Goal: Task Accomplishment & Management: Manage account settings

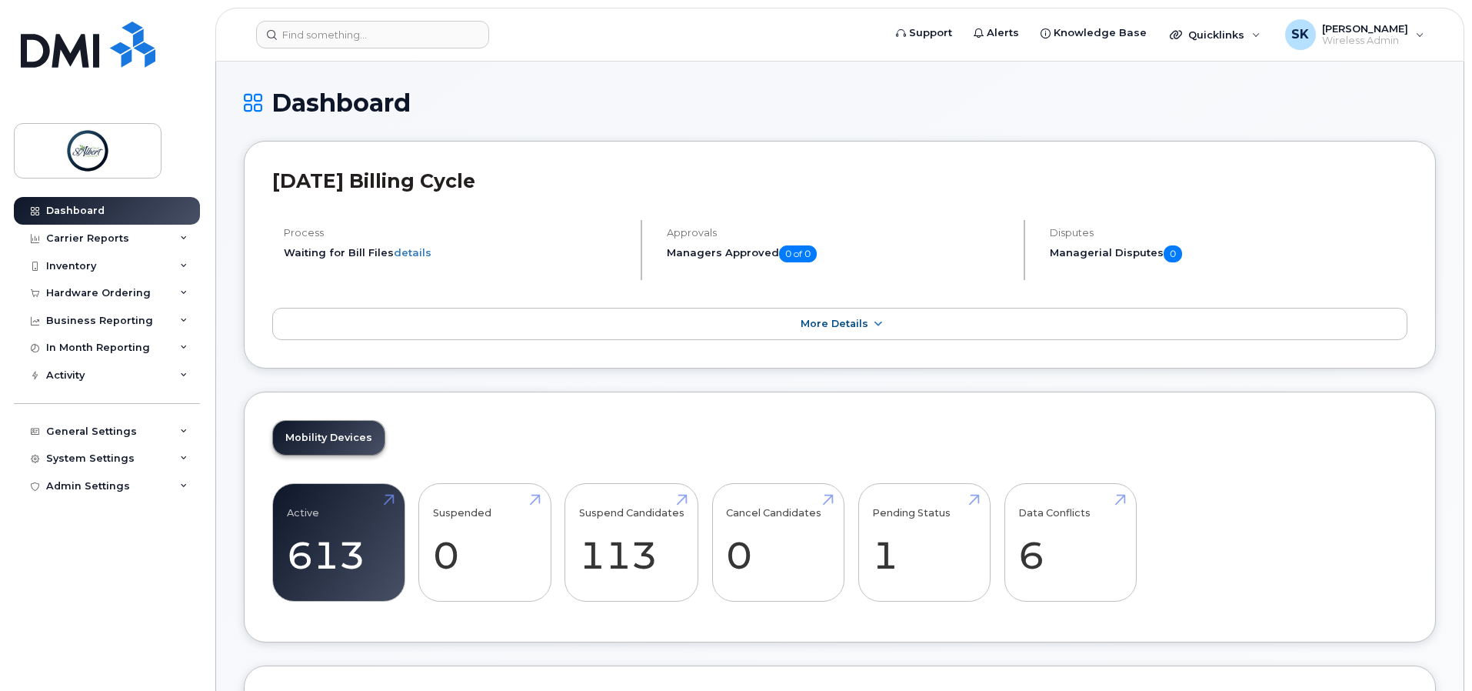
click at [1063, 557] on link "Data Conflicts 6" at bounding box center [1070, 543] width 104 height 102
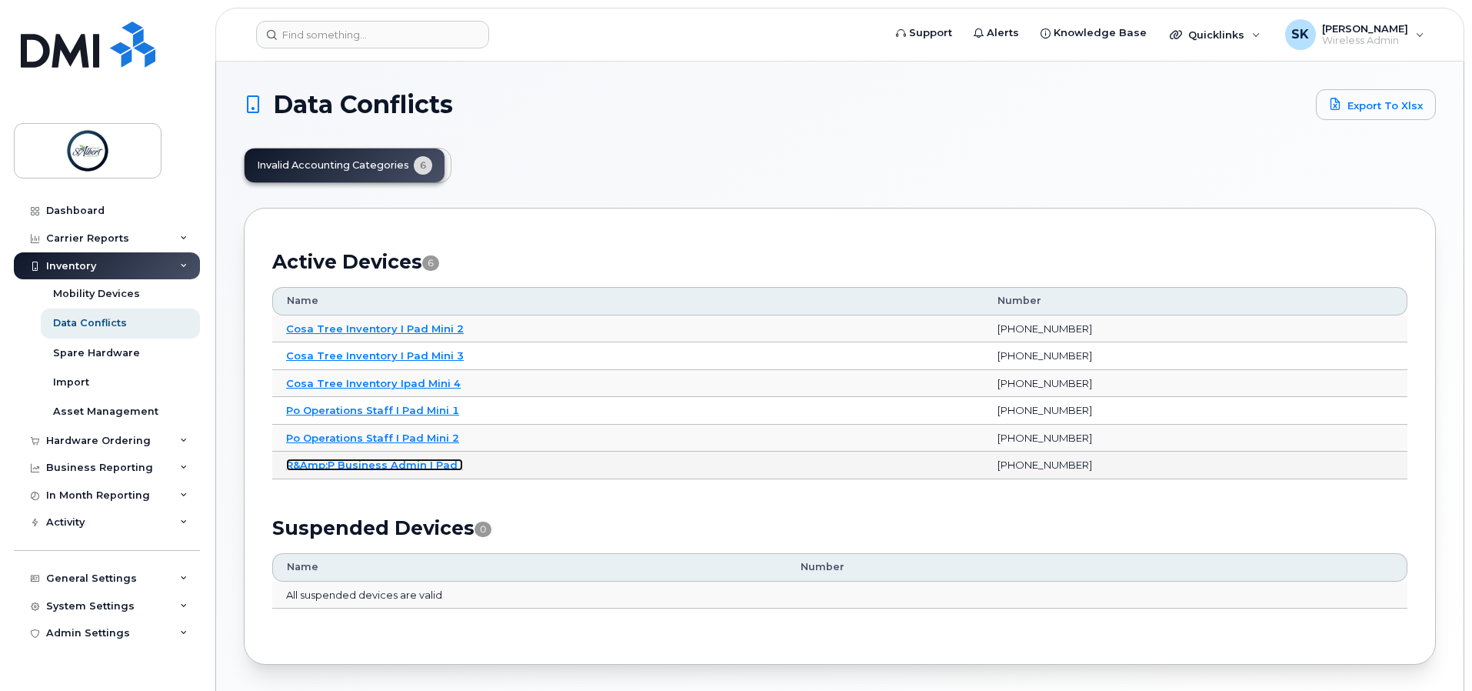
click at [379, 468] on link "R&Amp;P Business Admin I Pad ." at bounding box center [374, 464] width 177 height 12
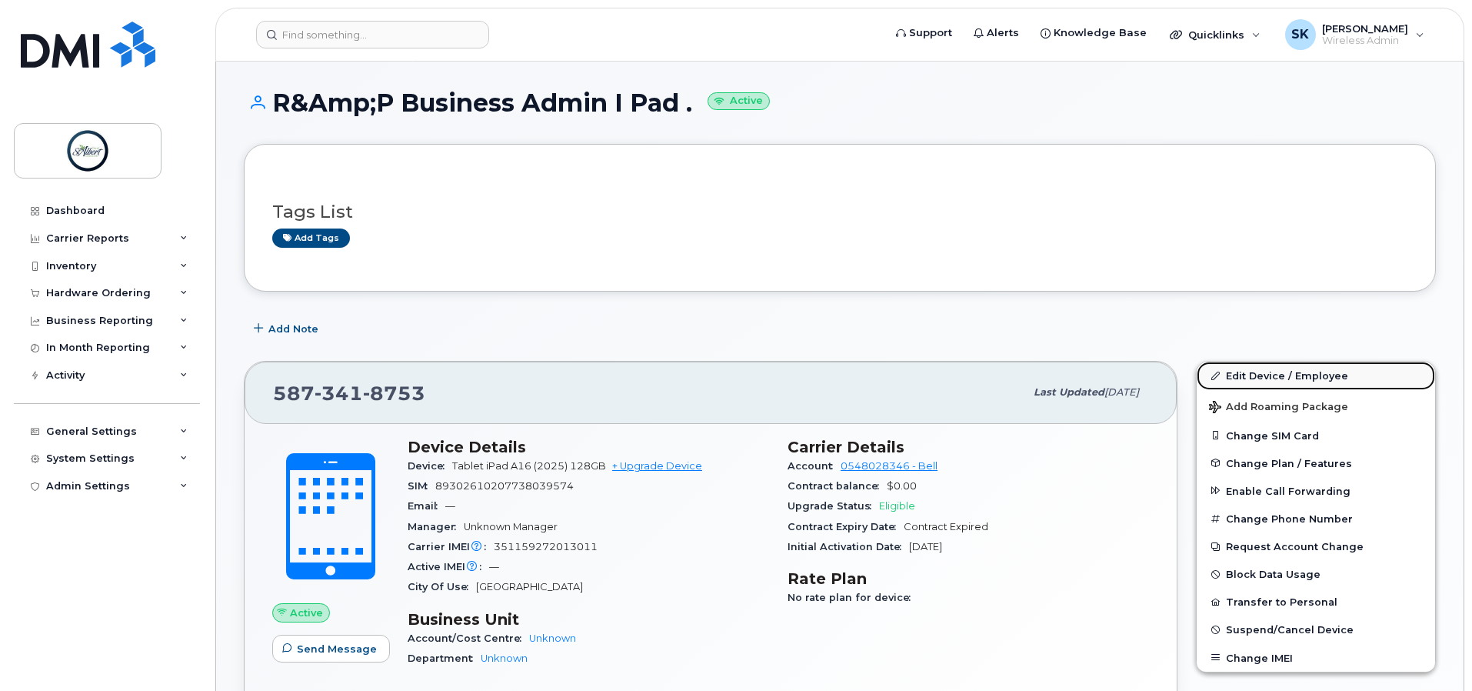
click at [1328, 382] on link "Edit Device / Employee" at bounding box center [1316, 376] width 238 height 28
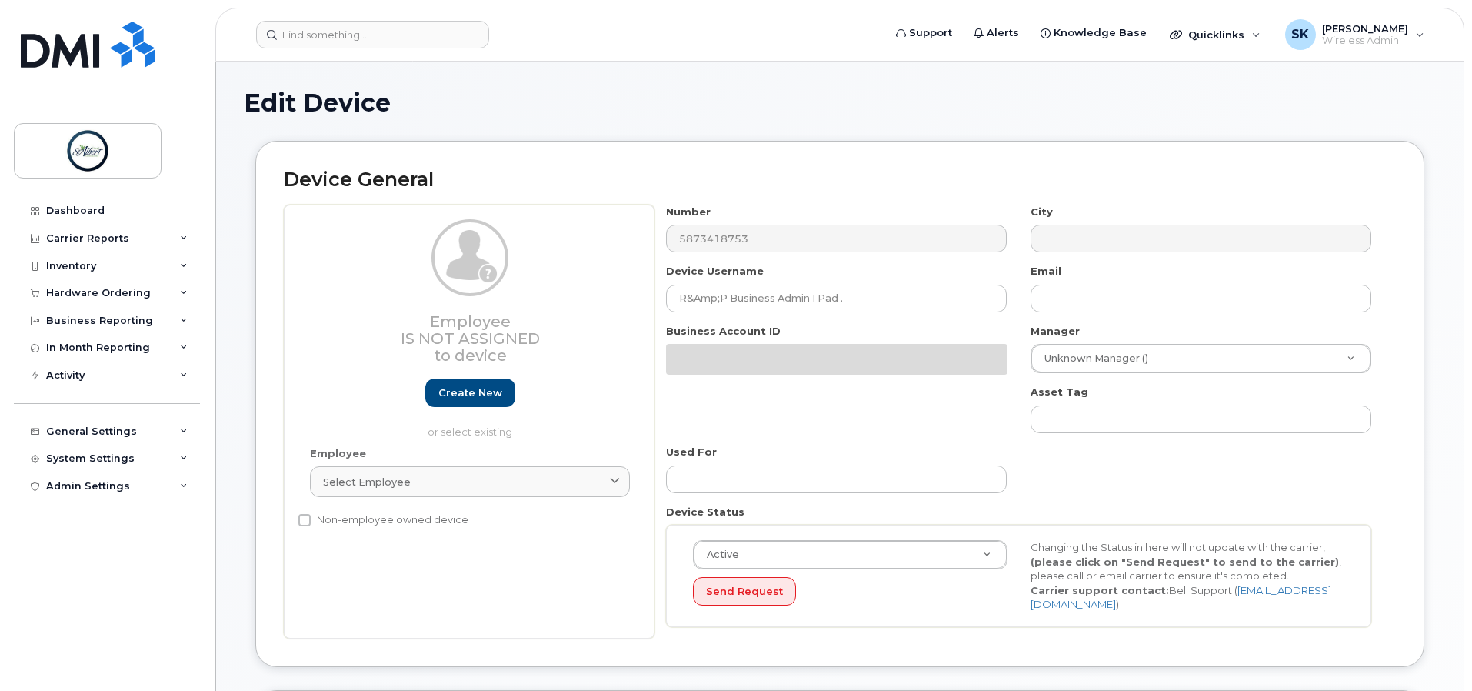
select select "10875379"
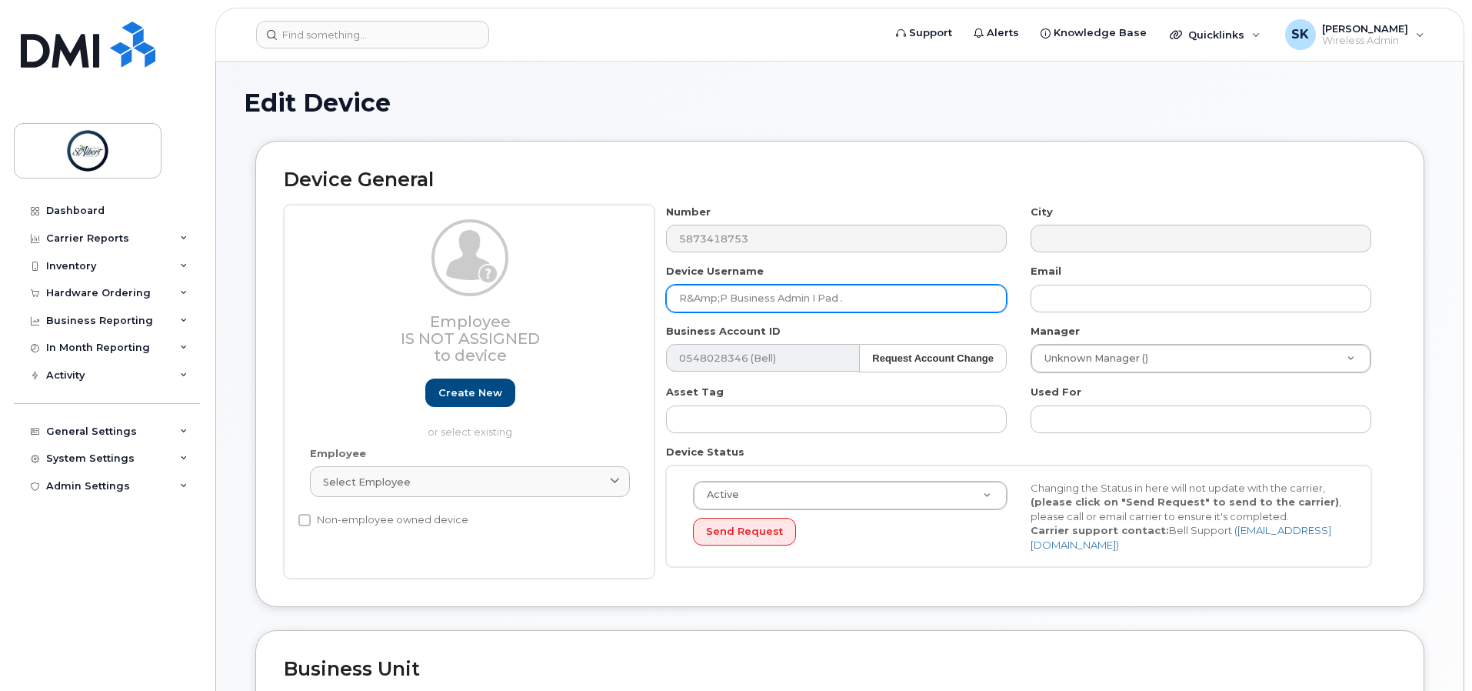
drag, startPoint x: 725, startPoint y: 298, endPoint x: 601, endPoint y: 300, distance: 124.6
click at [601, 300] on div "Employee Is not assigned to device Create new or select existing Employee Selec…" at bounding box center [840, 392] width 1112 height 375
click at [835, 300] on input "R&P Business Admin I Pad ." at bounding box center [836, 299] width 341 height 28
click at [785, 298] on input "R&P Business Admin I Pad" at bounding box center [836, 299] width 341 height 28
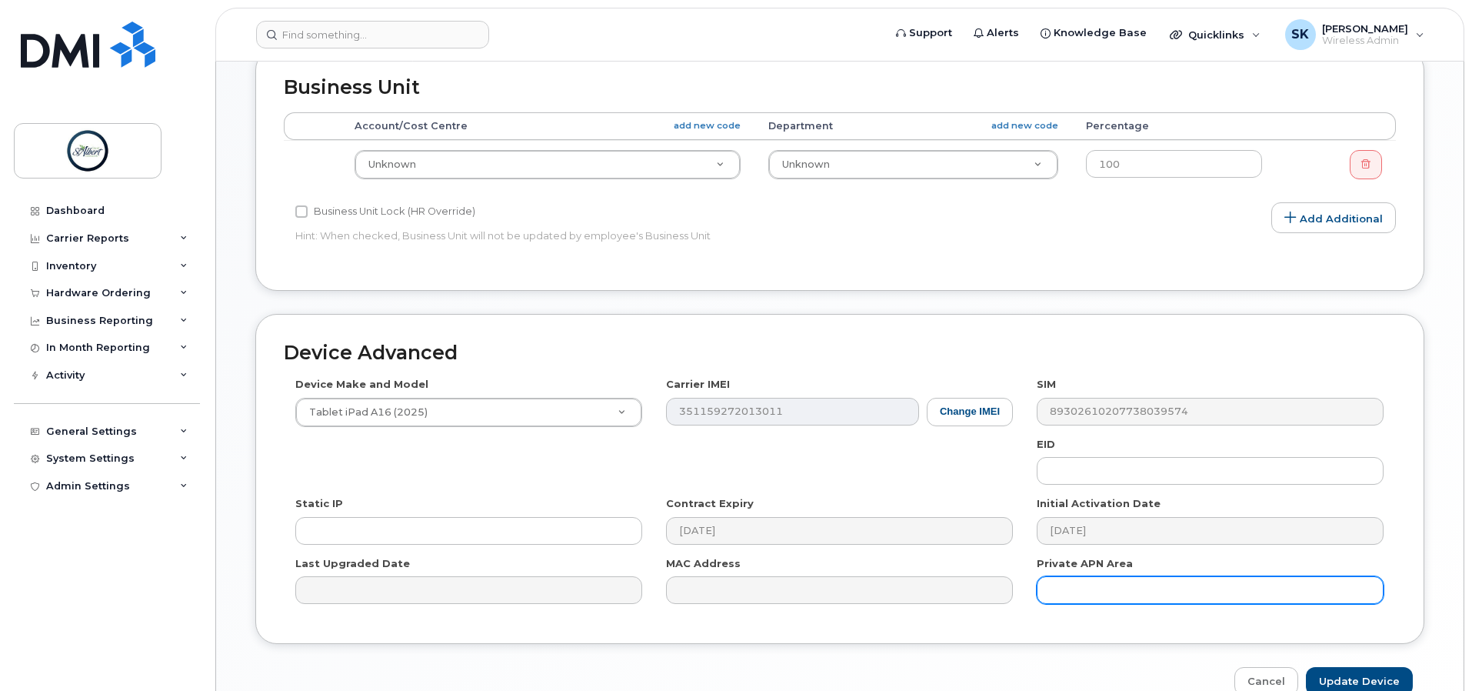
scroll to position [657, 0]
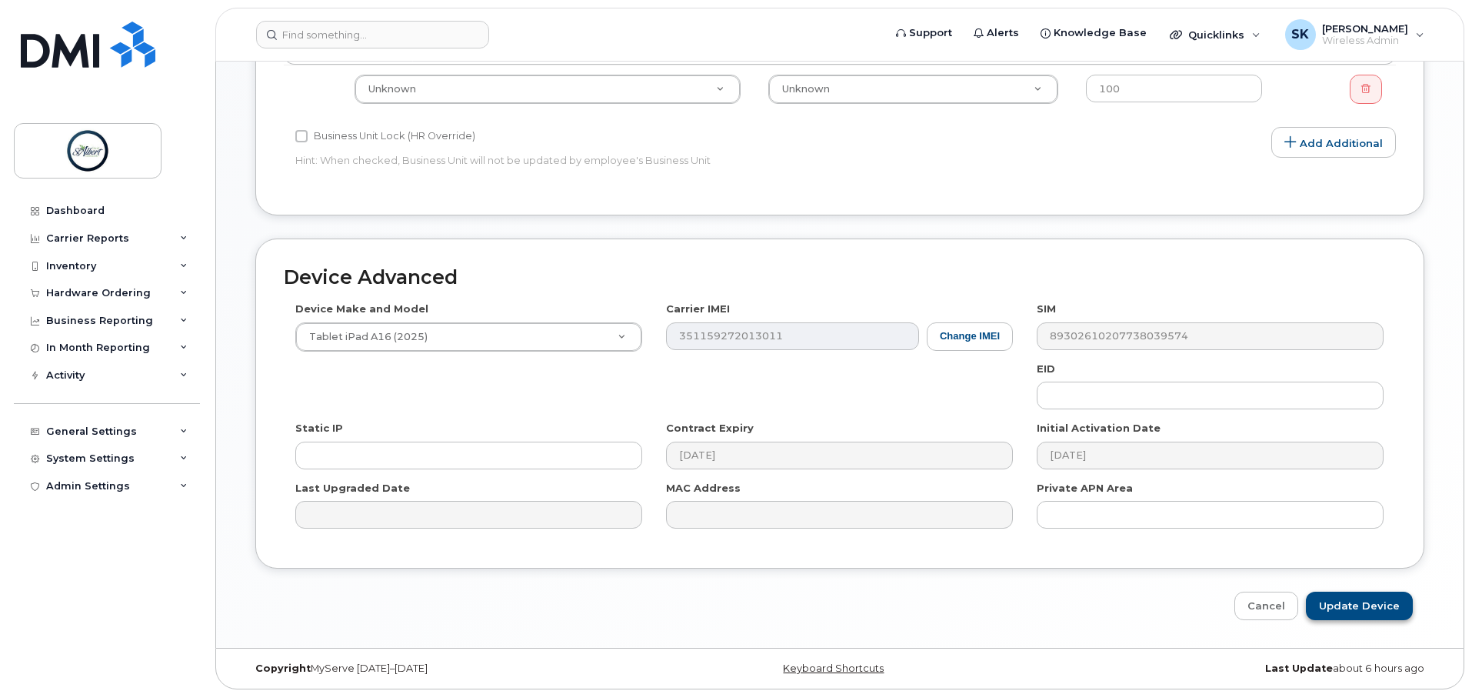
type input "R&P Business Admin iPad"
click at [1351, 608] on input "Update Device" at bounding box center [1359, 606] width 107 height 28
type input "Saving..."
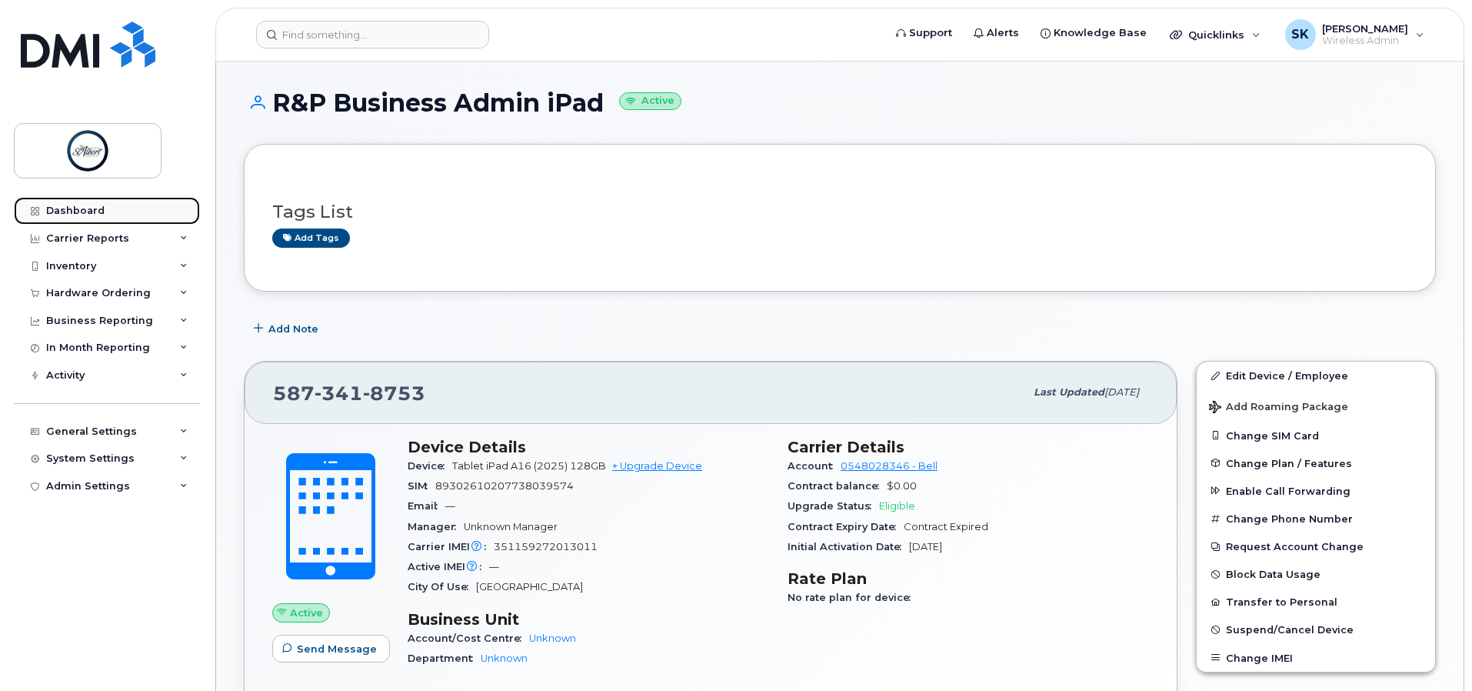
click at [48, 213] on div "Dashboard" at bounding box center [75, 211] width 58 height 12
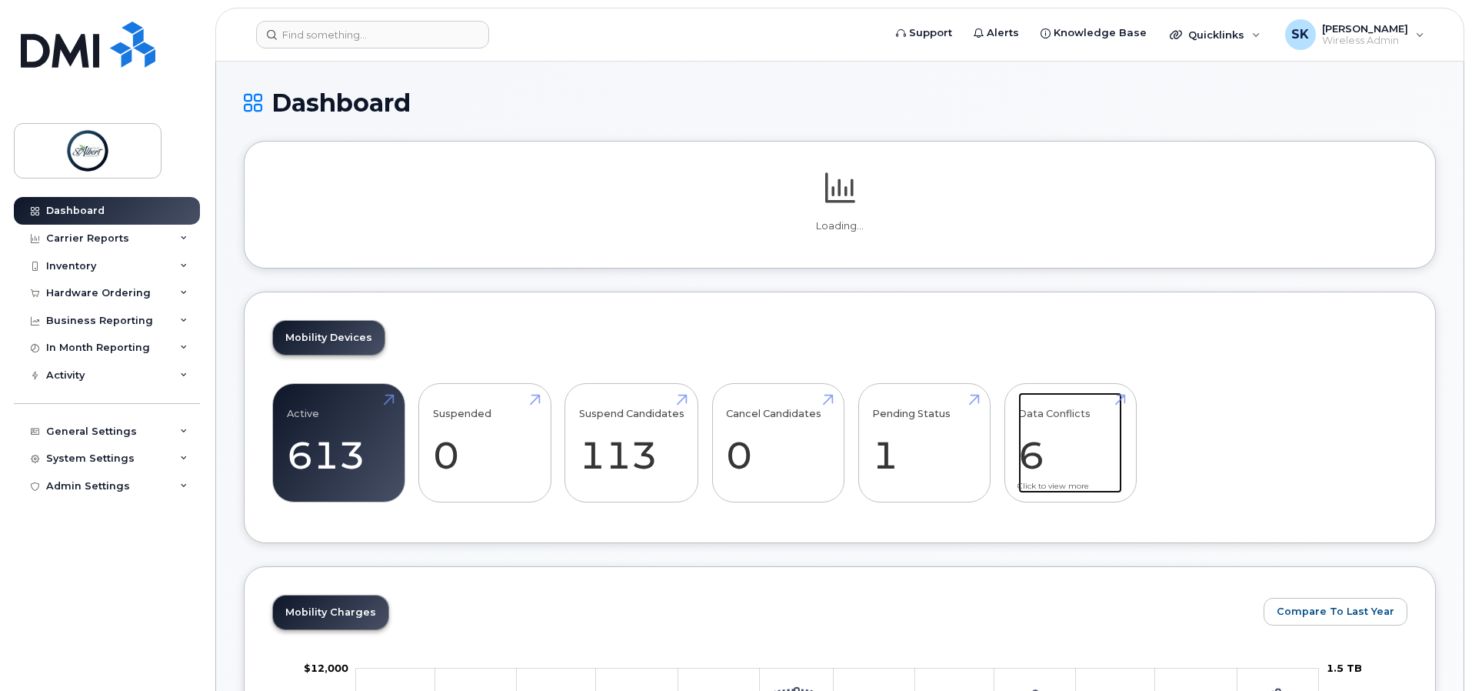
click at [1062, 464] on div "Mobility Devices Active 613 Suspended 0 Suspend Candidates 113 Cancel Candidate…" at bounding box center [840, 418] width 1192 height 252
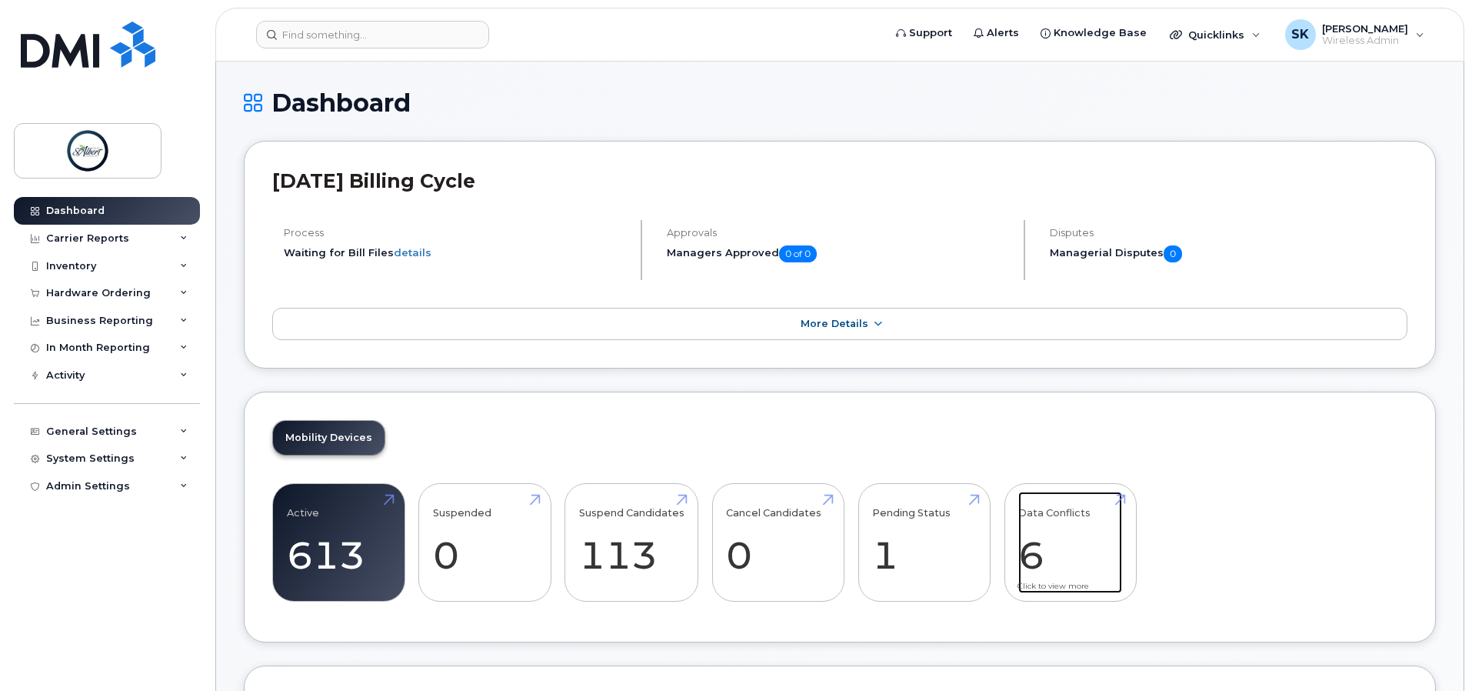
click at [1029, 558] on link "Data Conflicts 6" at bounding box center [1070, 543] width 104 height 102
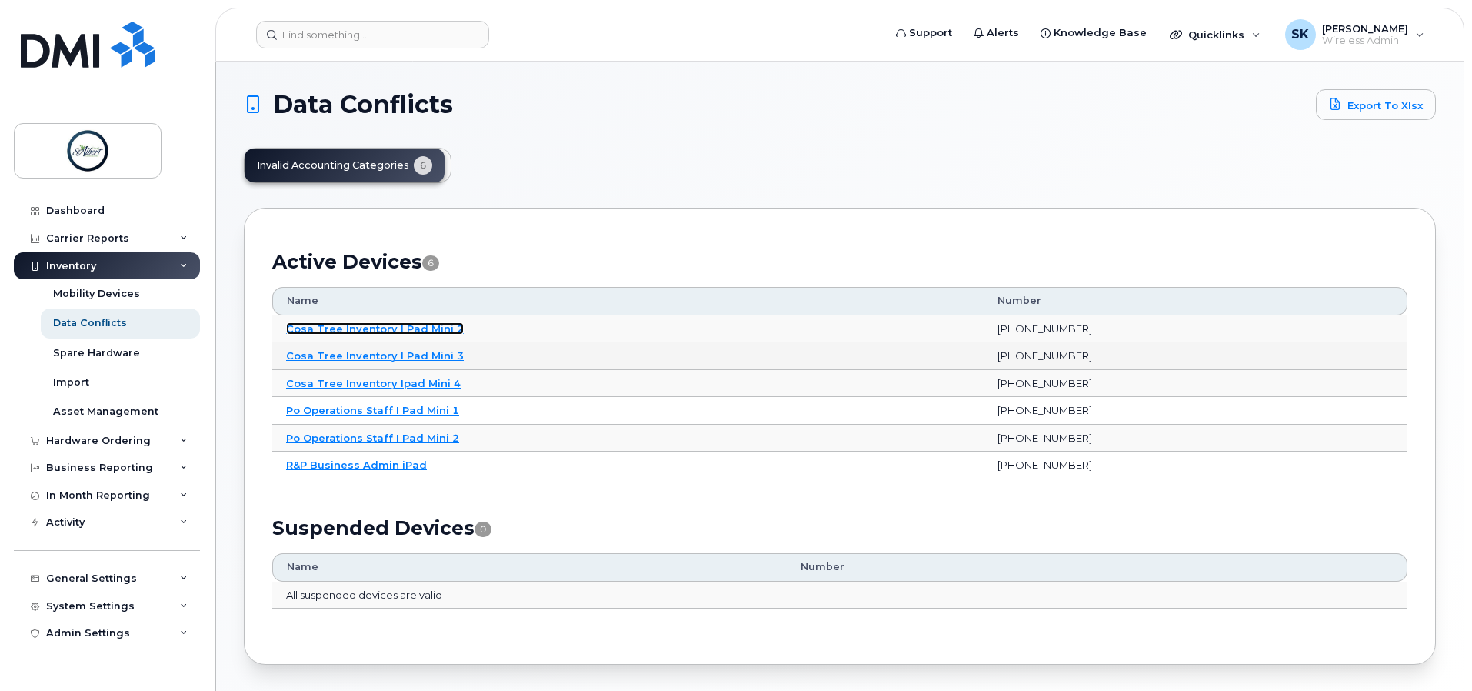
drag, startPoint x: 429, startPoint y: 328, endPoint x: 497, endPoint y: 345, distance: 69.6
click at [429, 328] on link "Cosa Tree Inventory I Pad Mini 2" at bounding box center [375, 328] width 178 height 12
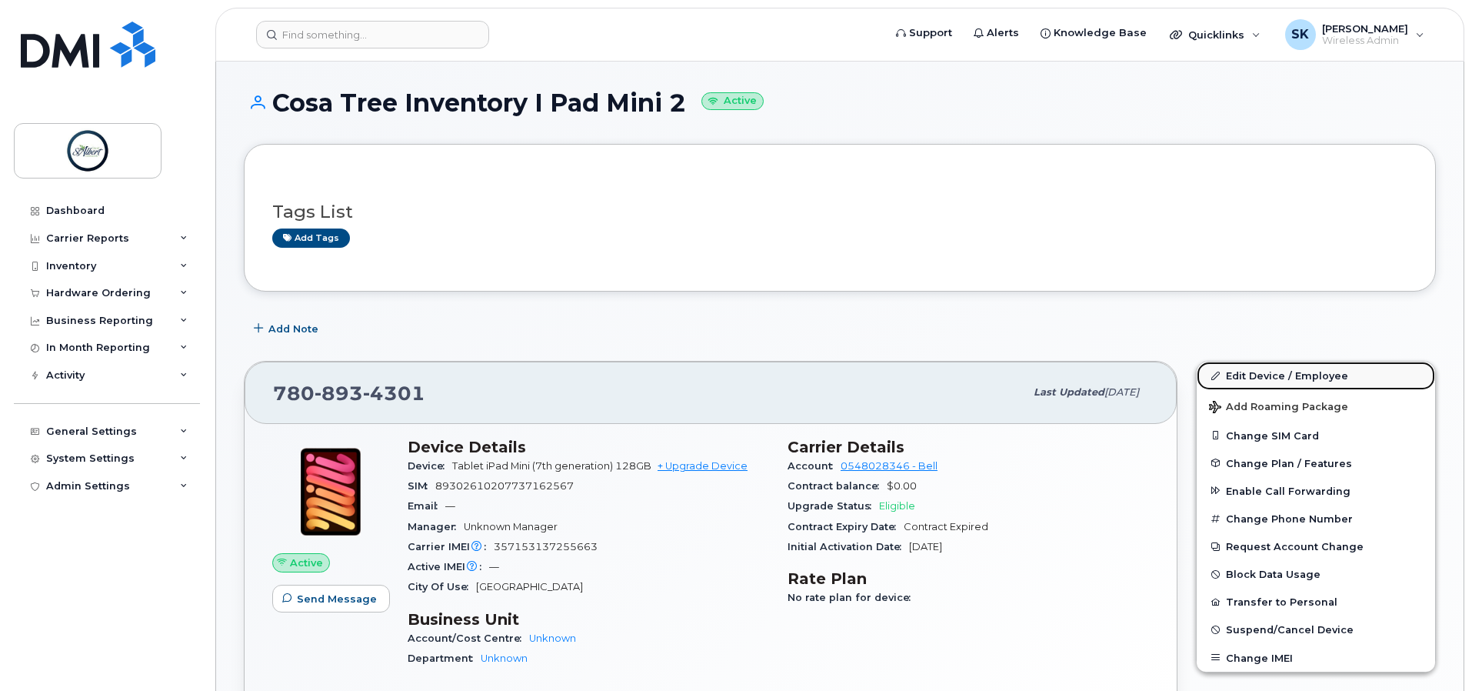
click at [1272, 377] on link "Edit Device / Employee" at bounding box center [1316, 376] width 238 height 28
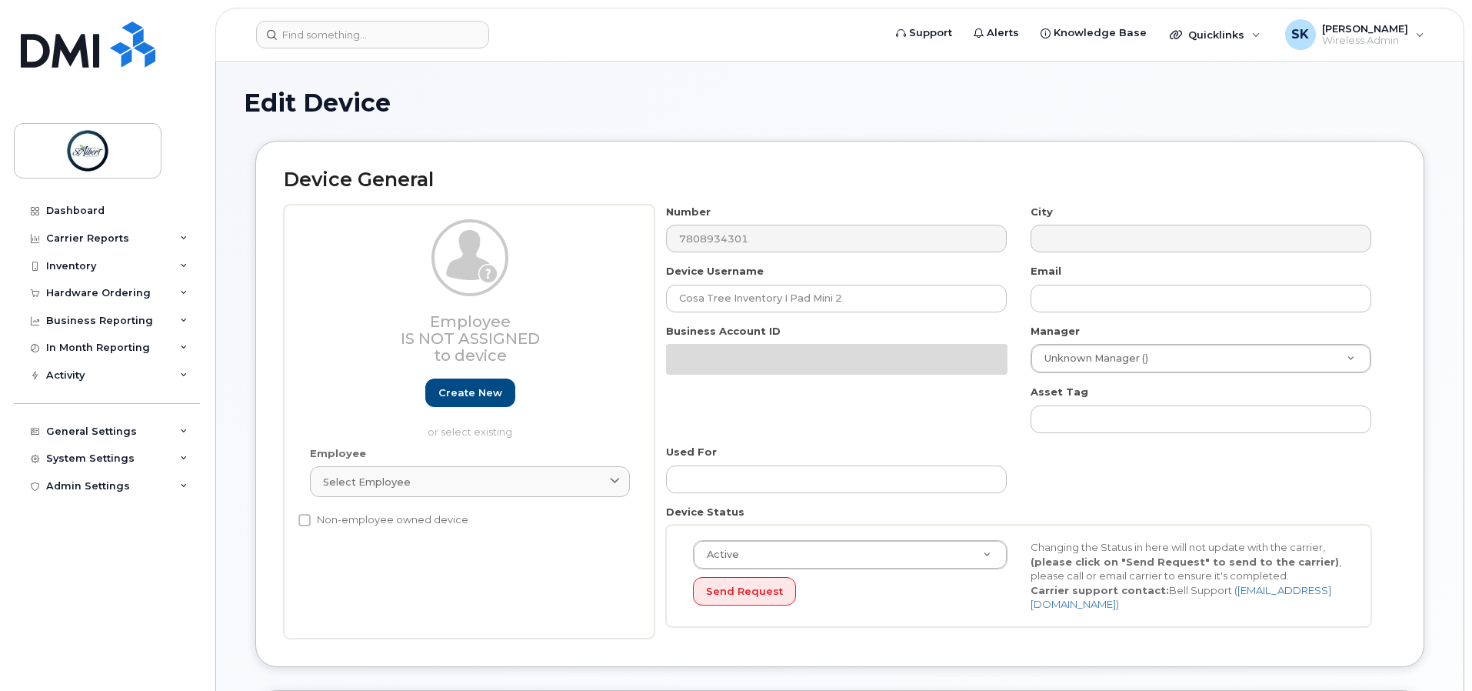
select select "10875379"
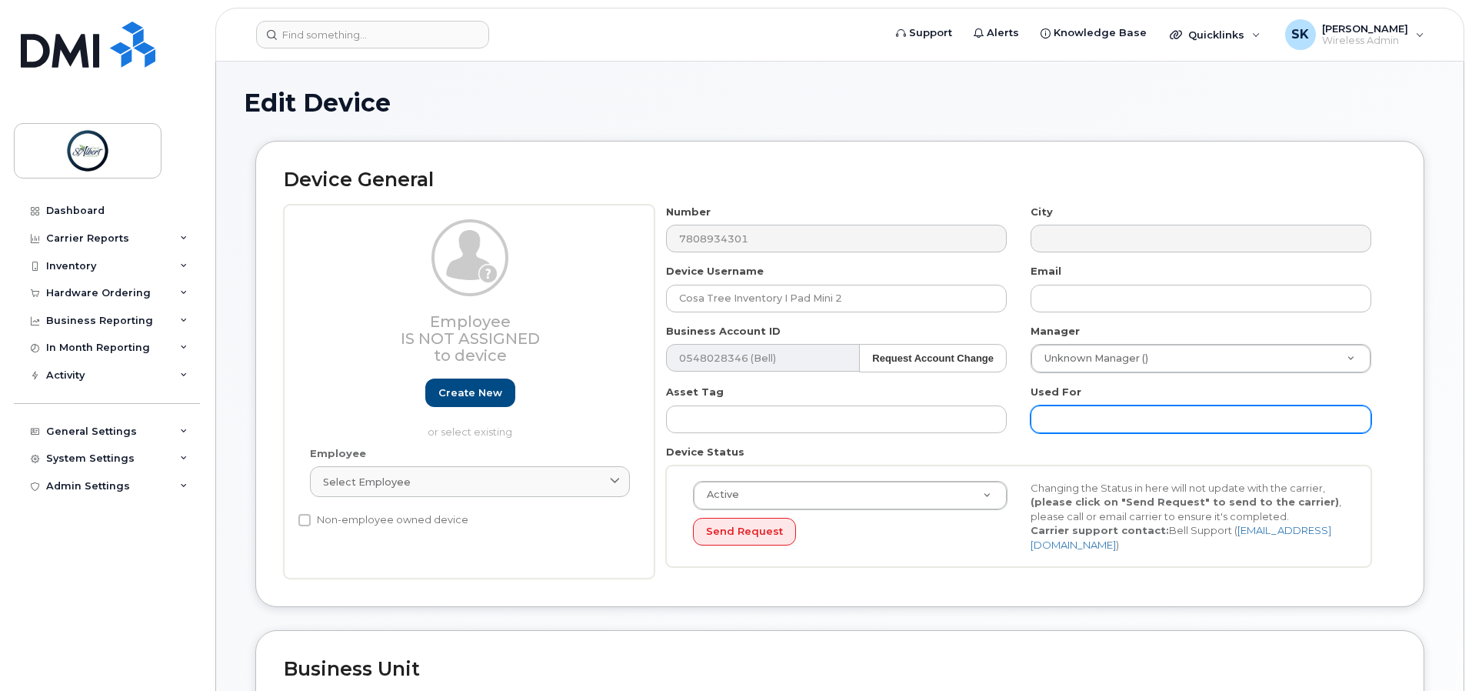
click at [1130, 430] on input "text" at bounding box center [1201, 419] width 341 height 28
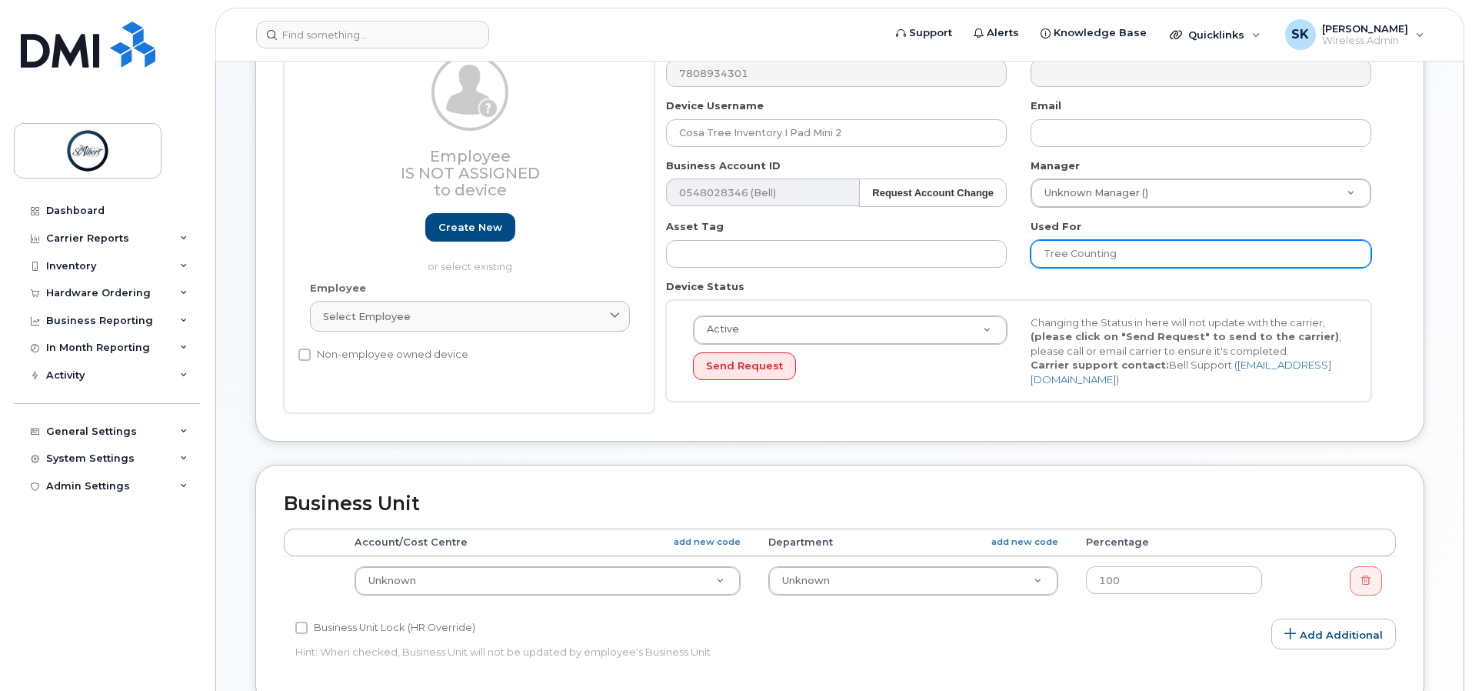
scroll to position [231, 0]
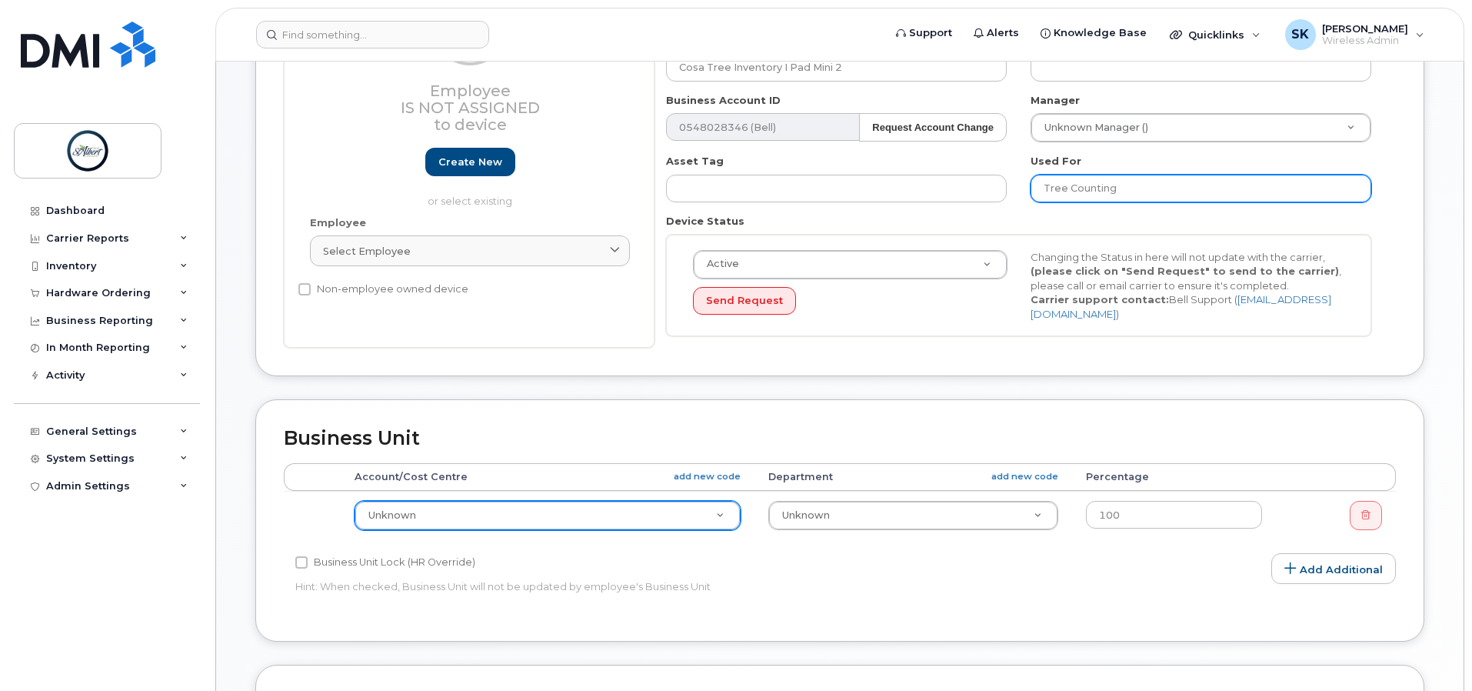
type input "Tree Counting"
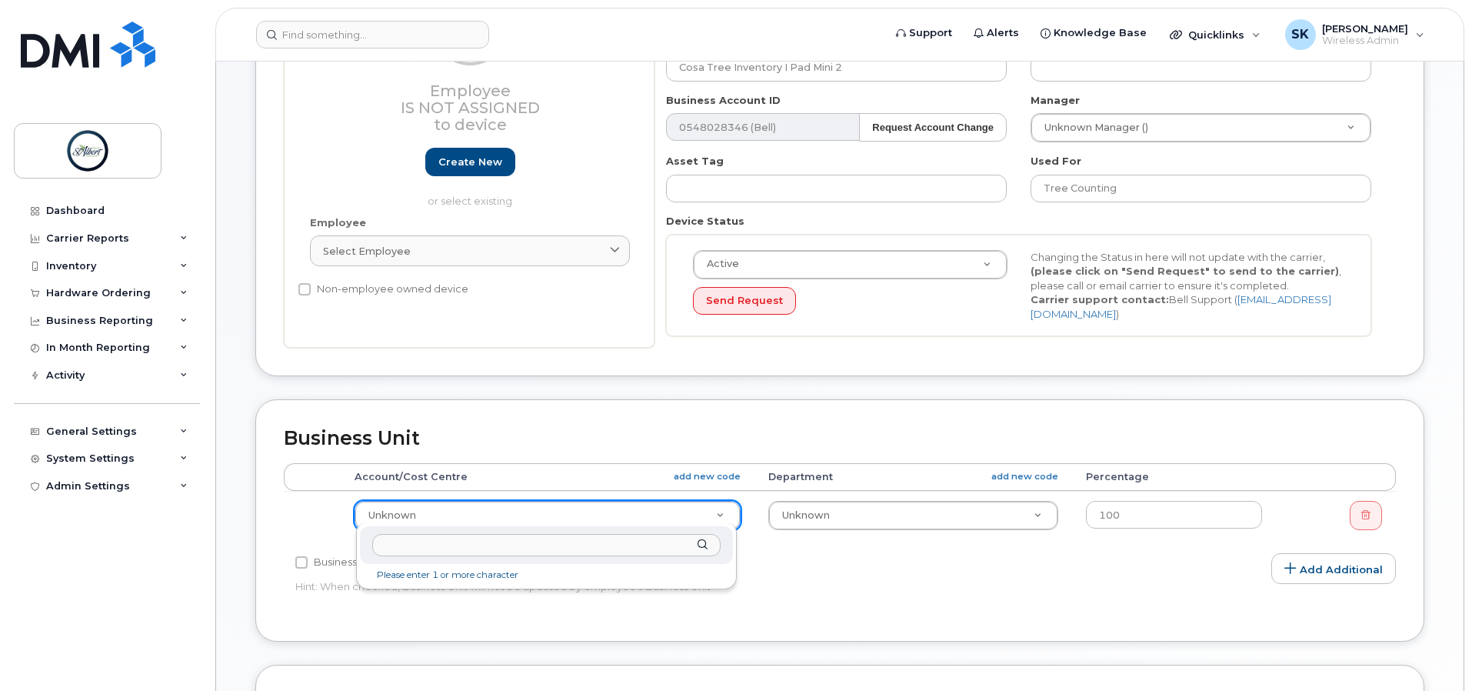
click at [535, 554] on input "text" at bounding box center [546, 545] width 348 height 22
type input "6404 4100 1261 100"
type input "10994090"
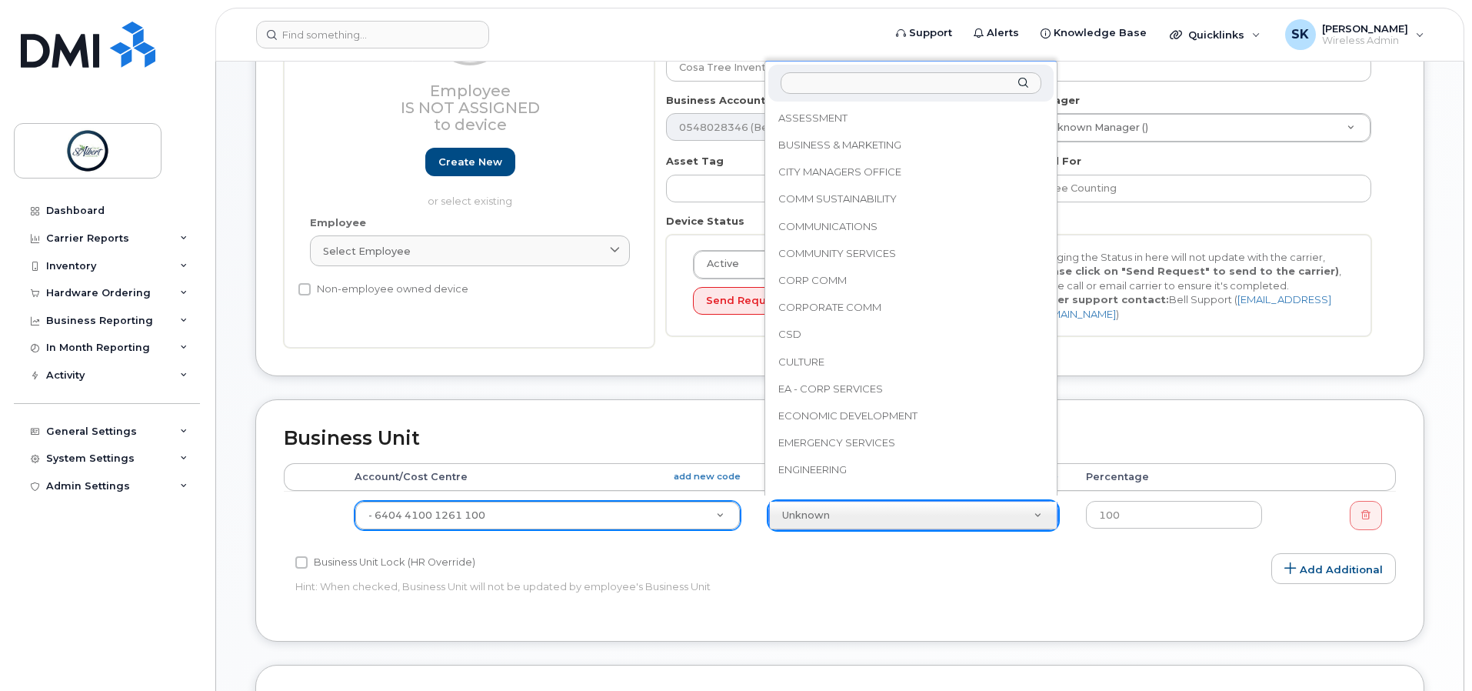
scroll to position [825, 0]
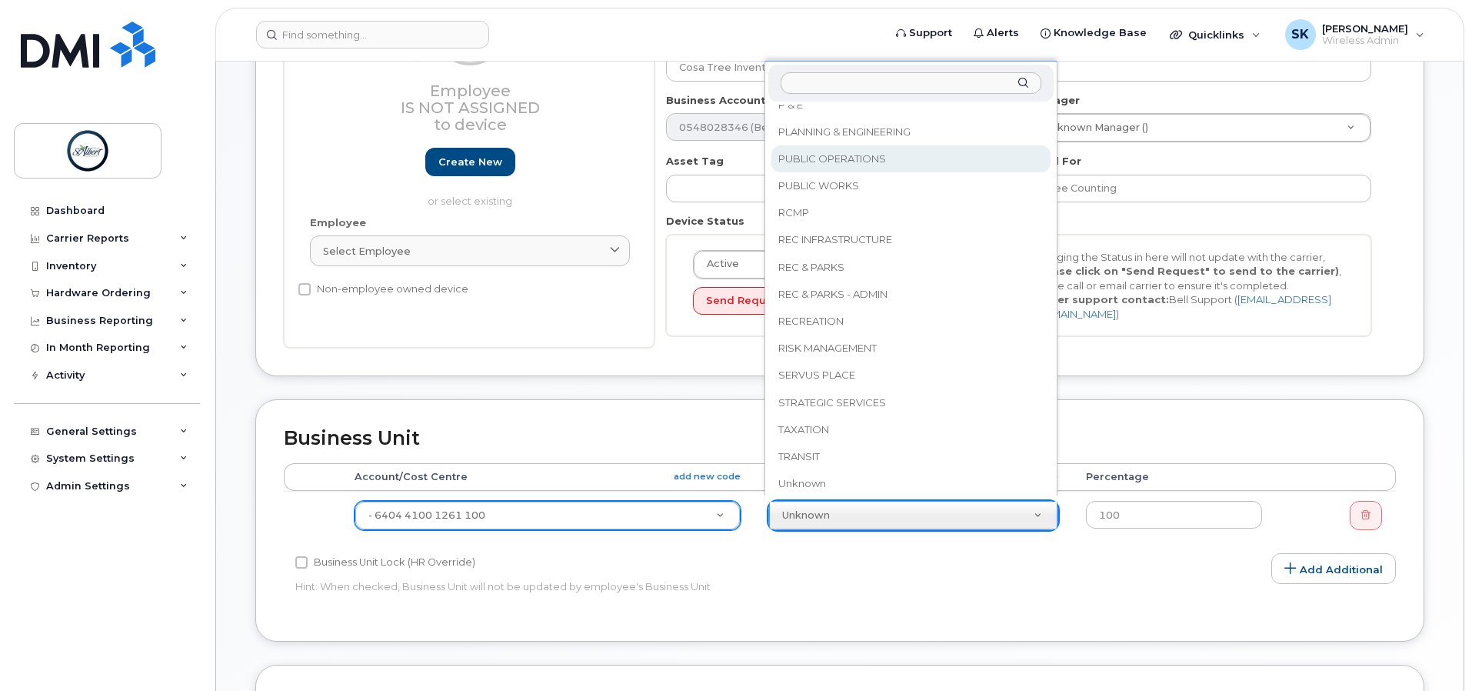
select select "16681696"
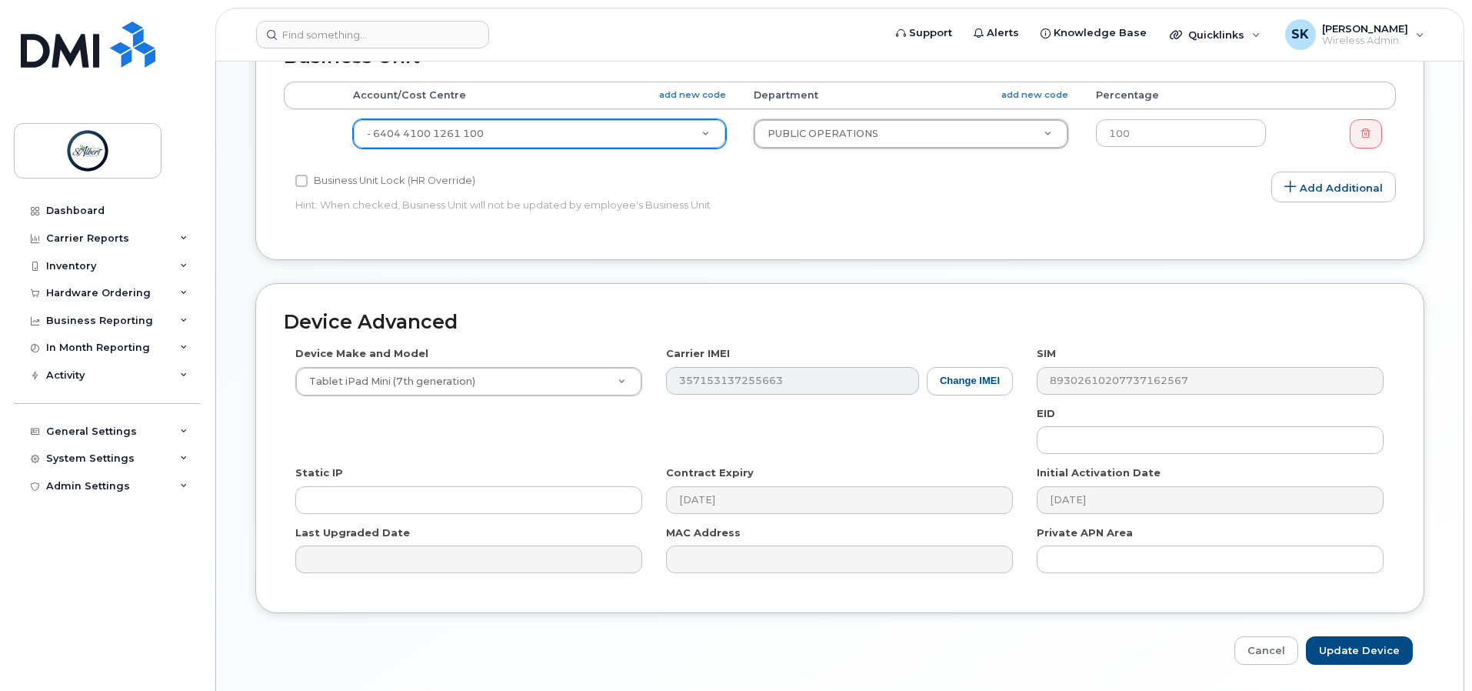
scroll to position [615, 0]
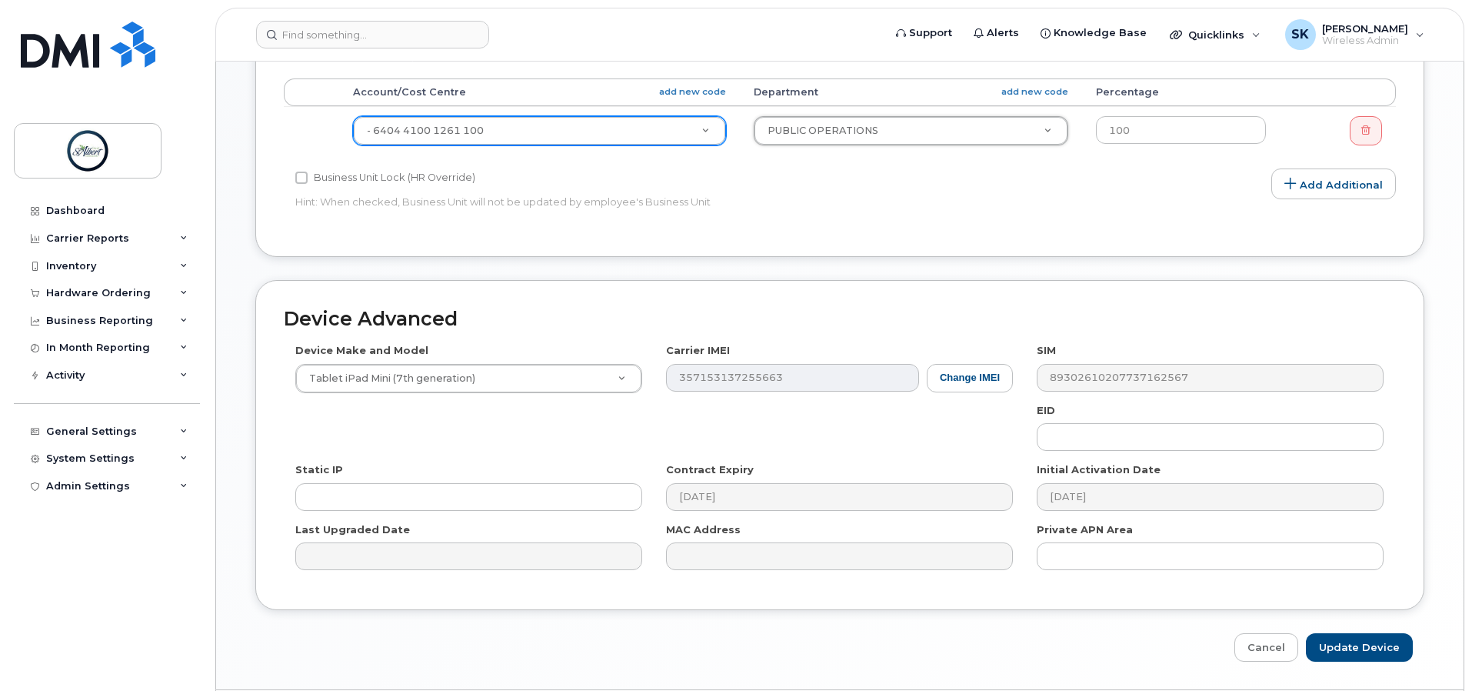
click at [1344, 622] on div "Device Advanced Device Make and Model Tablet iPad Mini (7th generation) Android…" at bounding box center [840, 471] width 1192 height 382
click at [1361, 643] on input "Update Device" at bounding box center [1359, 647] width 107 height 28
type input "Saving..."
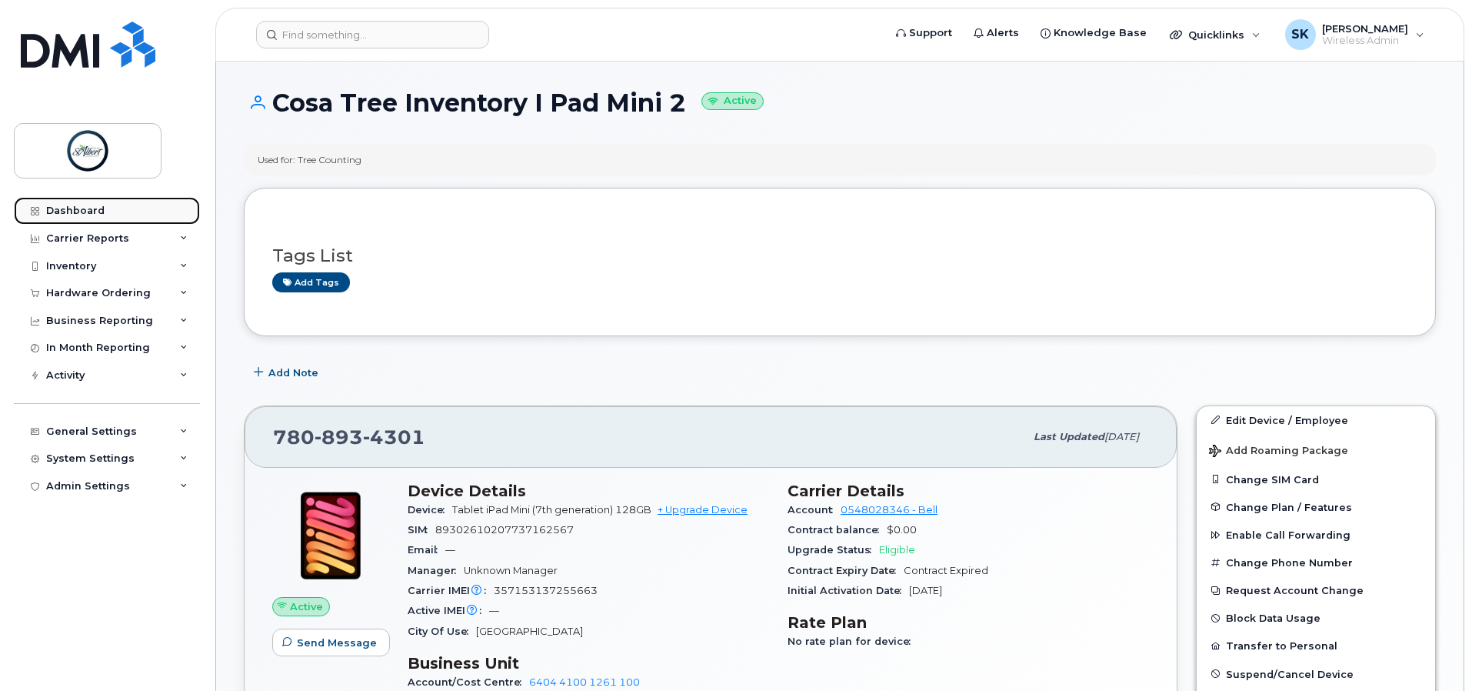
click at [78, 215] on div "Dashboard" at bounding box center [75, 211] width 58 height 12
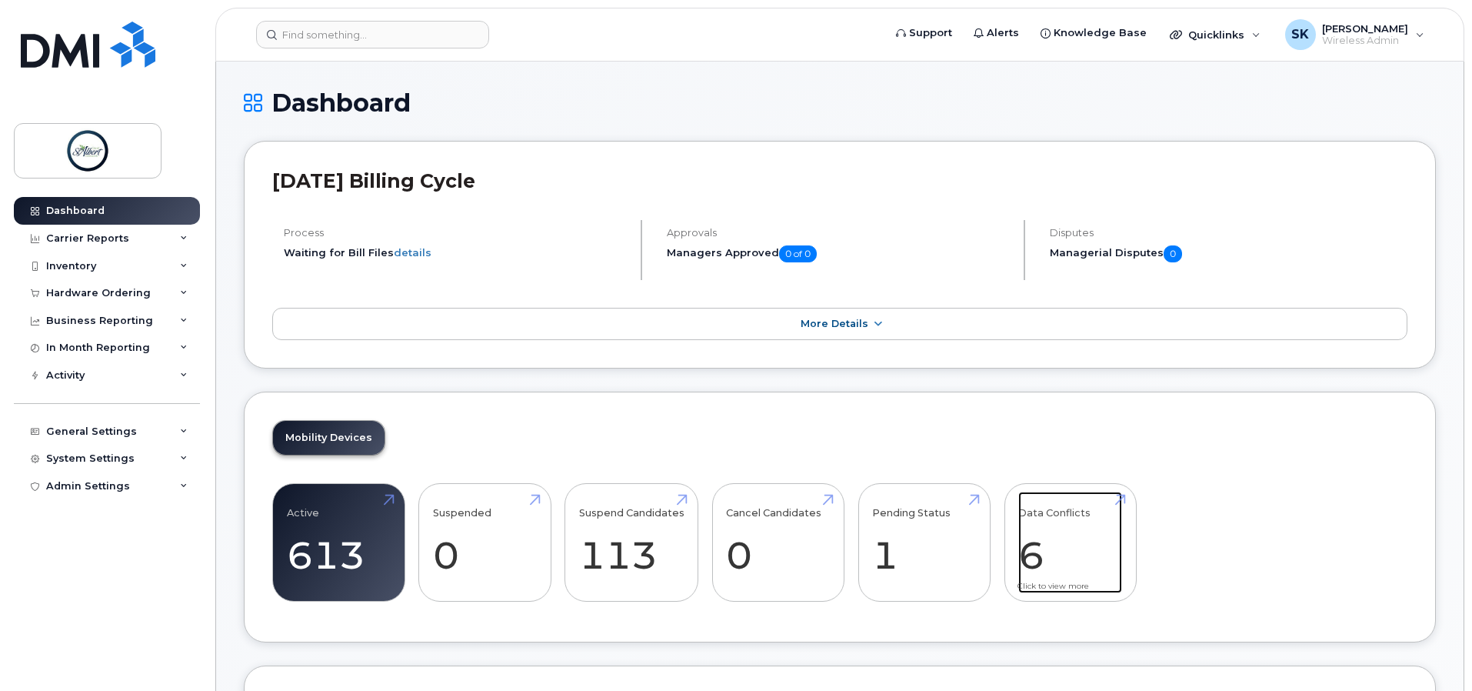
click at [1080, 555] on link "Data Conflicts 6" at bounding box center [1070, 543] width 104 height 102
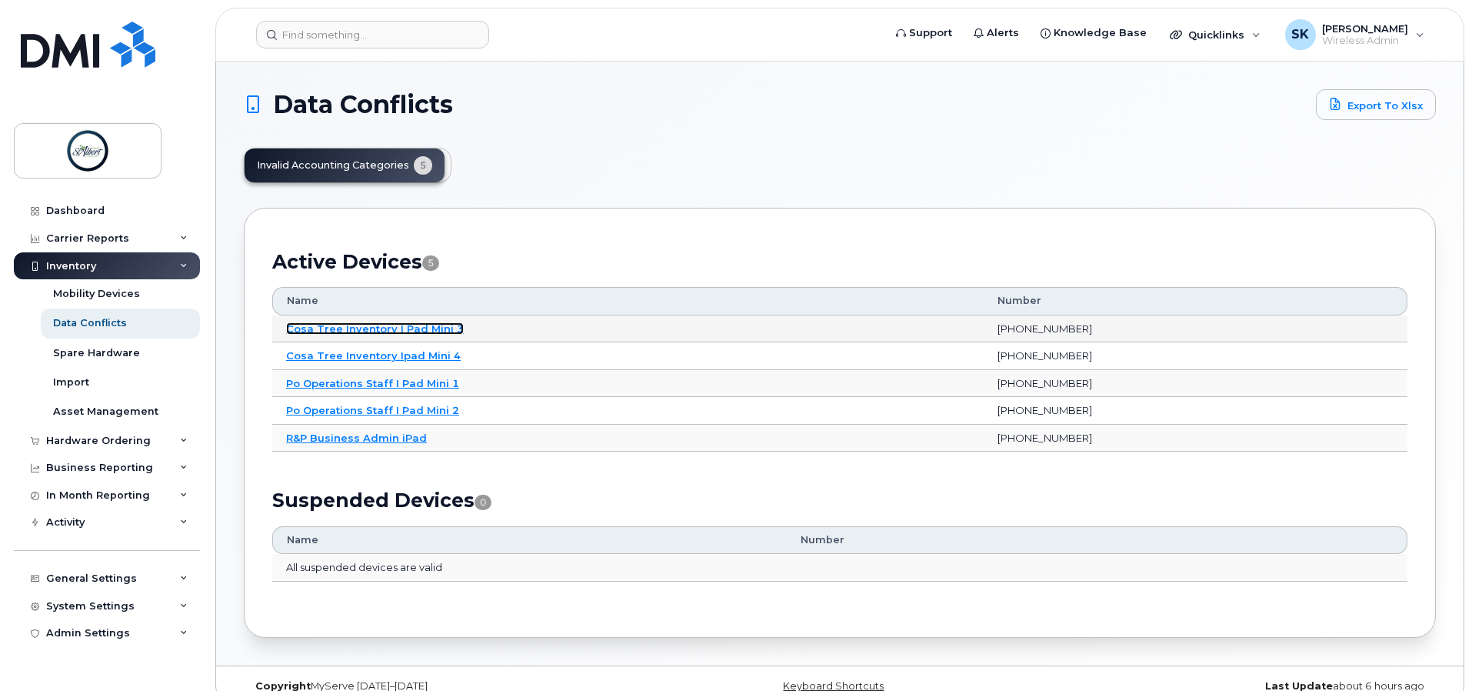
click at [352, 325] on link "Cosa Tree Inventory I Pad Mini 3" at bounding box center [375, 328] width 178 height 12
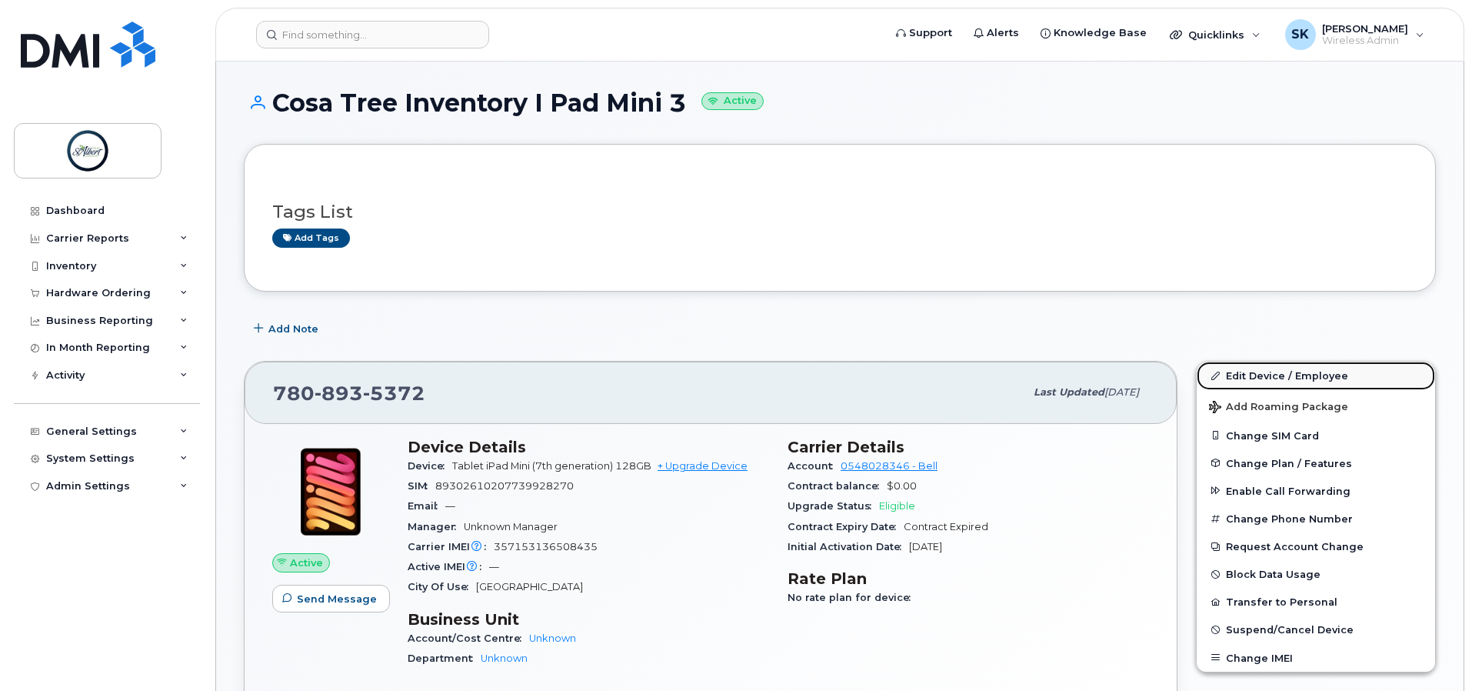
click at [1307, 380] on link "Edit Device / Employee" at bounding box center [1316, 376] width 238 height 28
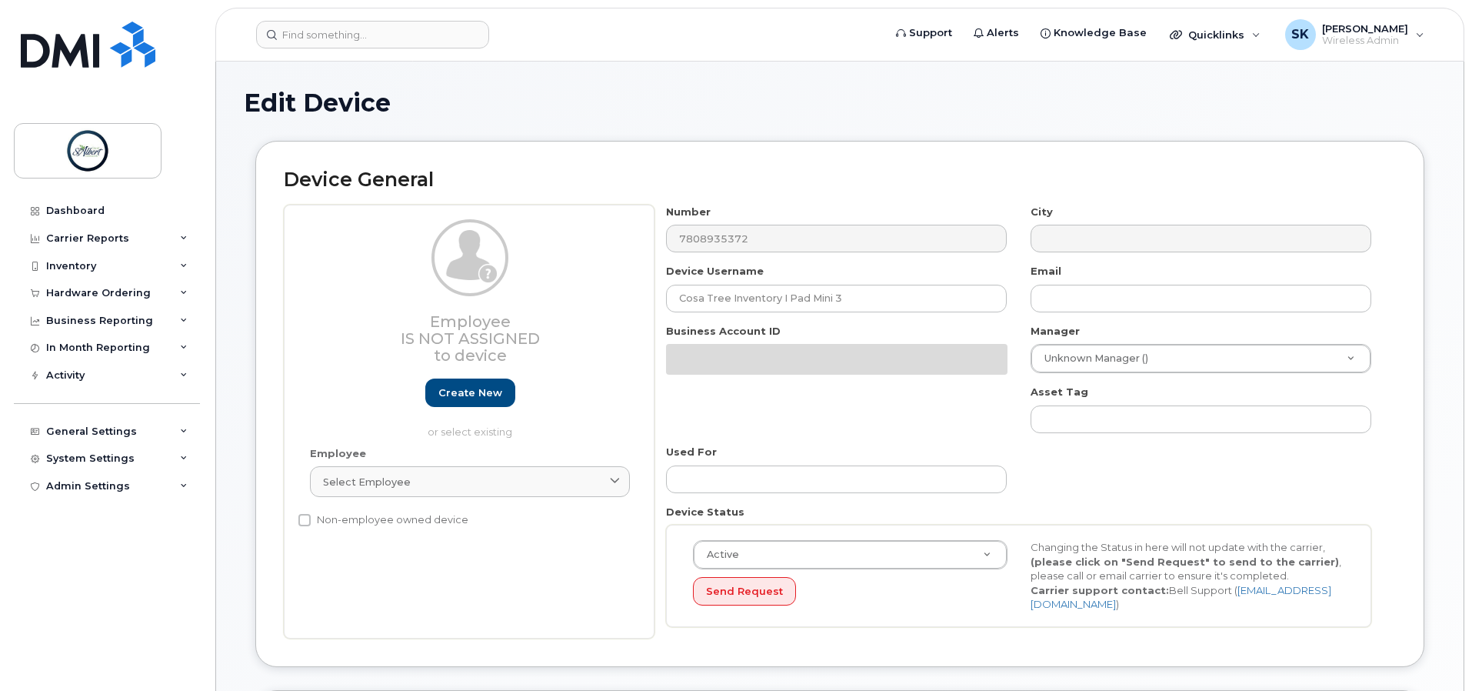
select select "10875379"
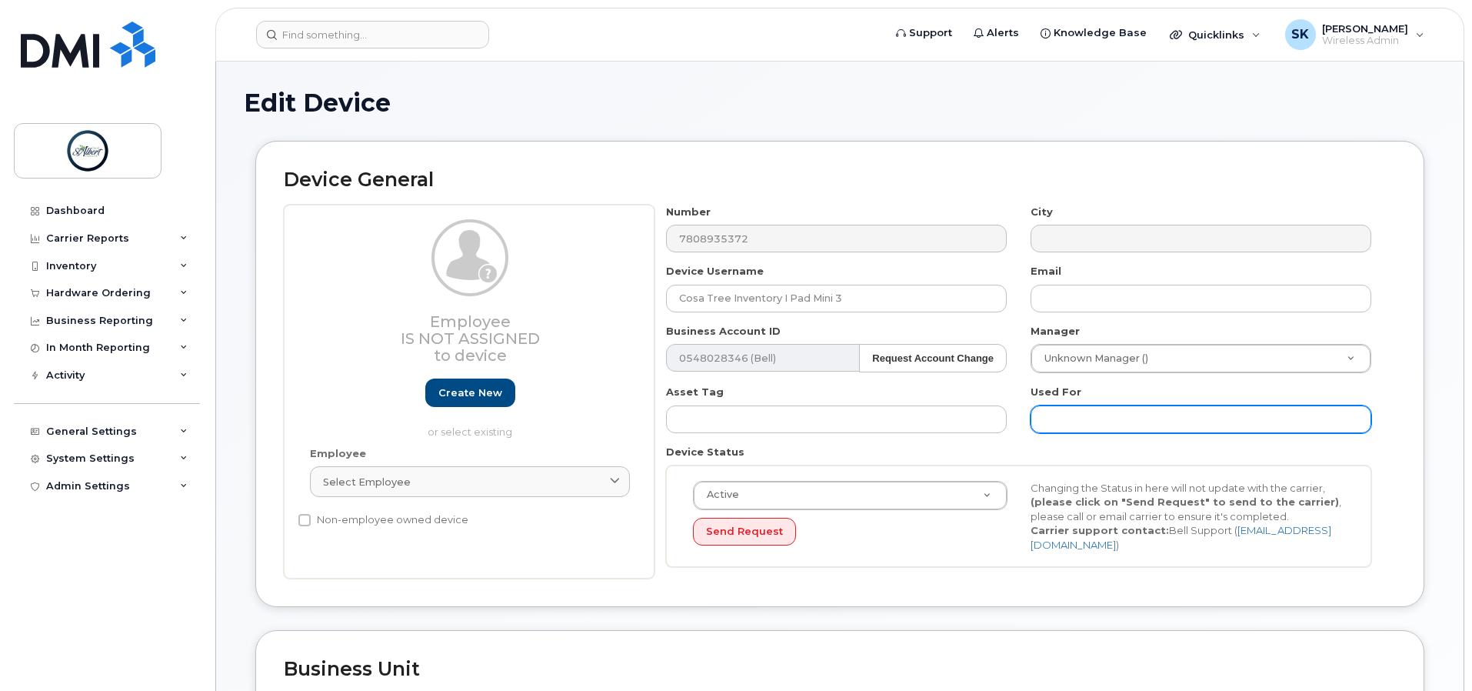
click at [1145, 418] on input "text" at bounding box center [1201, 419] width 341 height 28
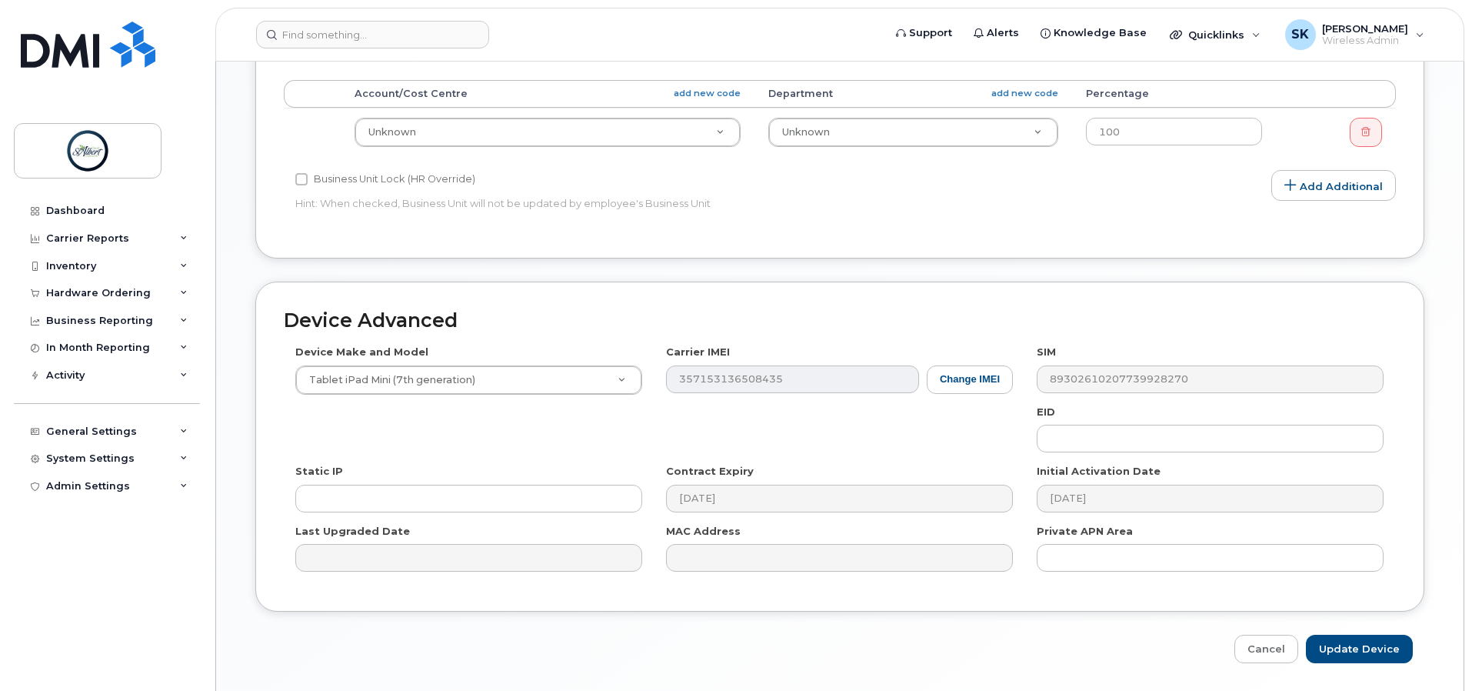
scroll to position [615, 0]
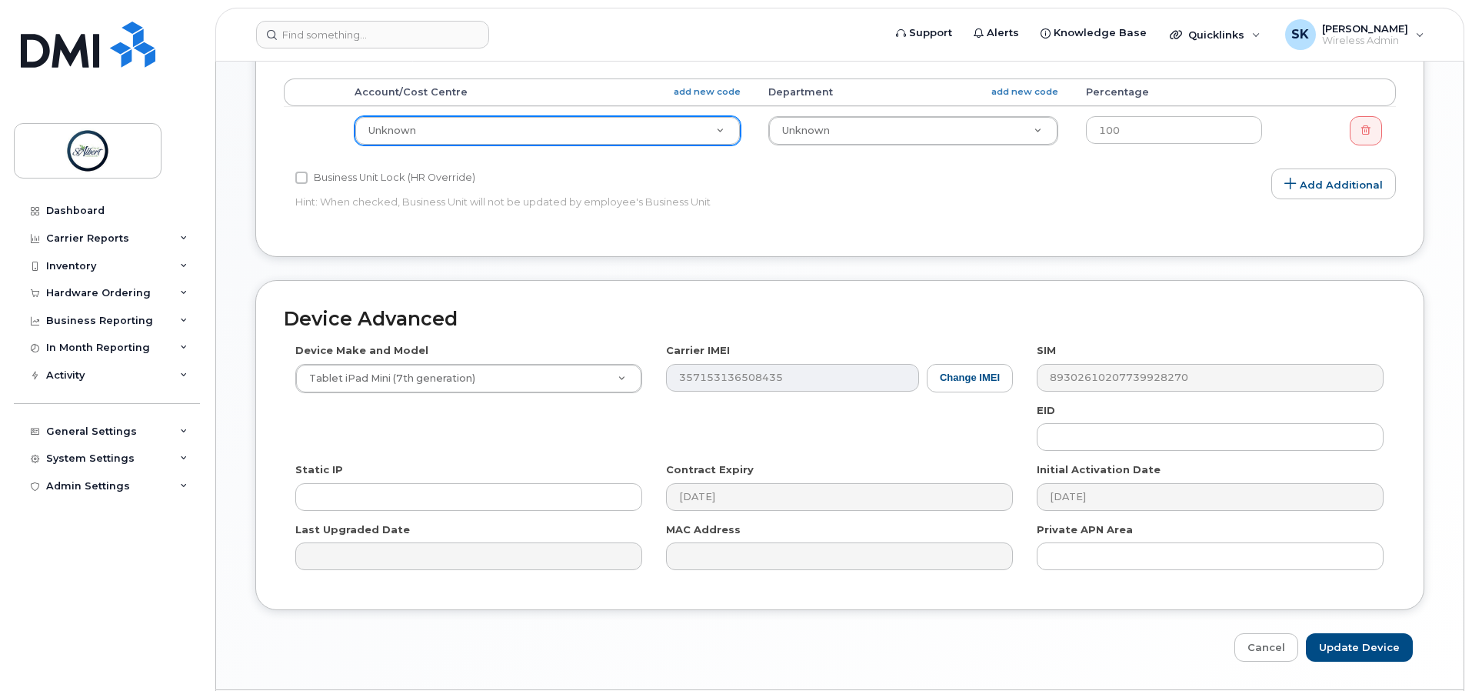
type input "Tree Counting"
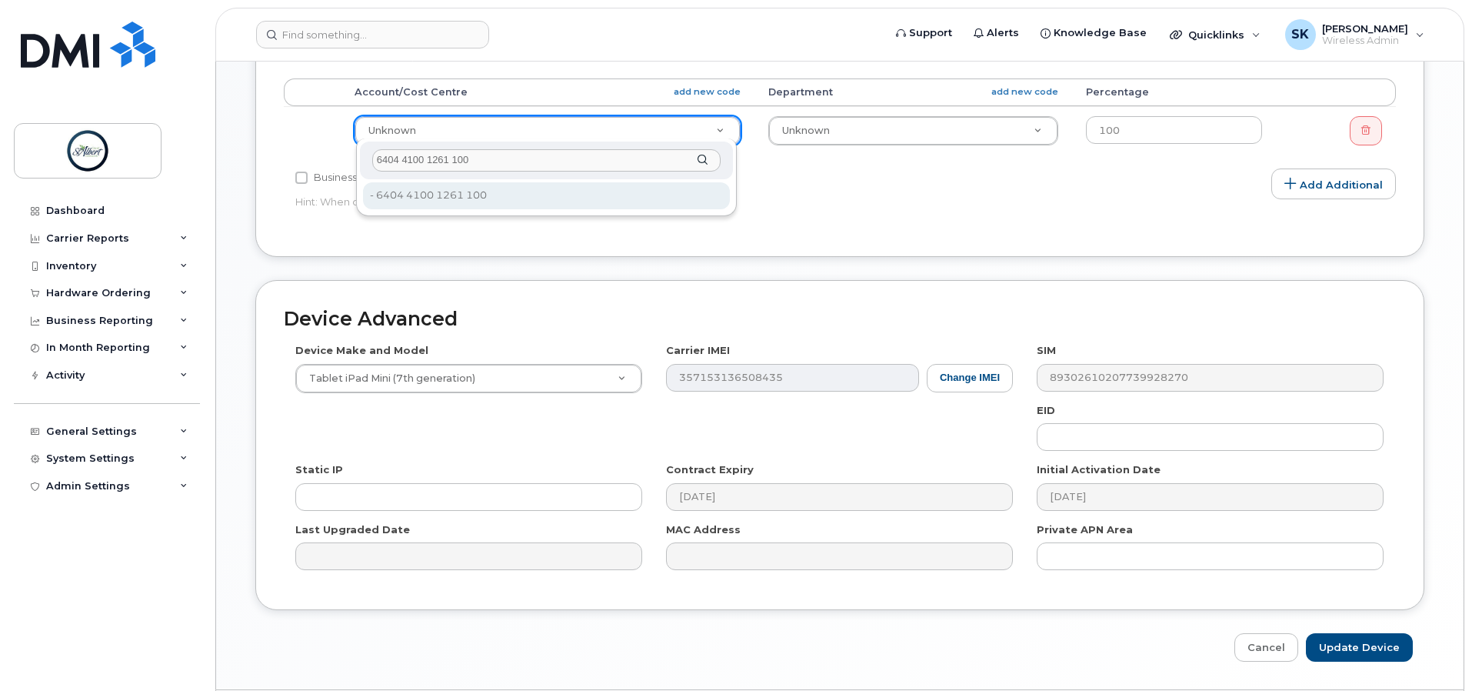
type input "6404 4100 1261 100"
type input "10994090"
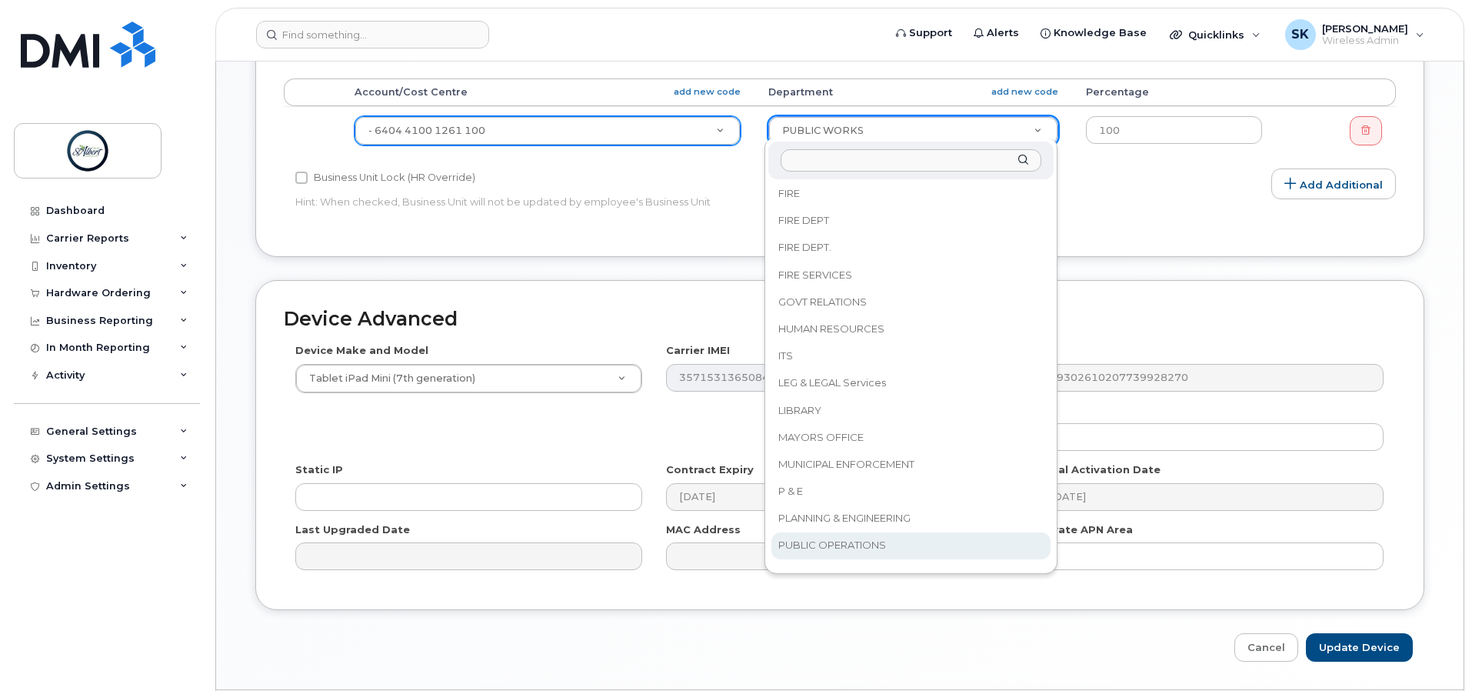
scroll to position [528, 0]
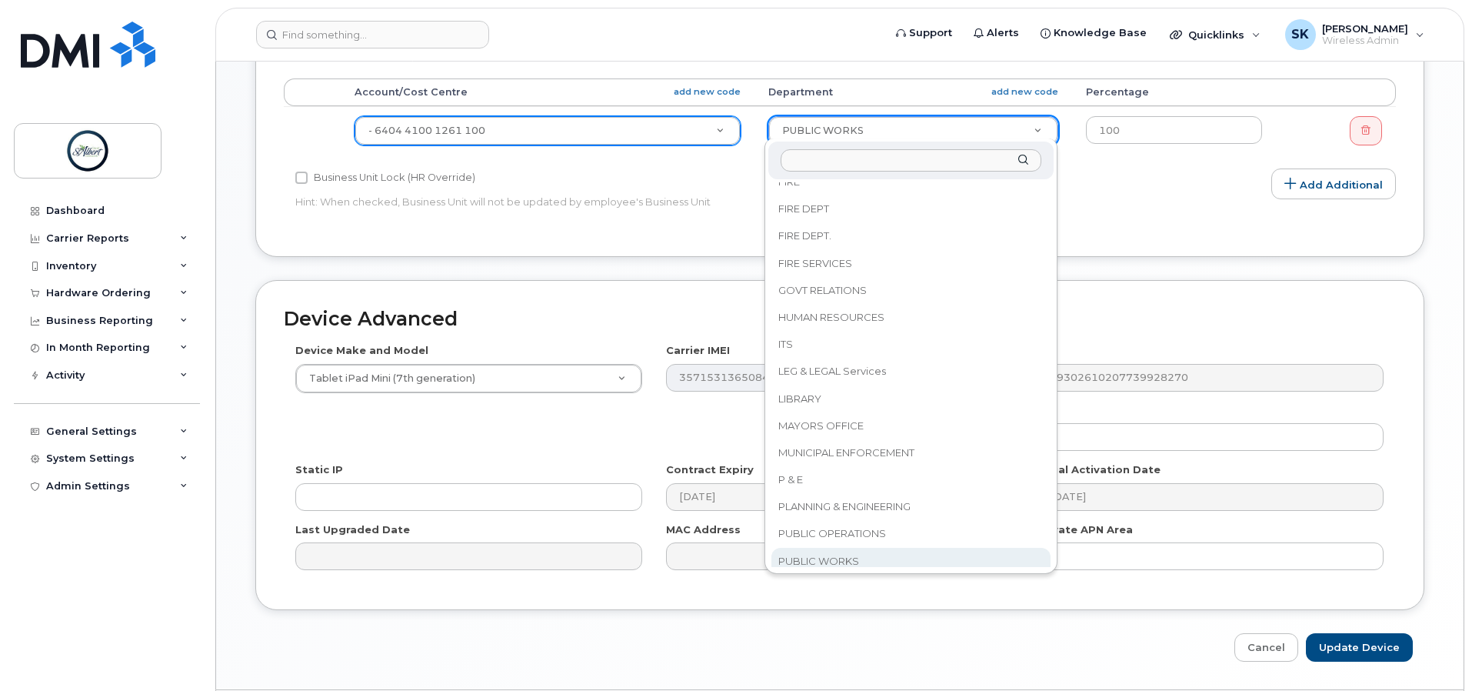
select select "16681696"
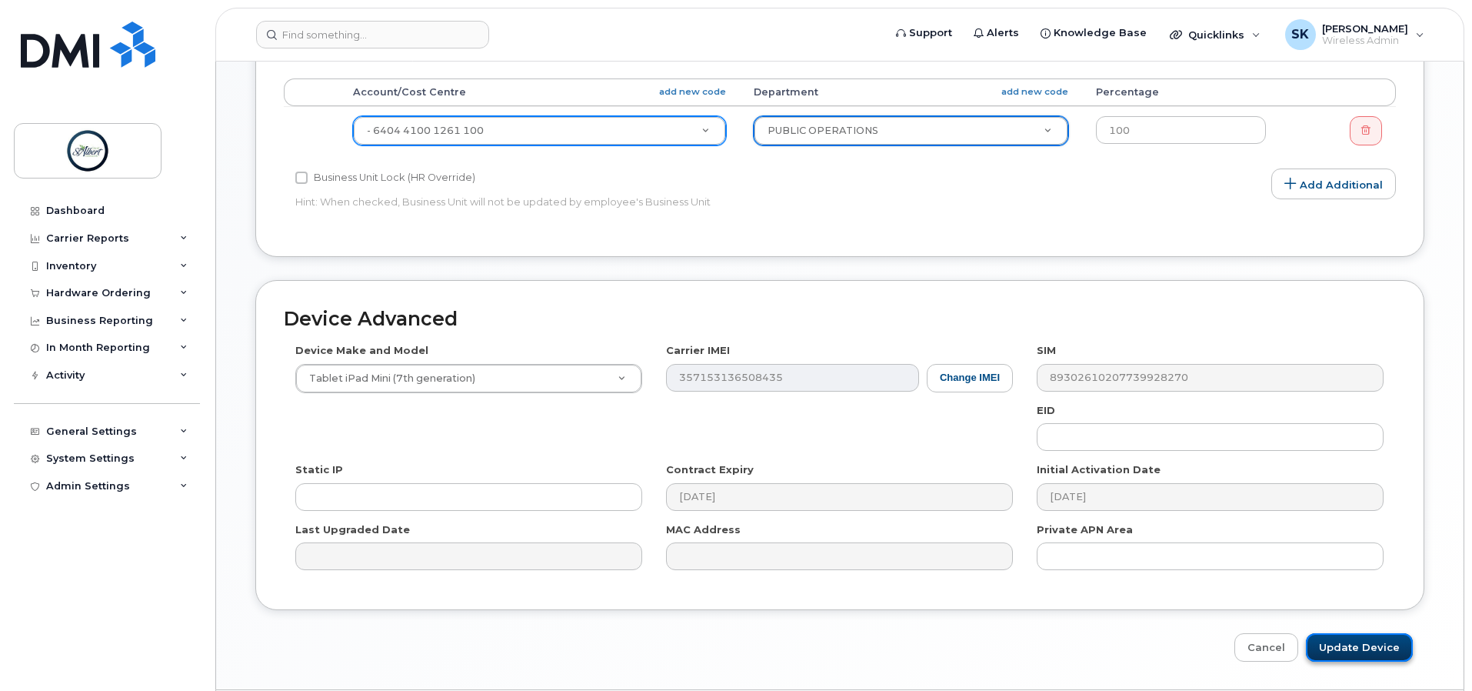
click at [1360, 638] on input "Update Device" at bounding box center [1359, 647] width 107 height 28
type input "Saving..."
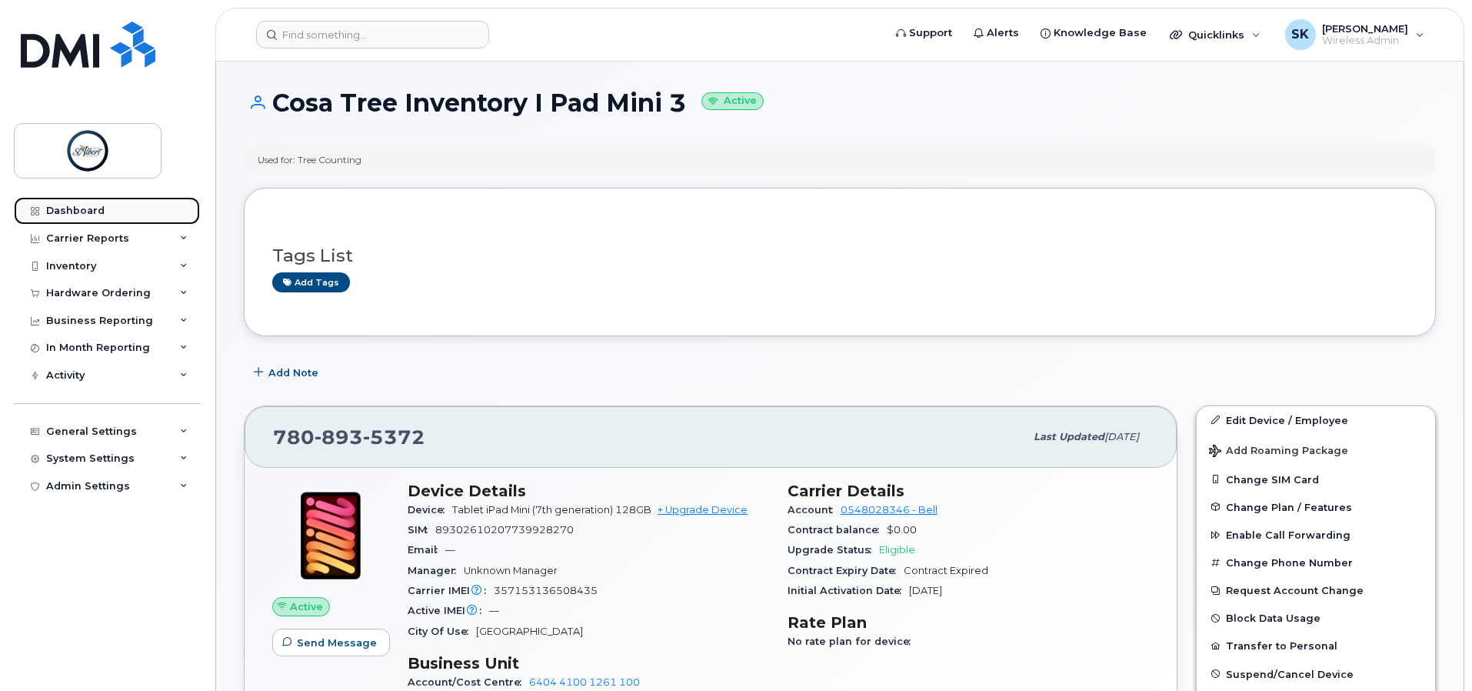
click at [88, 215] on div "Dashboard" at bounding box center [75, 211] width 58 height 12
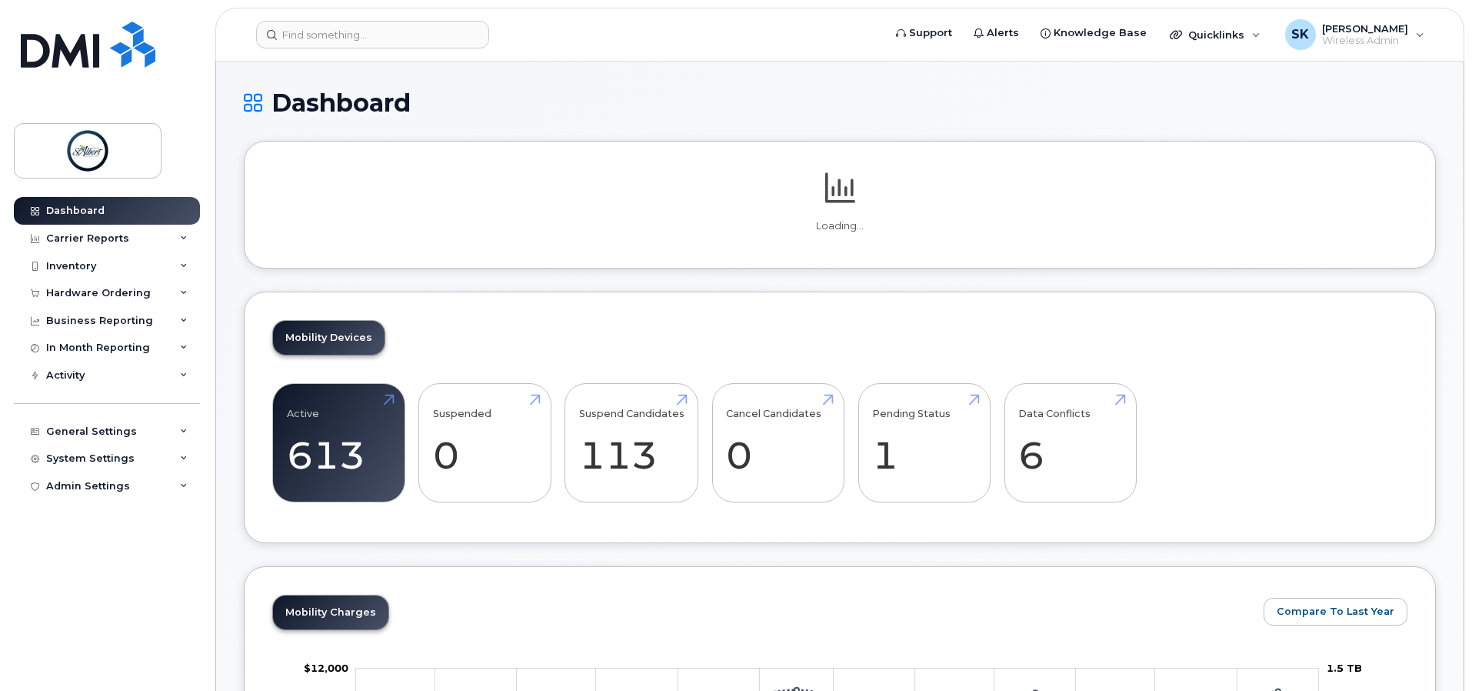
click at [1015, 461] on div "Mobility Devices Active 613 Suspended 0 Suspend Candidates 113 Cancel Candidate…" at bounding box center [840, 418] width 1192 height 252
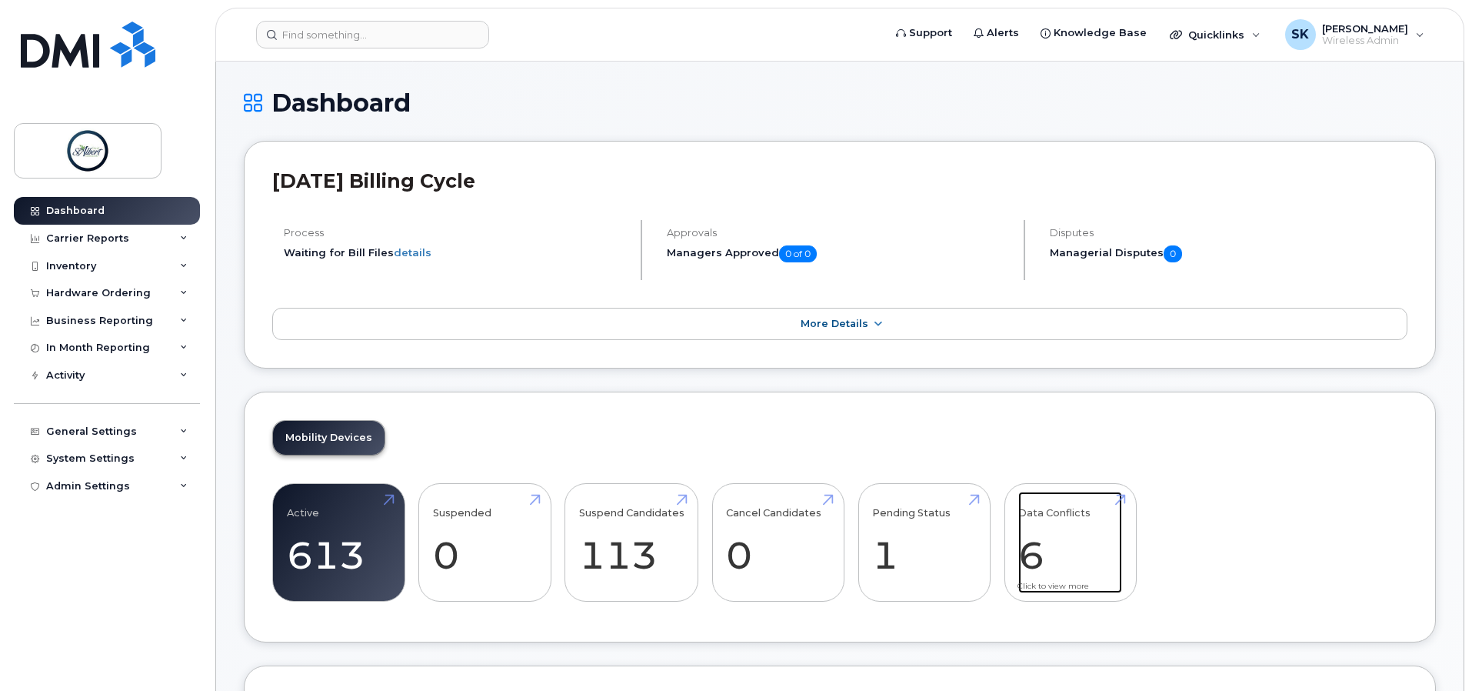
click at [1055, 515] on link "Data Conflicts 6" at bounding box center [1070, 543] width 104 height 102
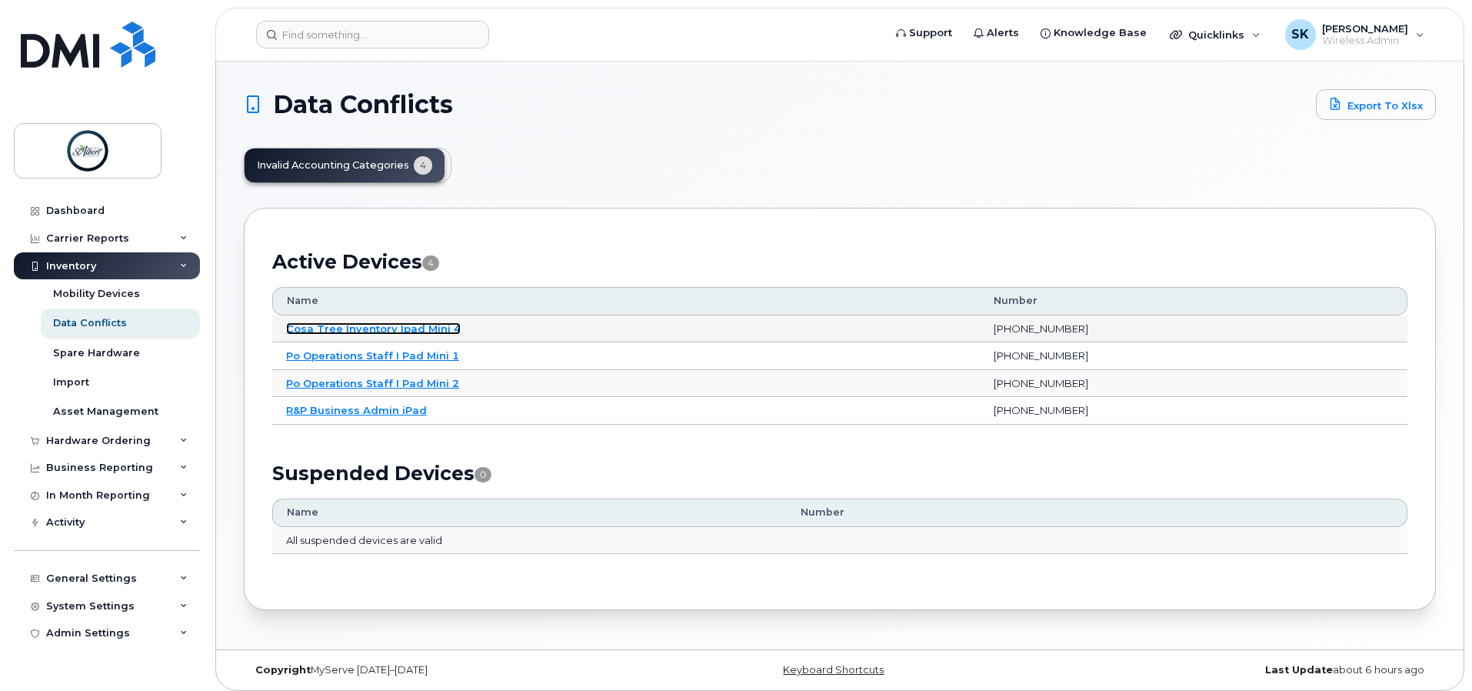
click at [427, 328] on link "Cosa Tree Inventory Ipad Mini 4" at bounding box center [373, 328] width 175 height 12
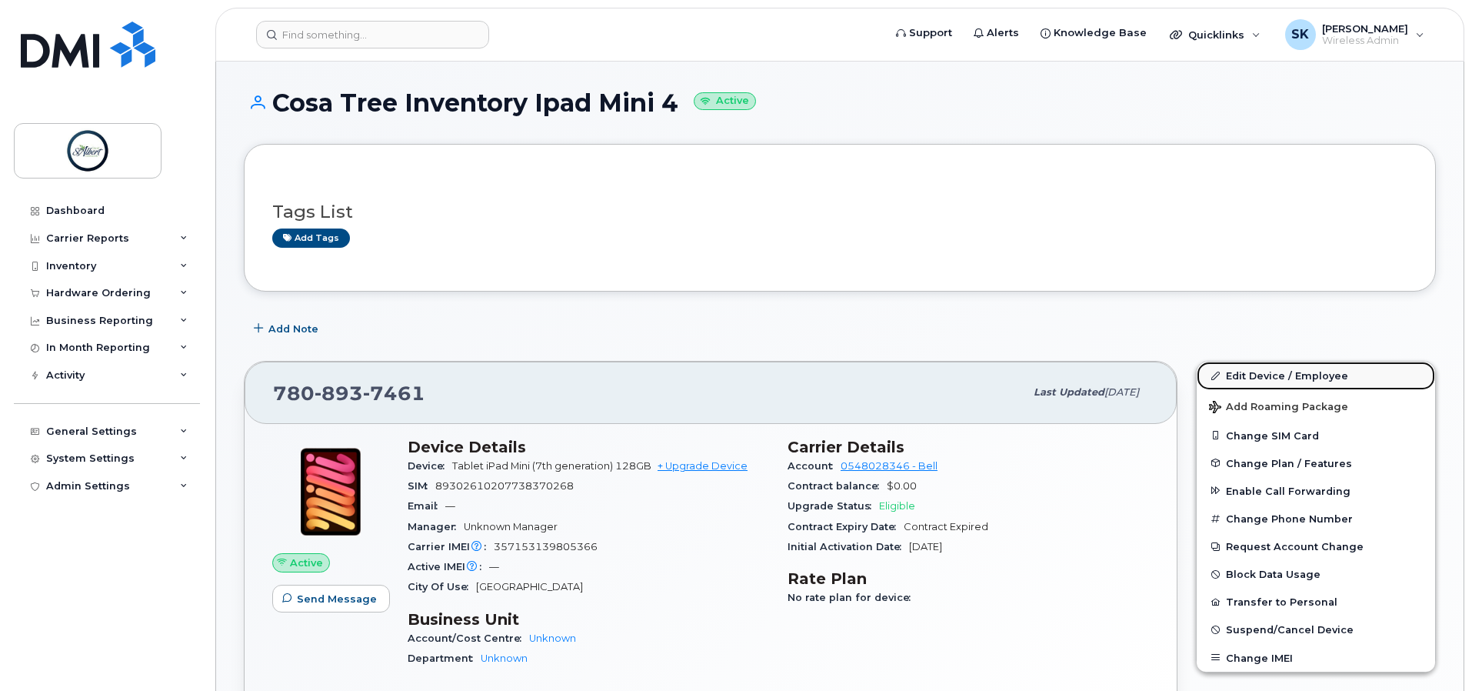
click at [1301, 373] on link "Edit Device / Employee" at bounding box center [1316, 376] width 238 height 28
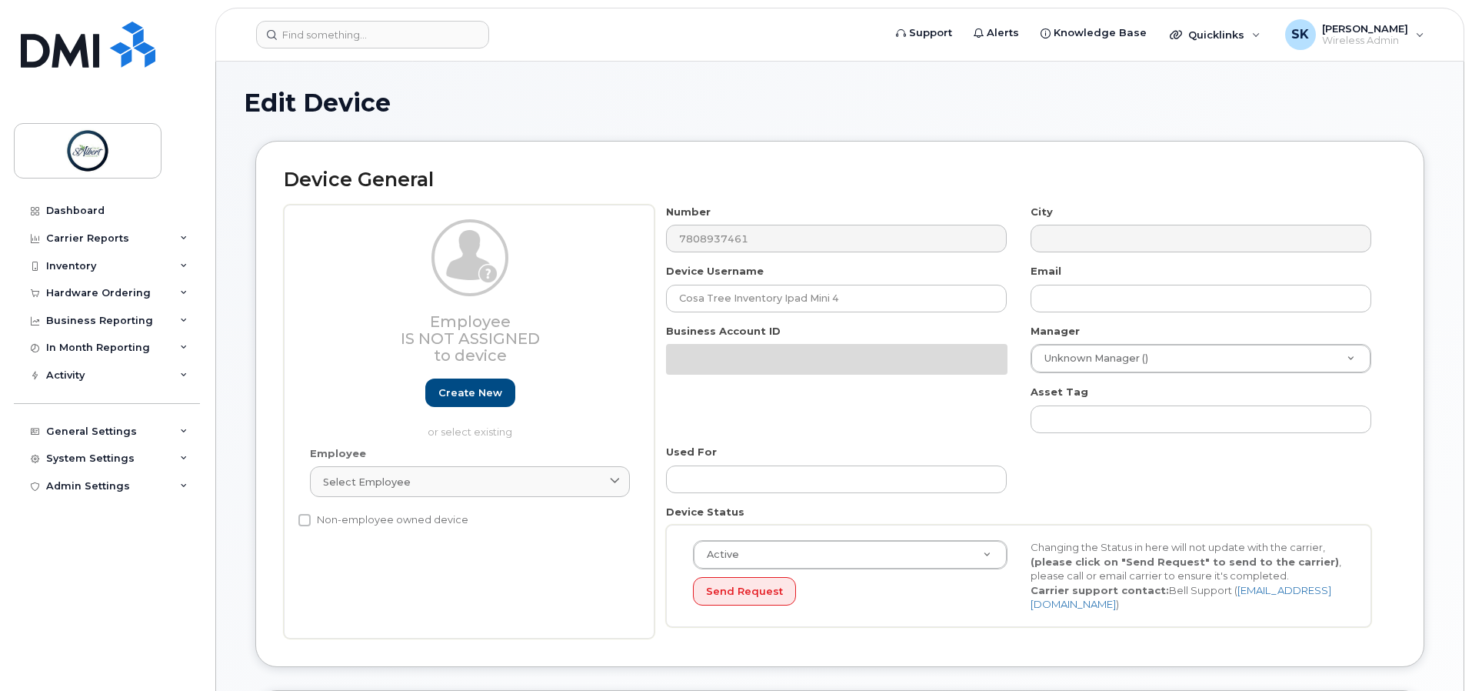
select select "10875379"
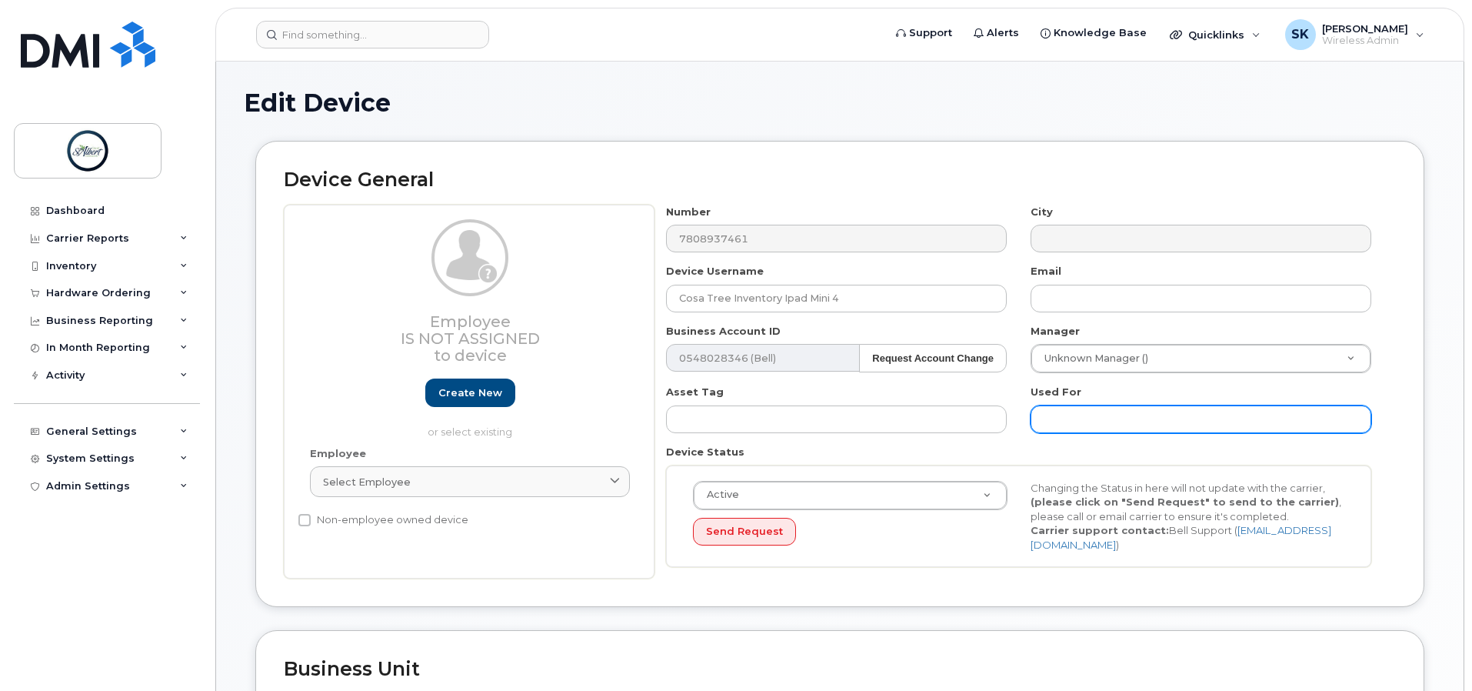
click at [1197, 426] on input "text" at bounding box center [1201, 419] width 341 height 28
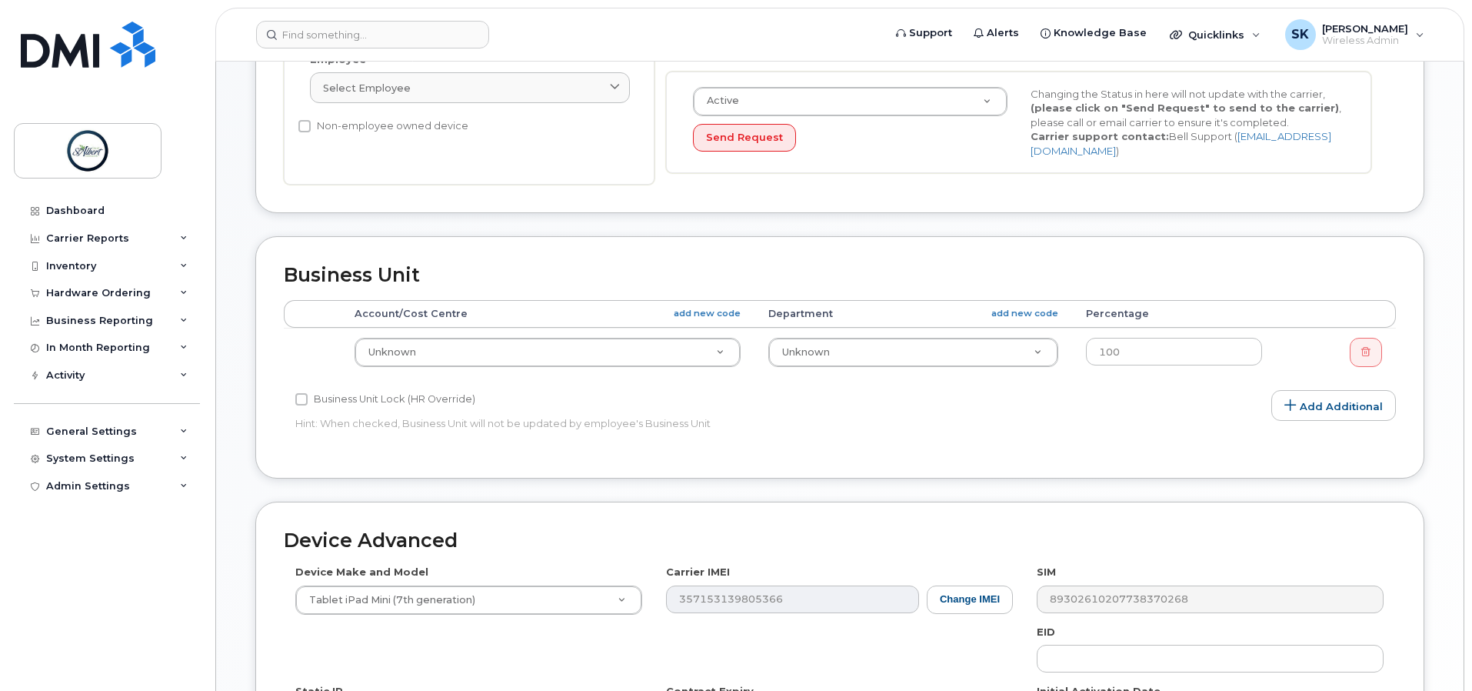
scroll to position [462, 0]
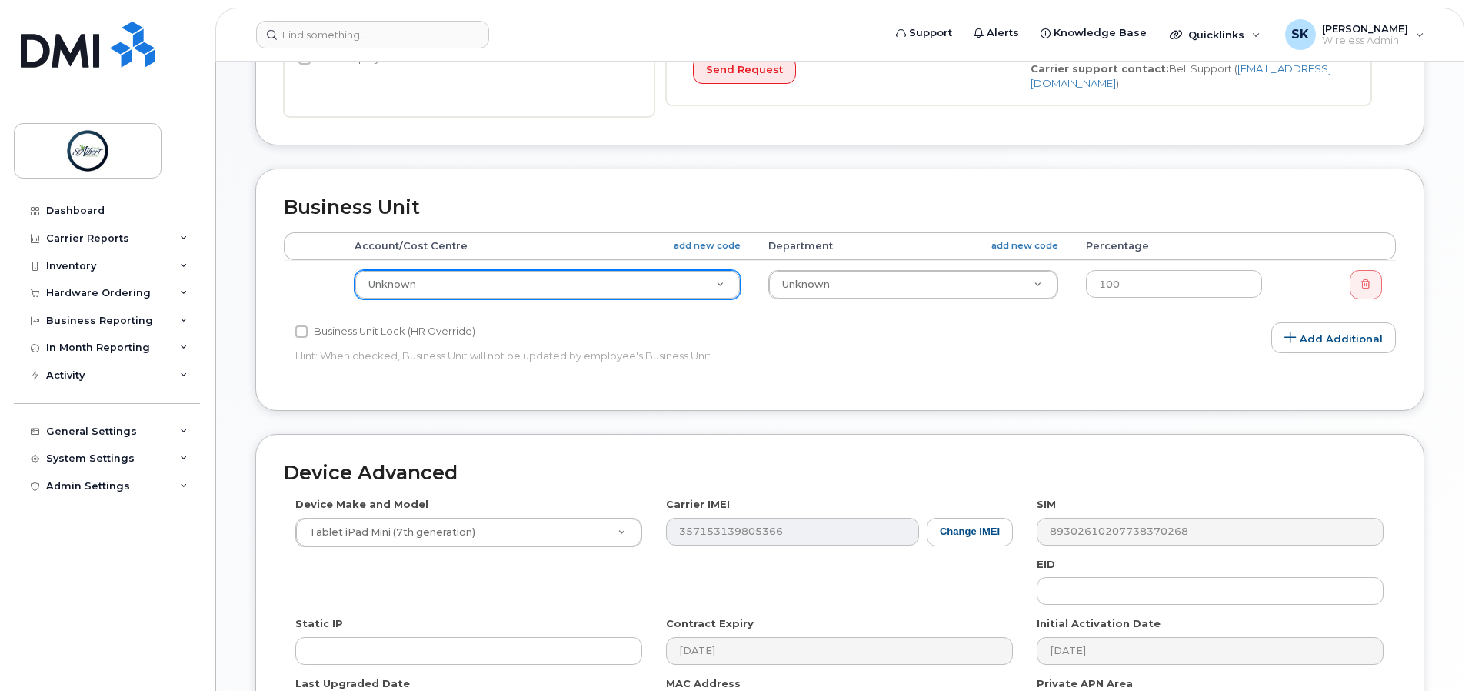
type input "Tree Counting"
click at [522, 318] on input "text" at bounding box center [546, 314] width 348 height 22
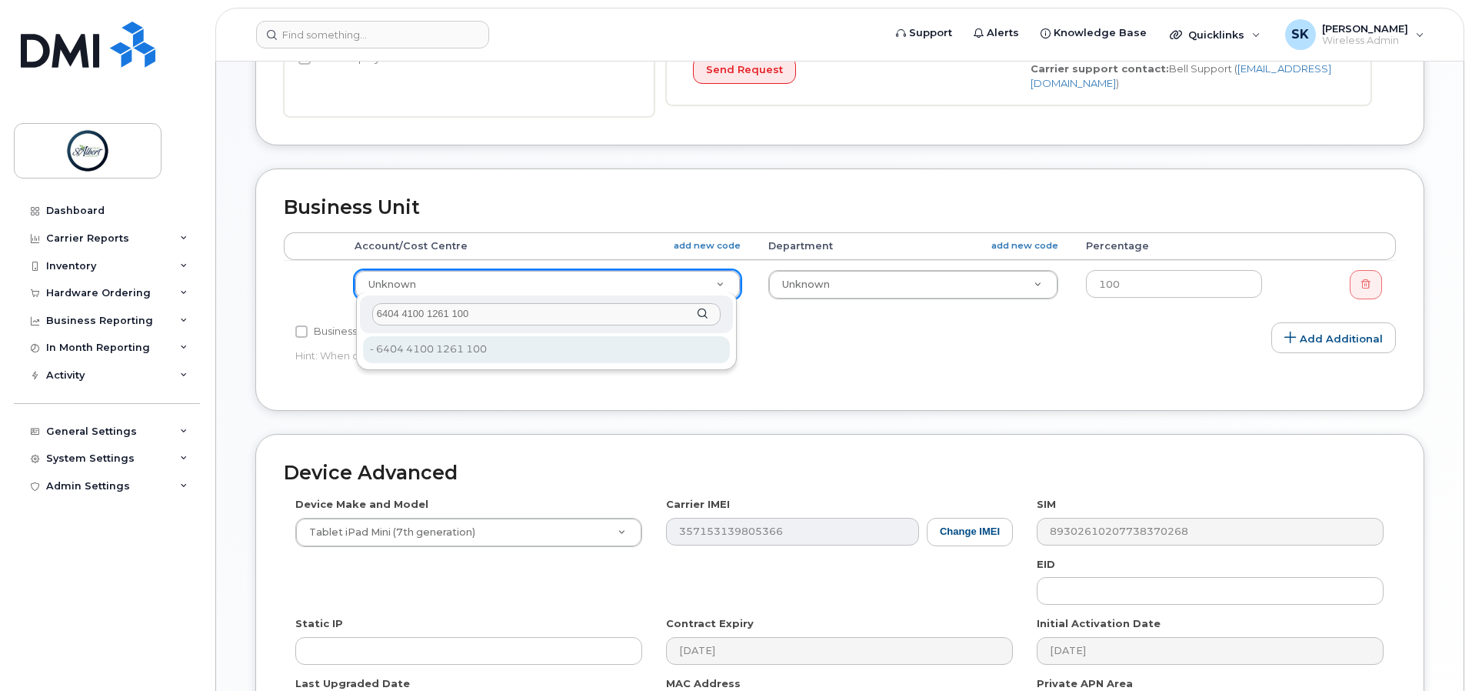
type input "6404 4100 1261 100"
type input "10994090"
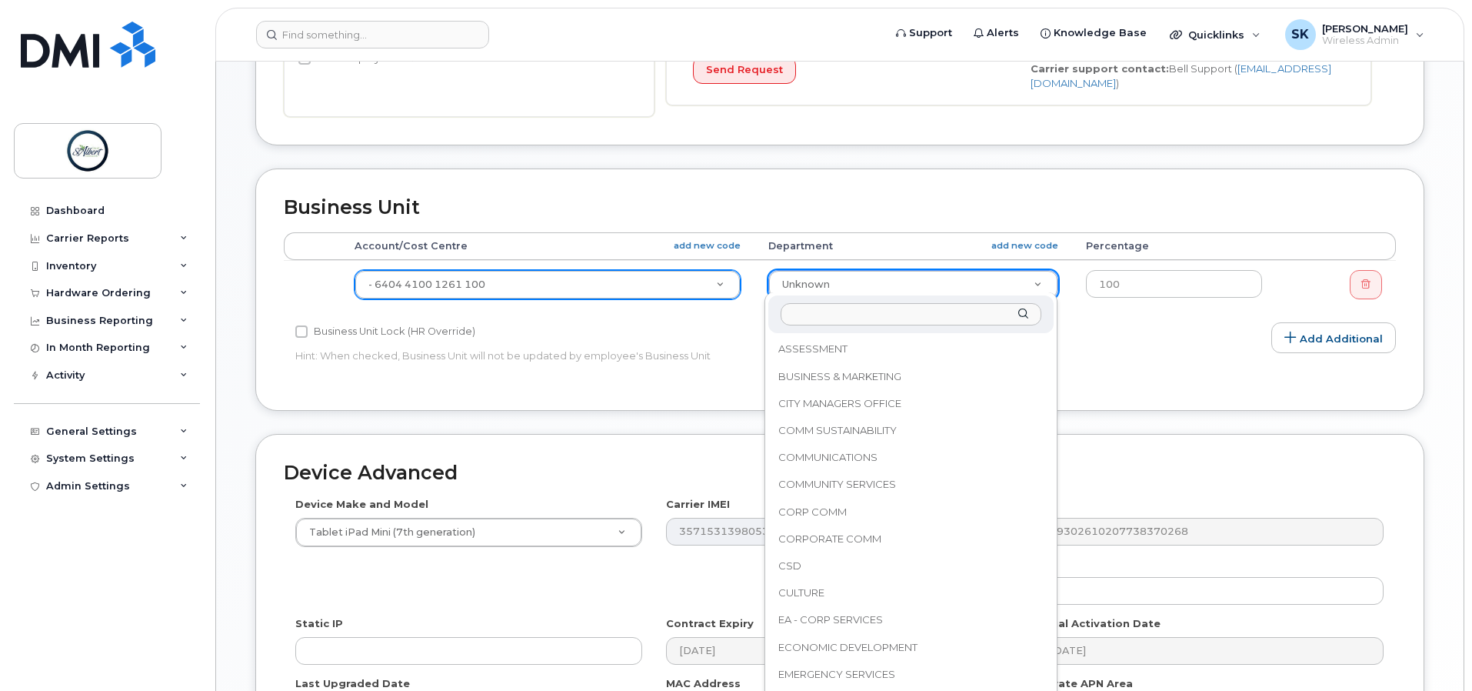
scroll to position [825, 0]
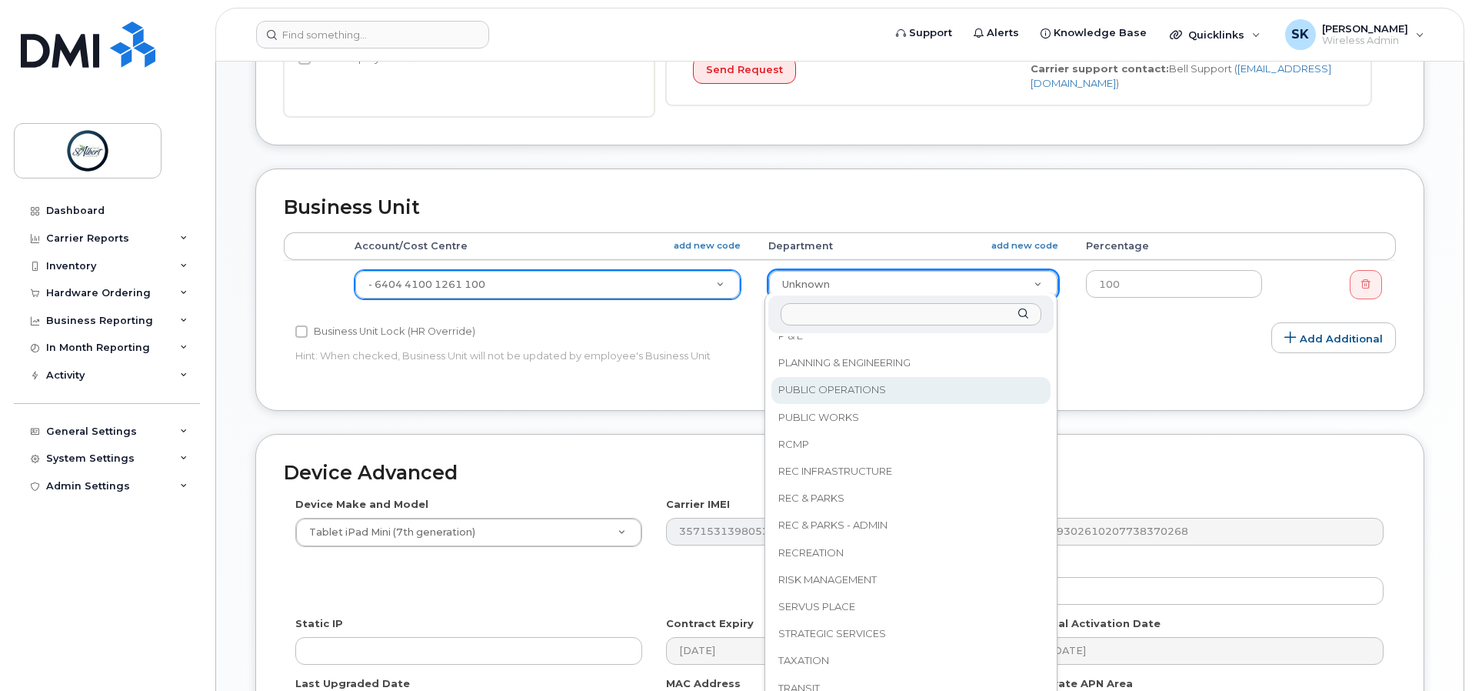
select select "16681696"
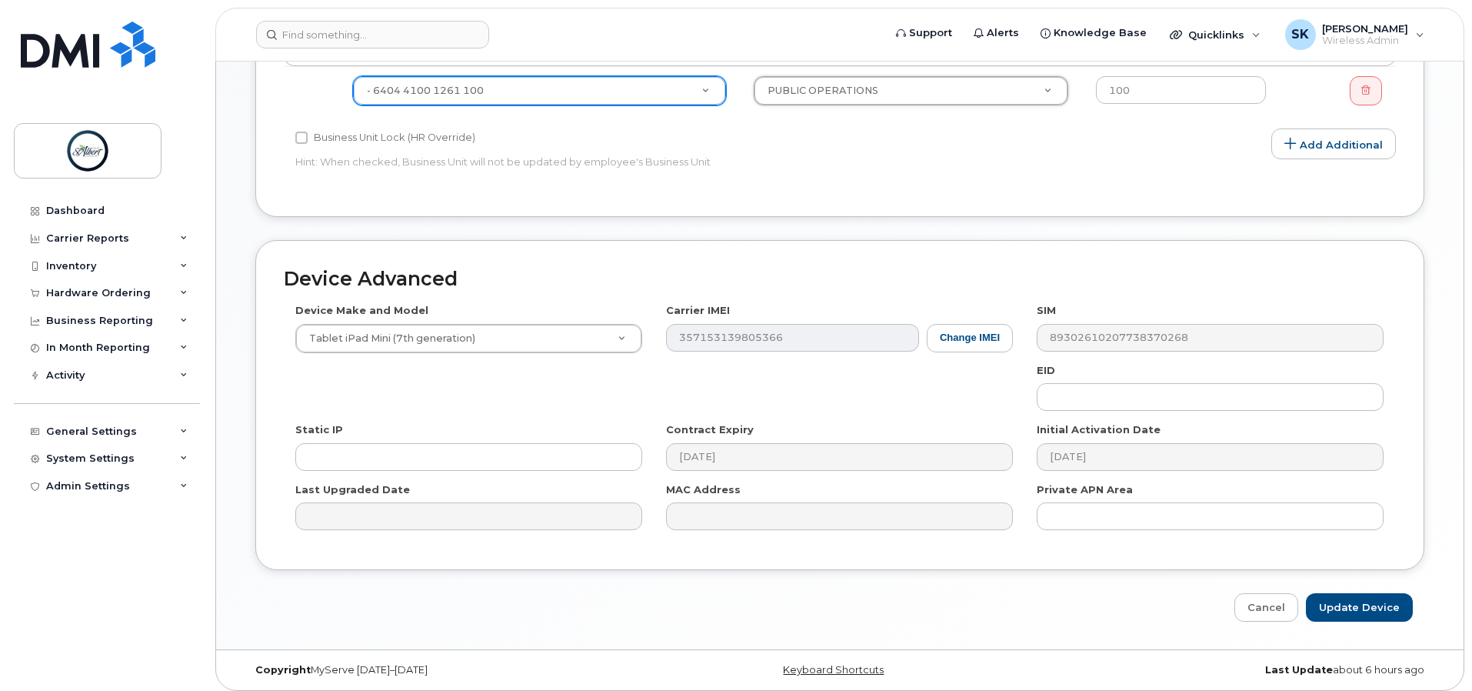
scroll to position [657, 0]
drag, startPoint x: 1362, startPoint y: 601, endPoint x: 896, endPoint y: 605, distance: 466.2
click at [1362, 600] on input "Update Device" at bounding box center [1359, 606] width 107 height 28
type input "Saving..."
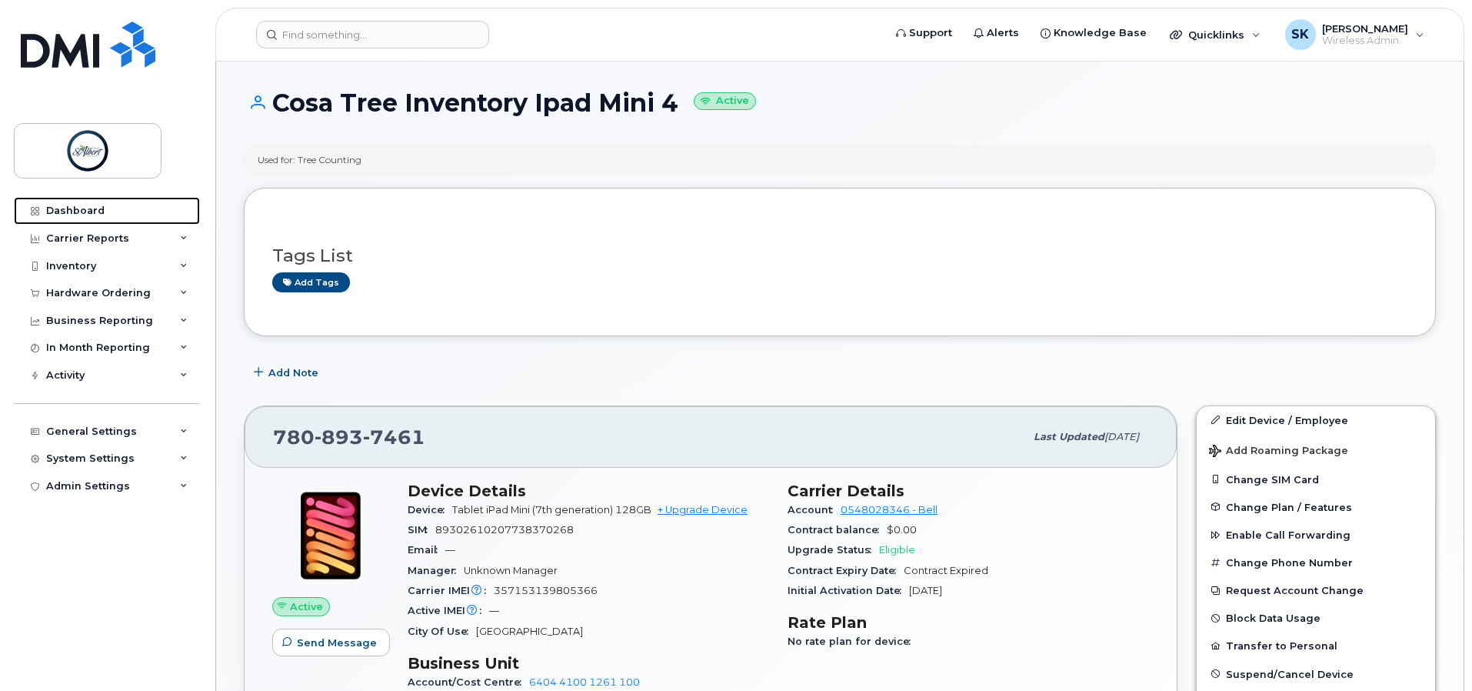
click at [104, 212] on link "Dashboard" at bounding box center [107, 211] width 186 height 28
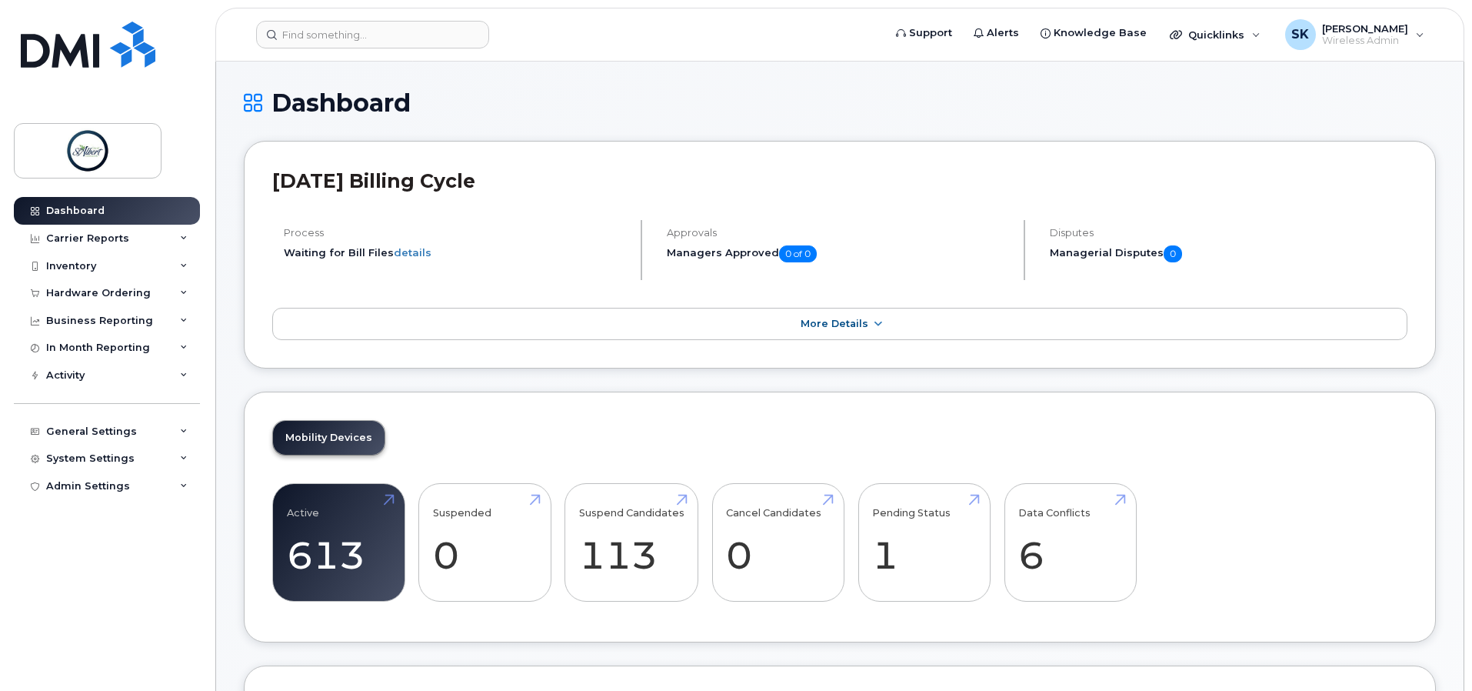
click at [1065, 451] on div "Mobility Devices Active 613 Suspended 0 Suspend Candidates 113 Cancel Candidate…" at bounding box center [840, 518] width 1192 height 252
click at [1038, 557] on link "Data Conflicts 6" at bounding box center [1070, 543] width 104 height 102
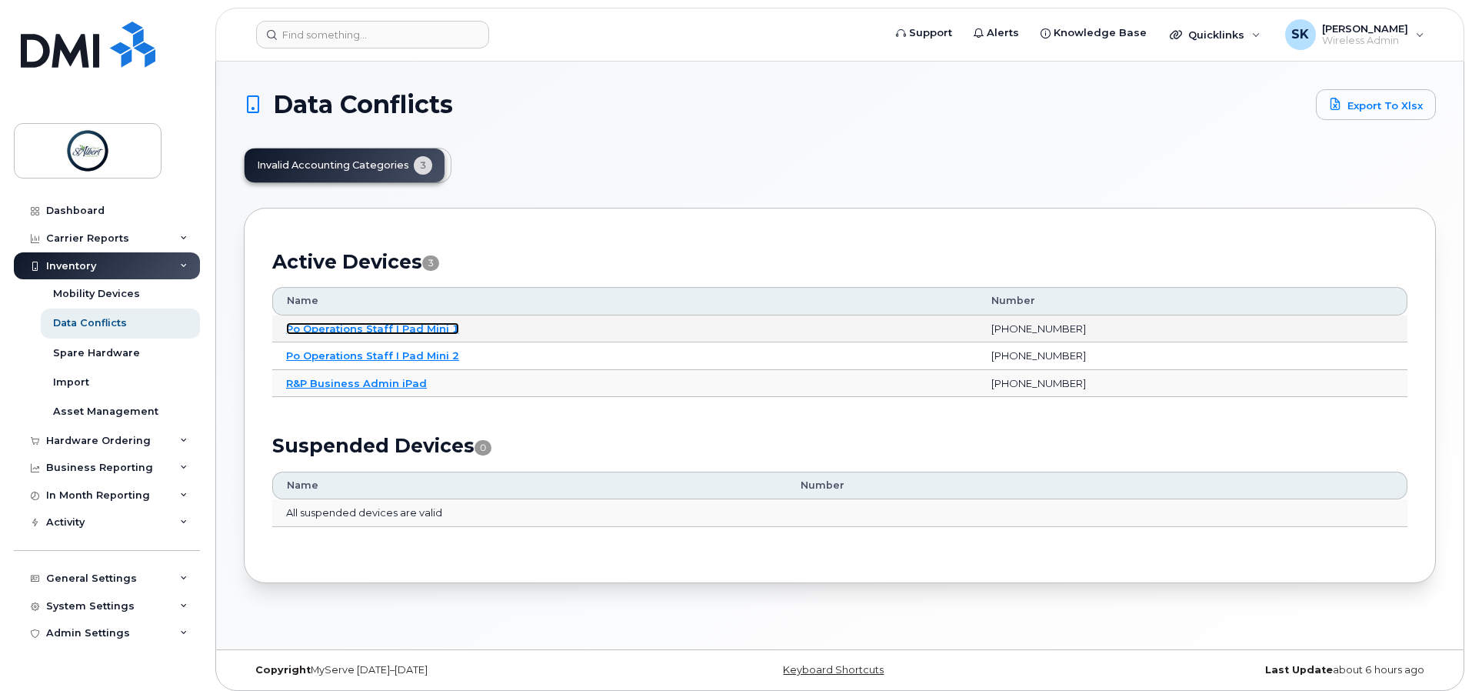
click at [402, 327] on link "Po Operations Staff I Pad Mini 1" at bounding box center [372, 328] width 173 height 12
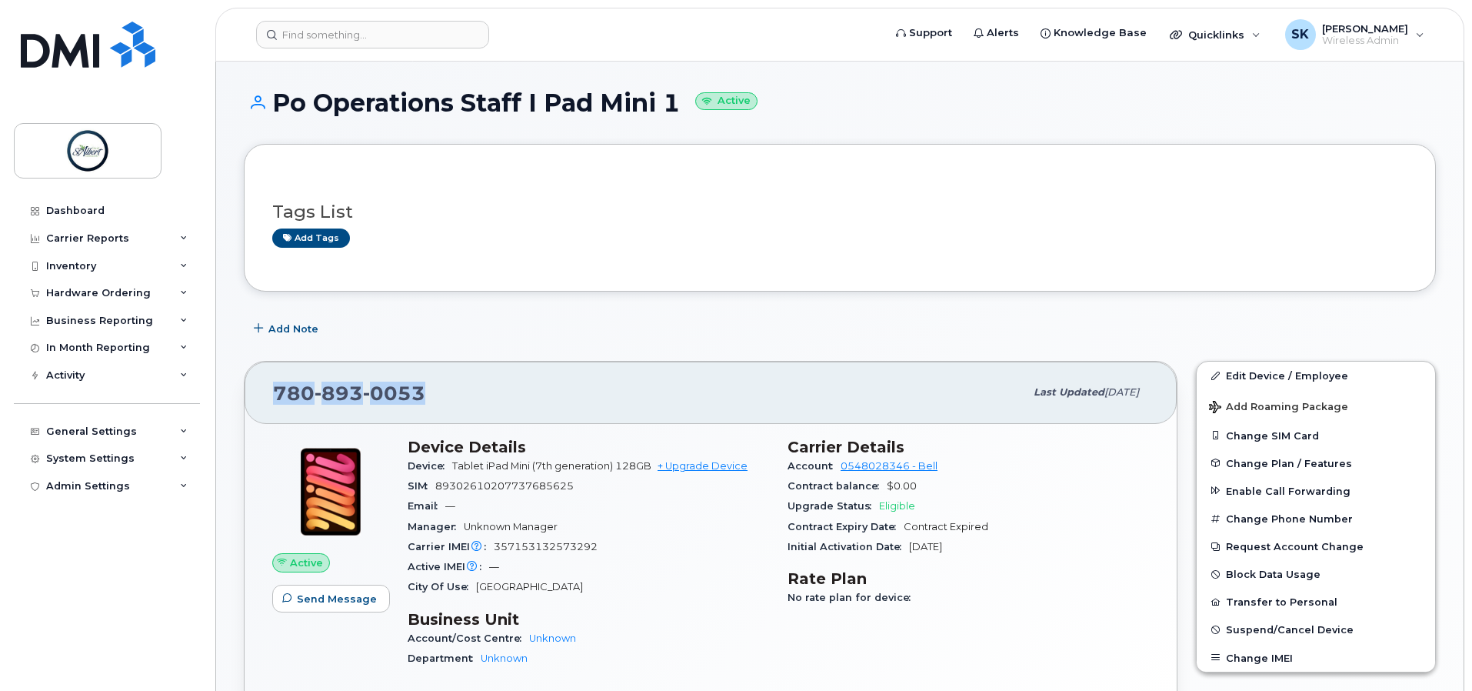
drag, startPoint x: 434, startPoint y: 382, endPoint x: 274, endPoint y: 388, distance: 160.1
click at [274, 388] on div "[PHONE_NUMBER]" at bounding box center [649, 392] width 752 height 32
copy span "[PHONE_NUMBER]"
drag, startPoint x: 1297, startPoint y: 375, endPoint x: 760, endPoint y: 450, distance: 542.2
click at [1297, 375] on link "Edit Device / Employee" at bounding box center [1316, 376] width 238 height 28
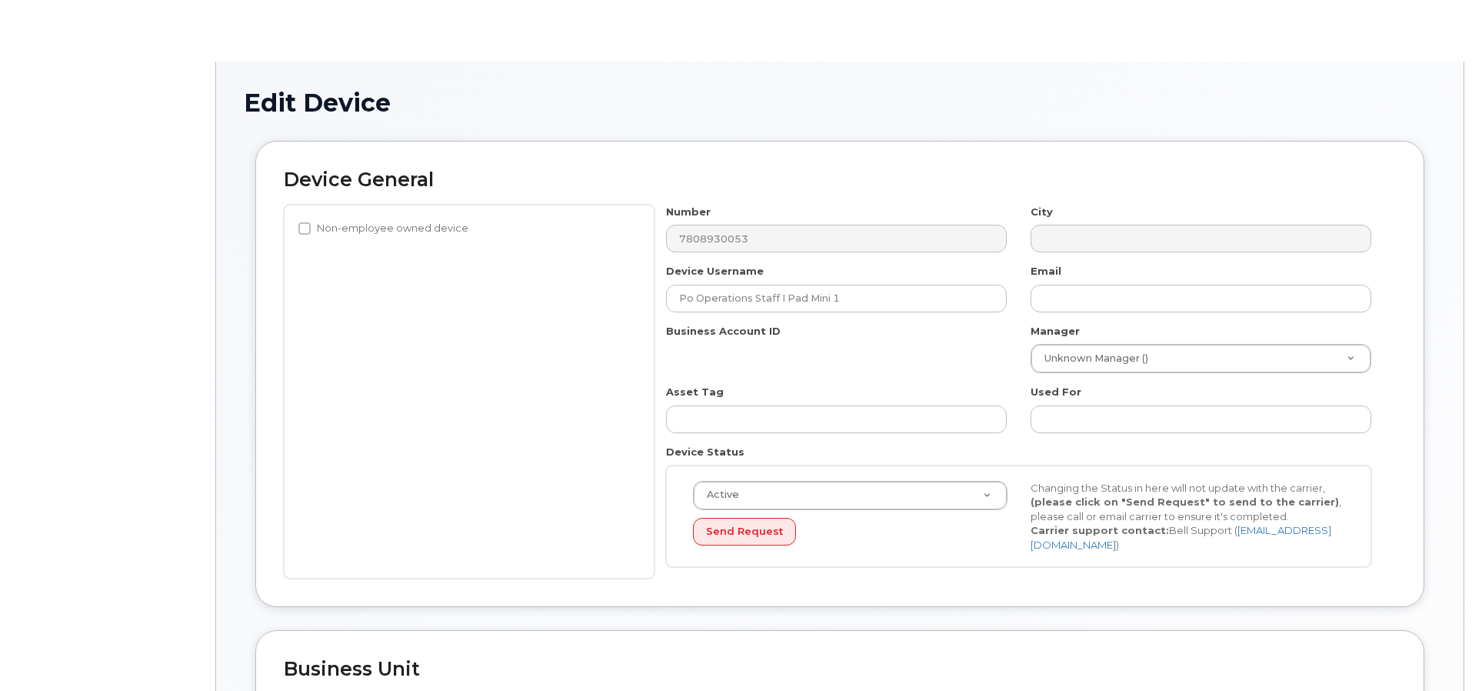
select select "10875379"
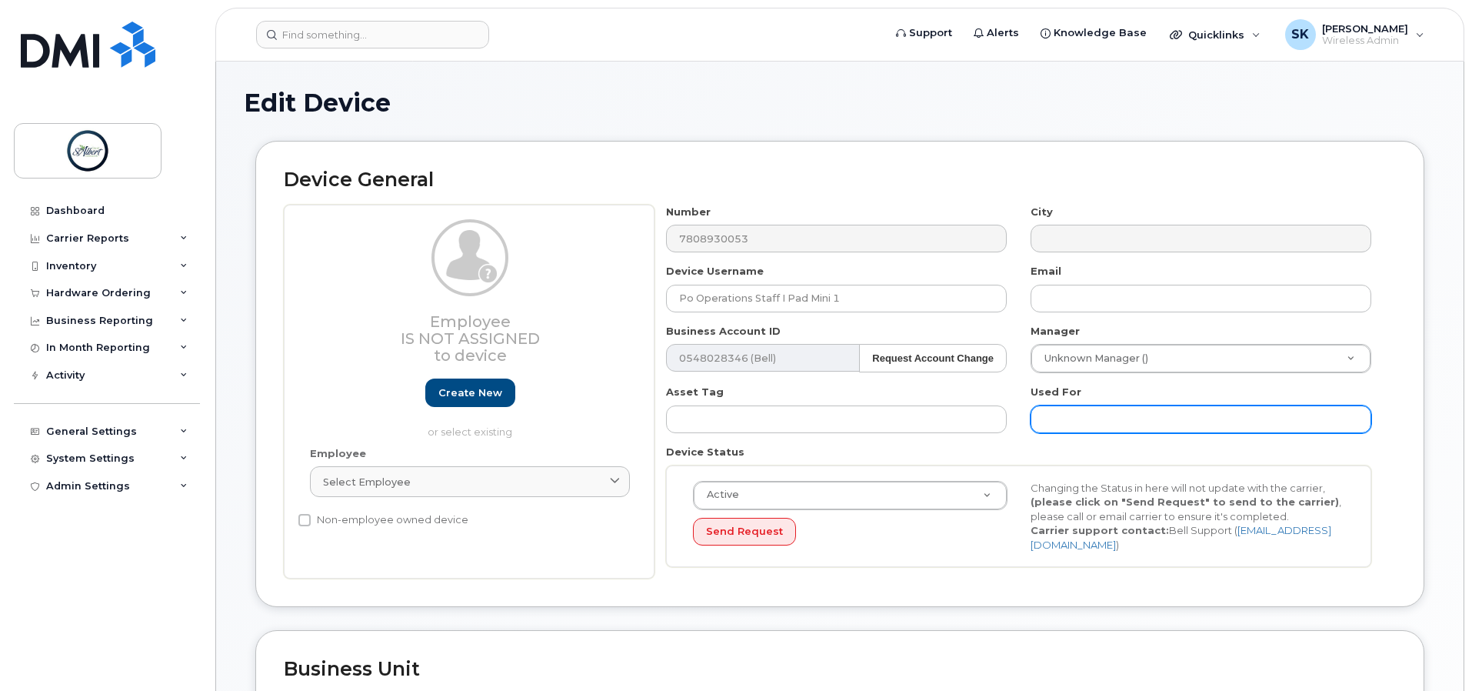
click at [1123, 414] on input "text" at bounding box center [1201, 419] width 341 height 28
paste input "Vivek Kalia"
type input "Vivek Kalia"
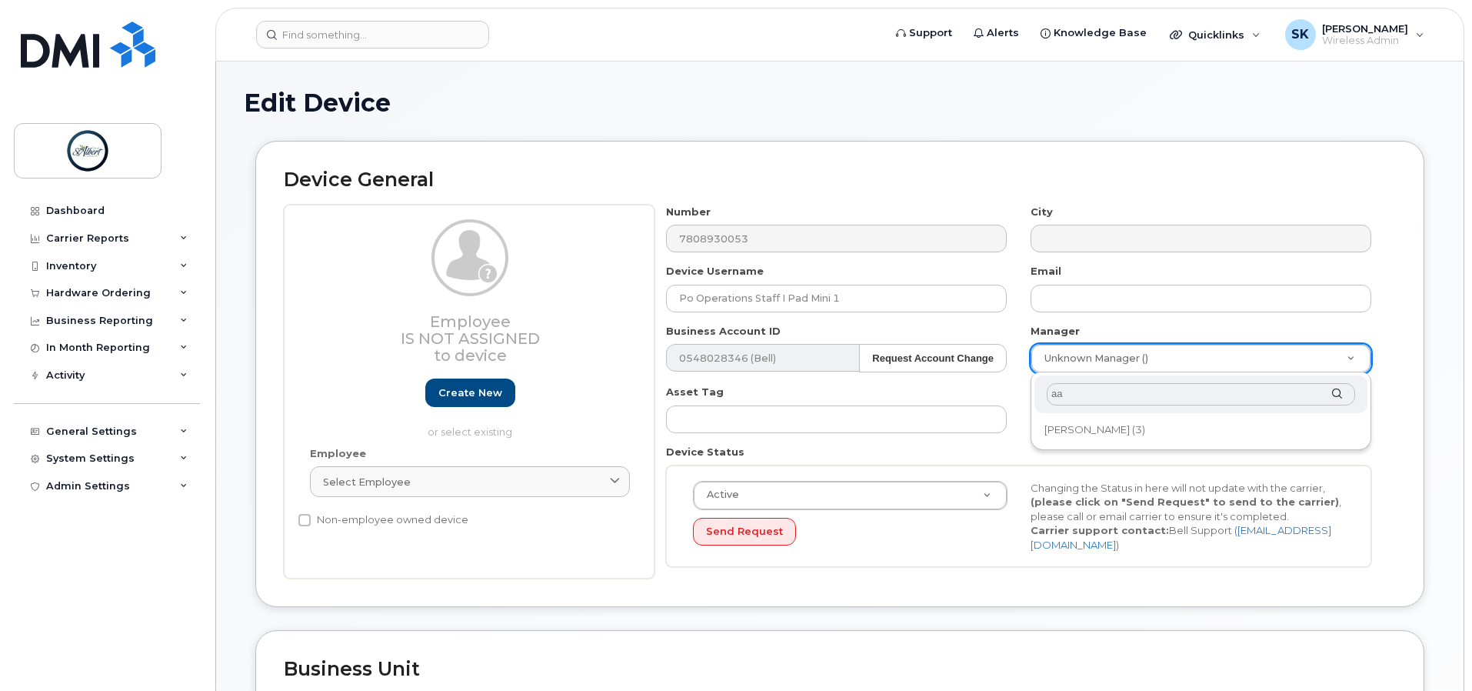
type input "a"
type input "s"
type input "wood"
type input "2008924"
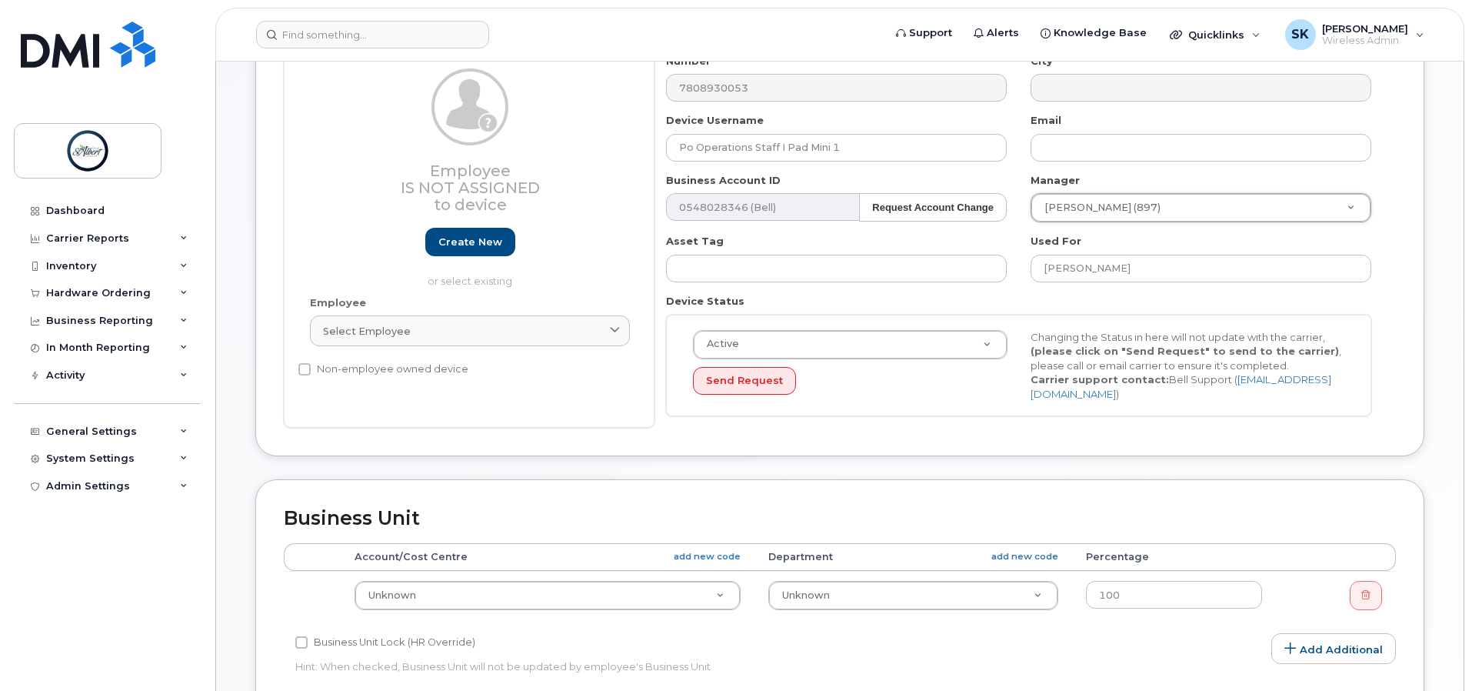
scroll to position [538, 0]
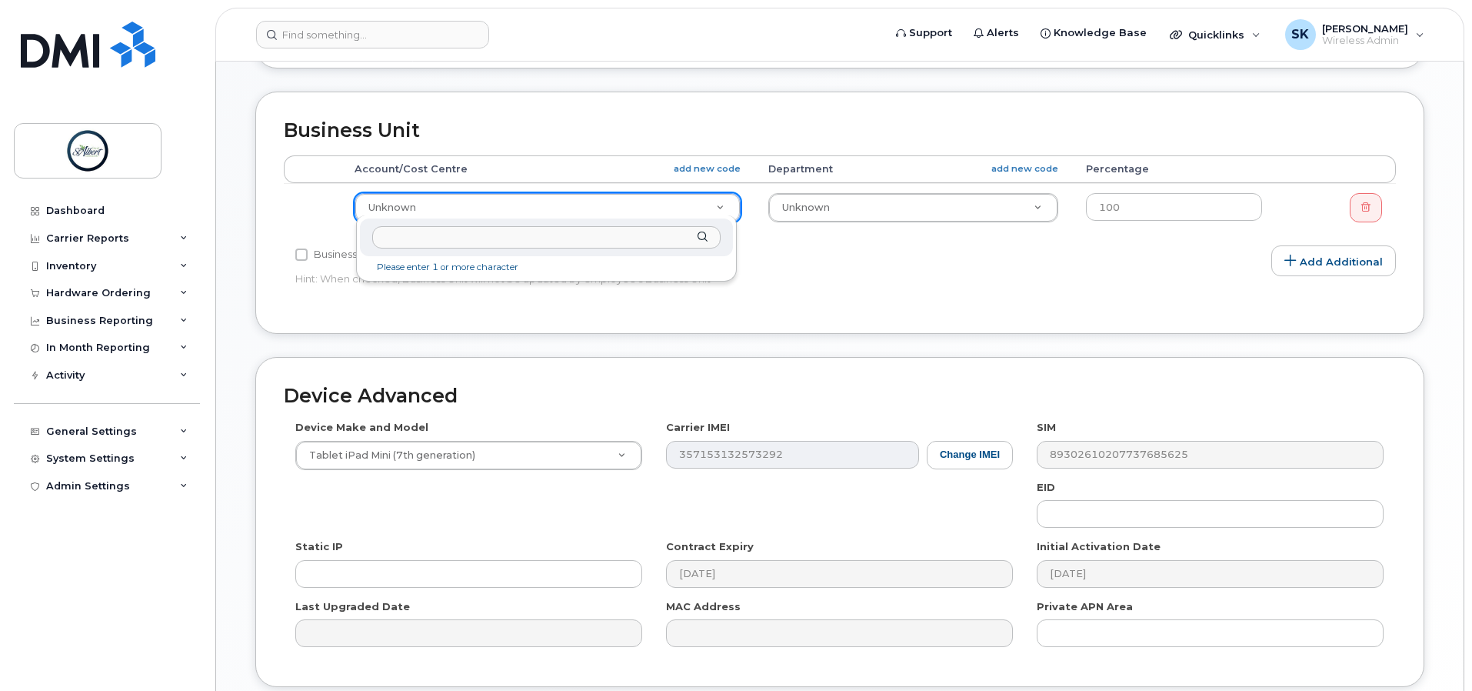
click at [435, 234] on input "text" at bounding box center [546, 237] width 348 height 22
type input "6404 3100 1261 100"
type input "14672260"
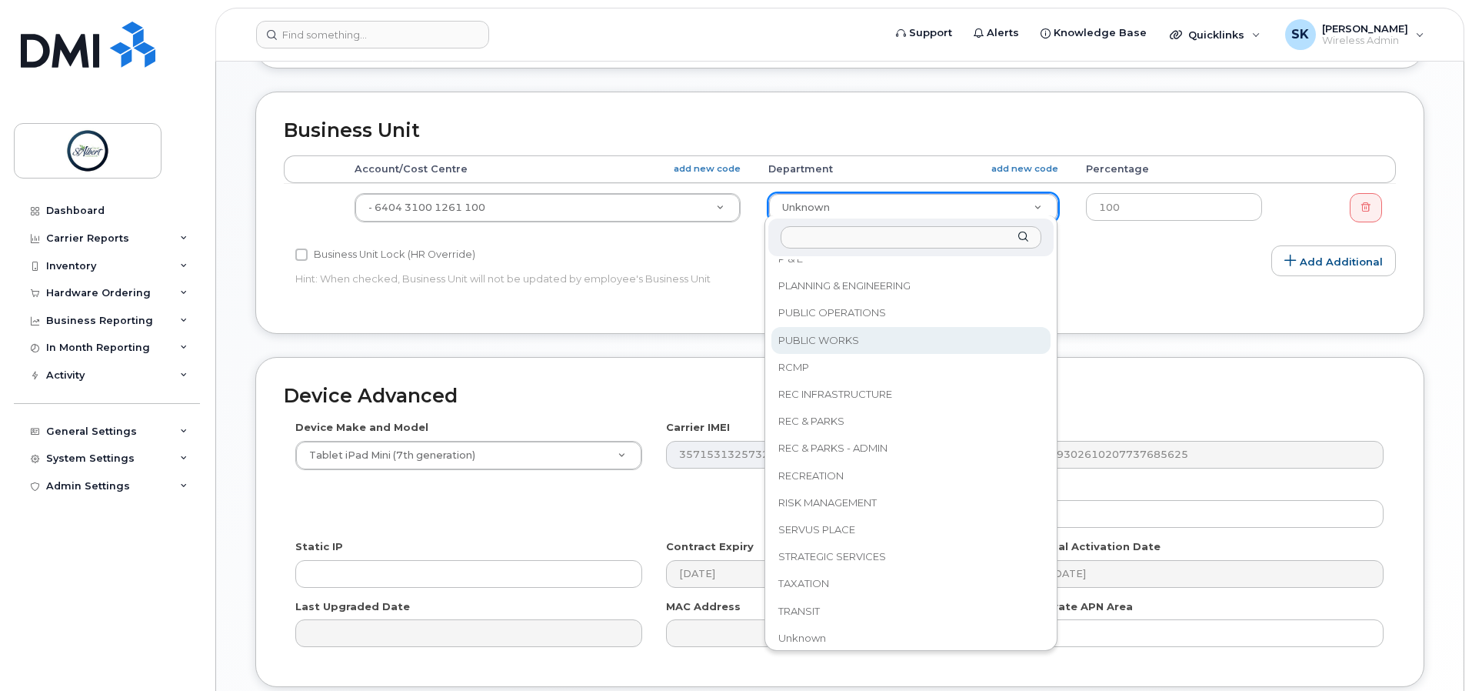
scroll to position [814, 0]
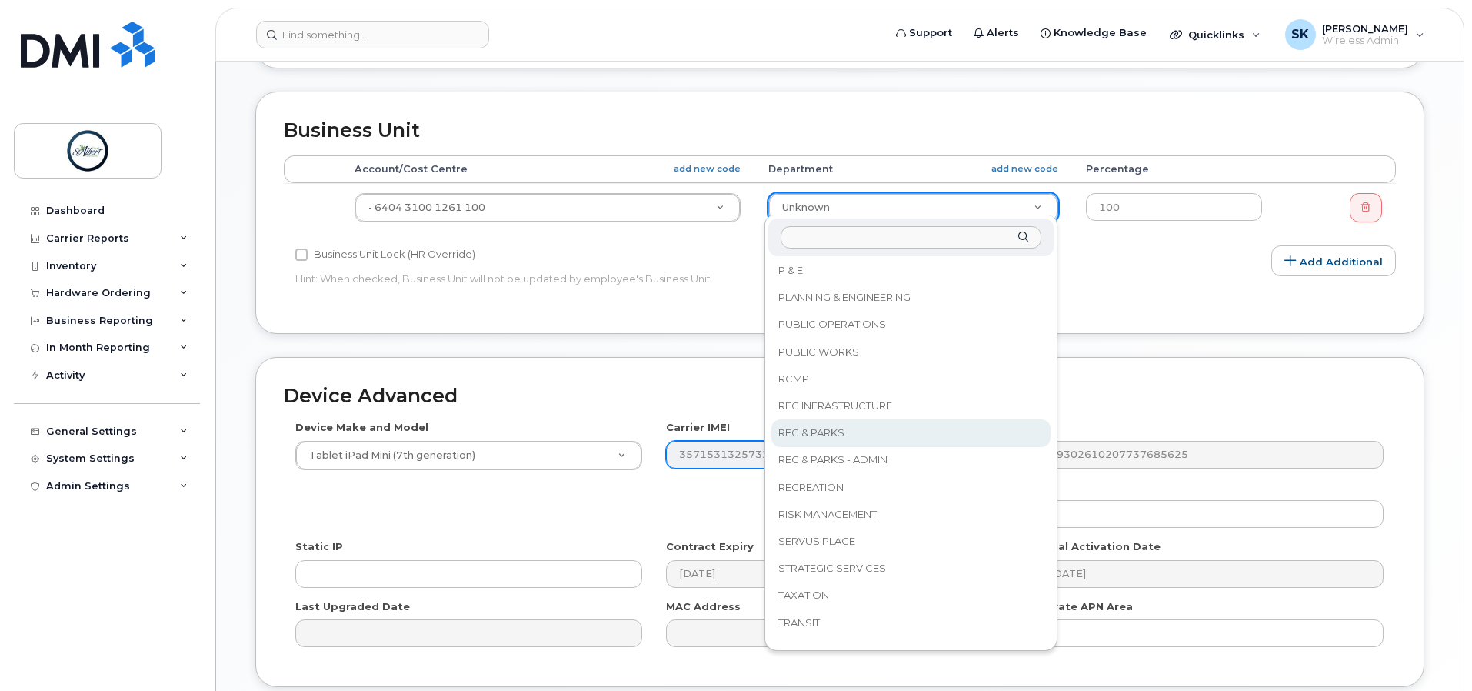
select select "10994101"
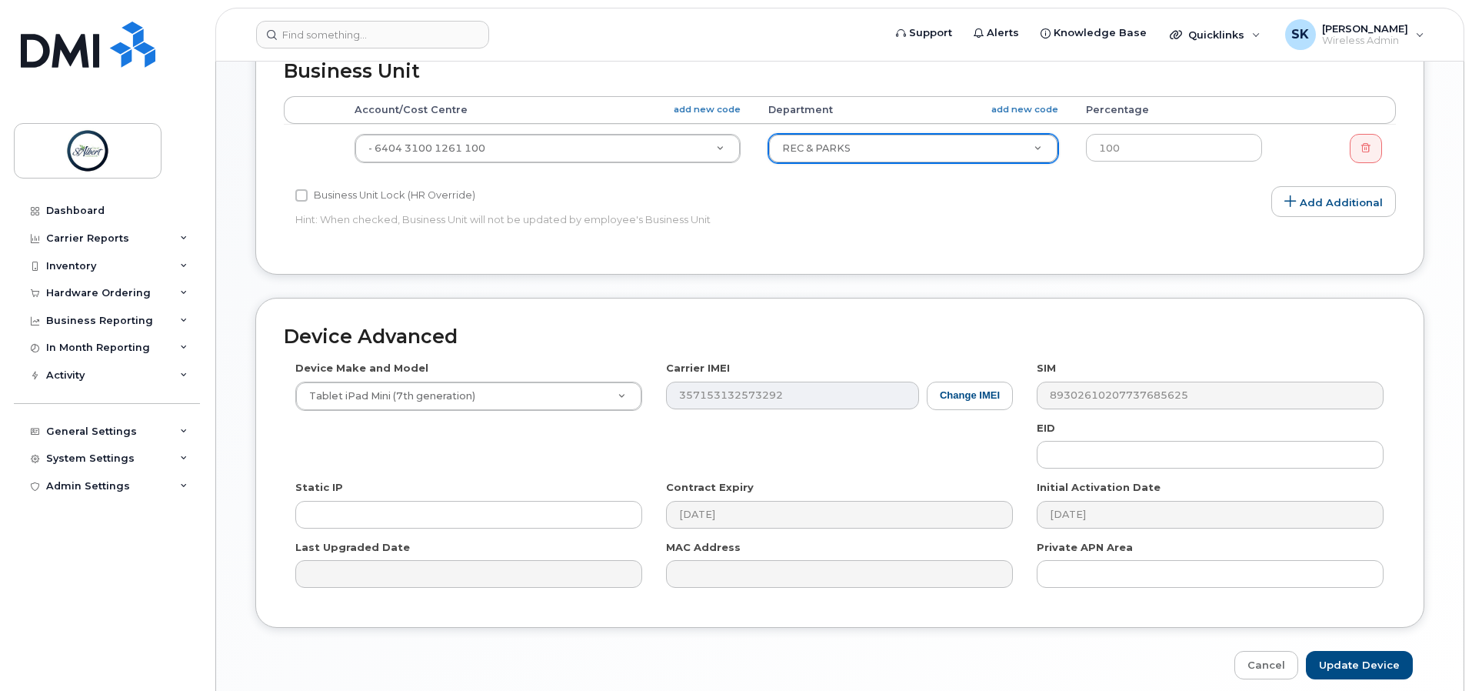
scroll to position [657, 0]
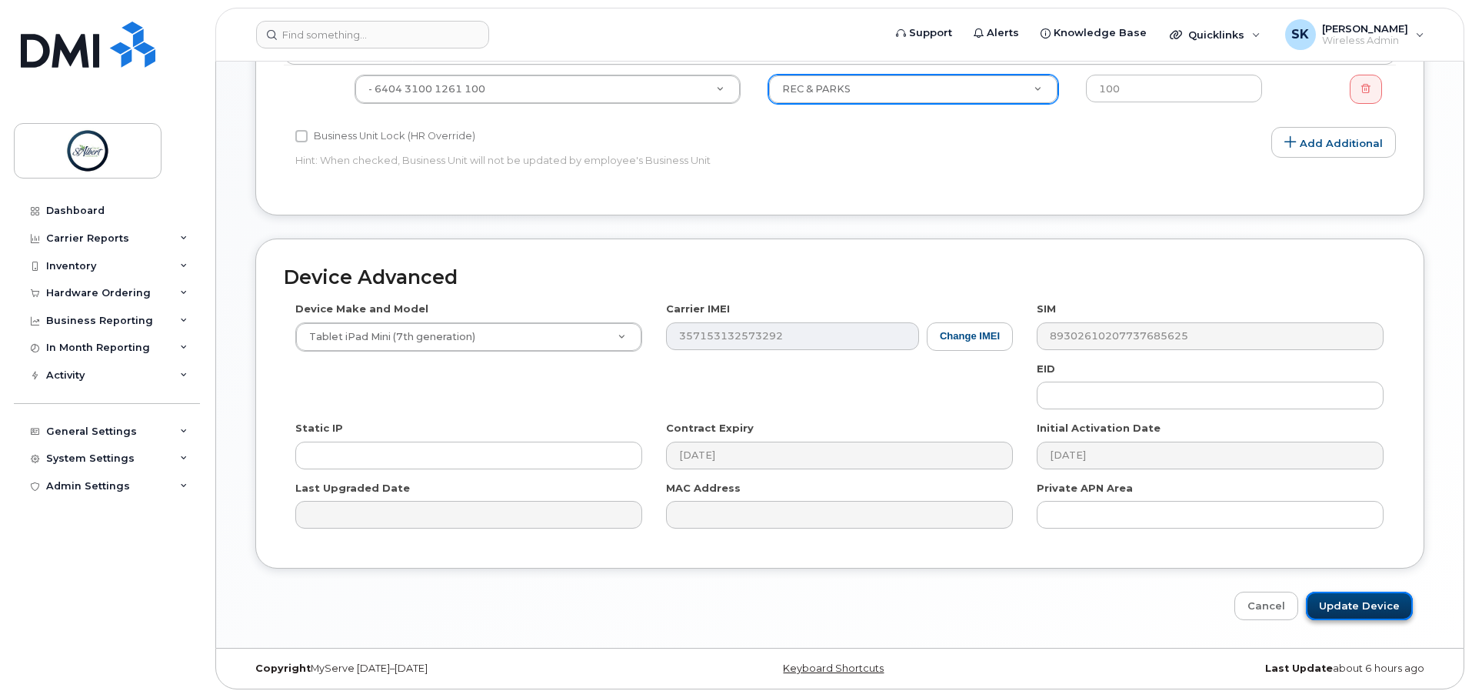
click at [1371, 607] on input "Update Device" at bounding box center [1359, 606] width 107 height 28
type input "Saving..."
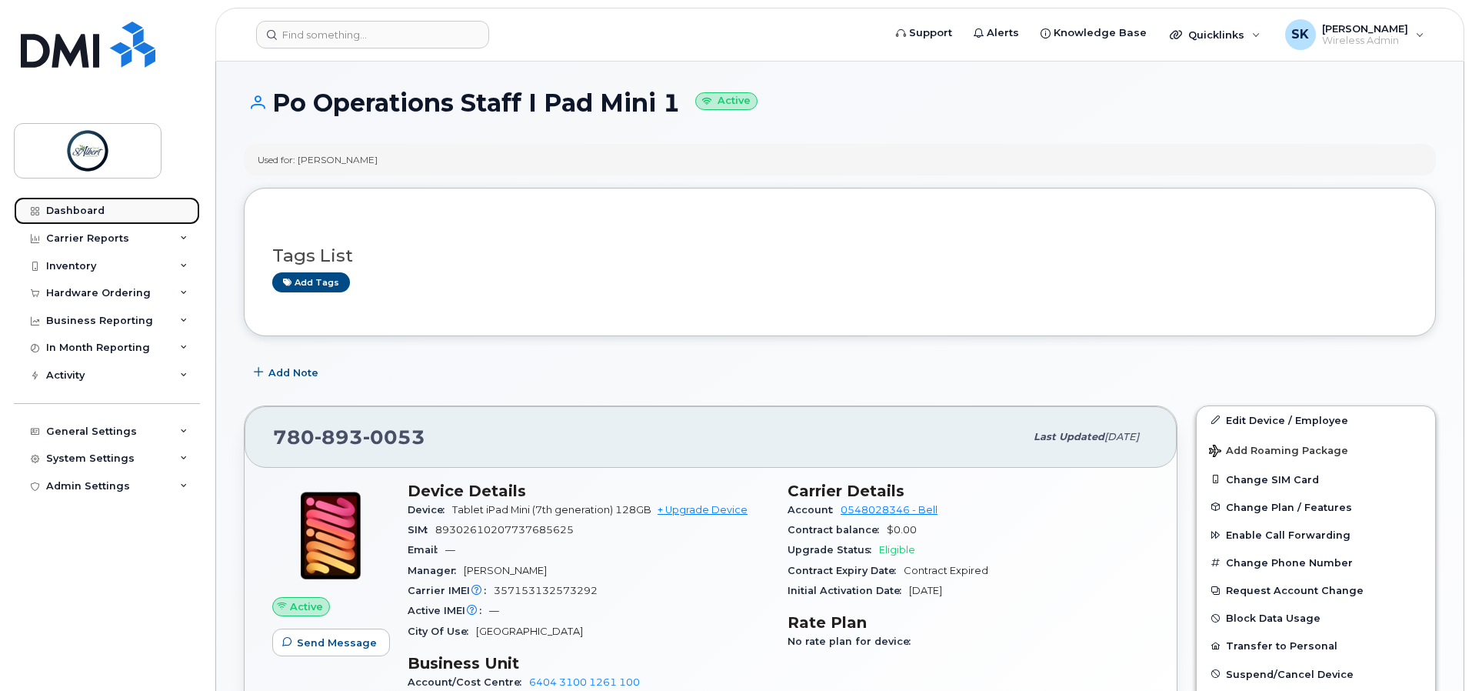
click at [109, 204] on link "Dashboard" at bounding box center [107, 211] width 186 height 28
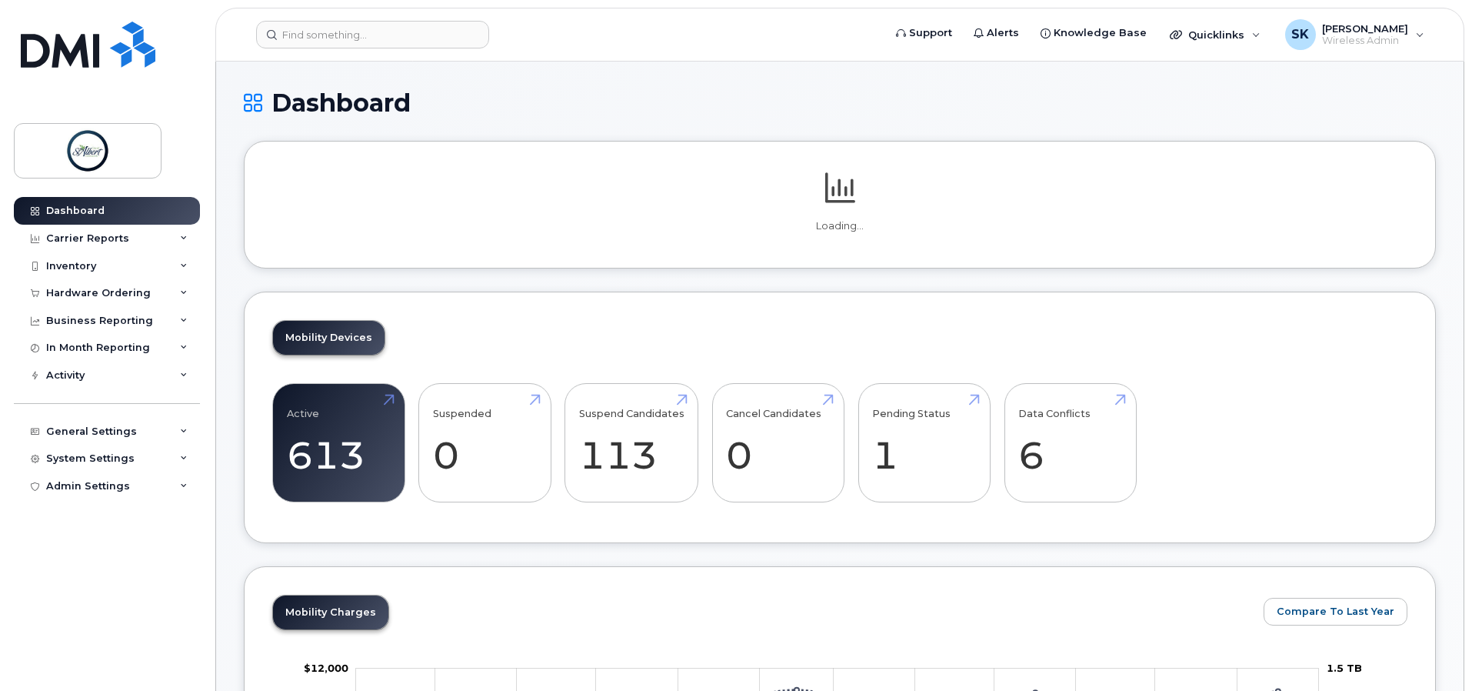
click at [1081, 468] on div "Mobility Devices Active 613 Suspended 0 Suspend Candidates 113 Cancel Candidate…" at bounding box center [840, 418] width 1192 height 252
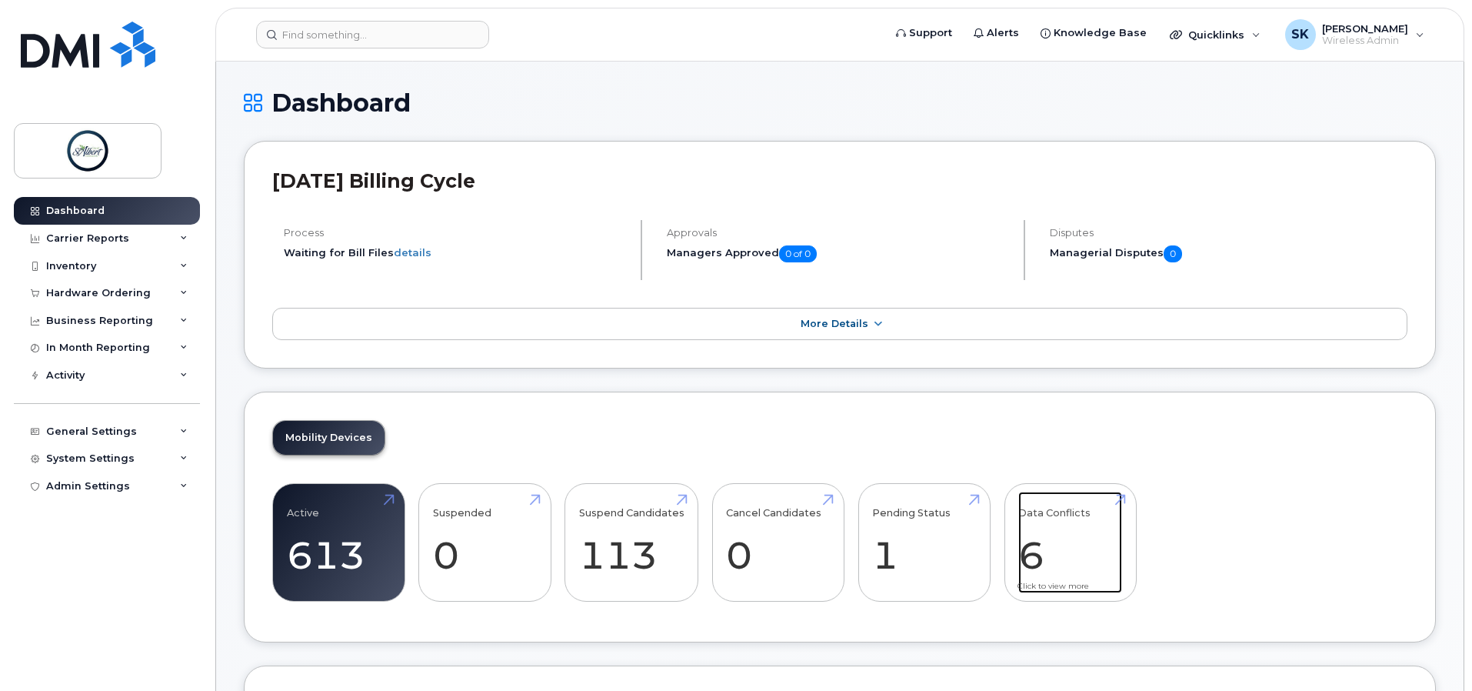
click at [1052, 538] on link "Data Conflicts 6" at bounding box center [1070, 543] width 104 height 102
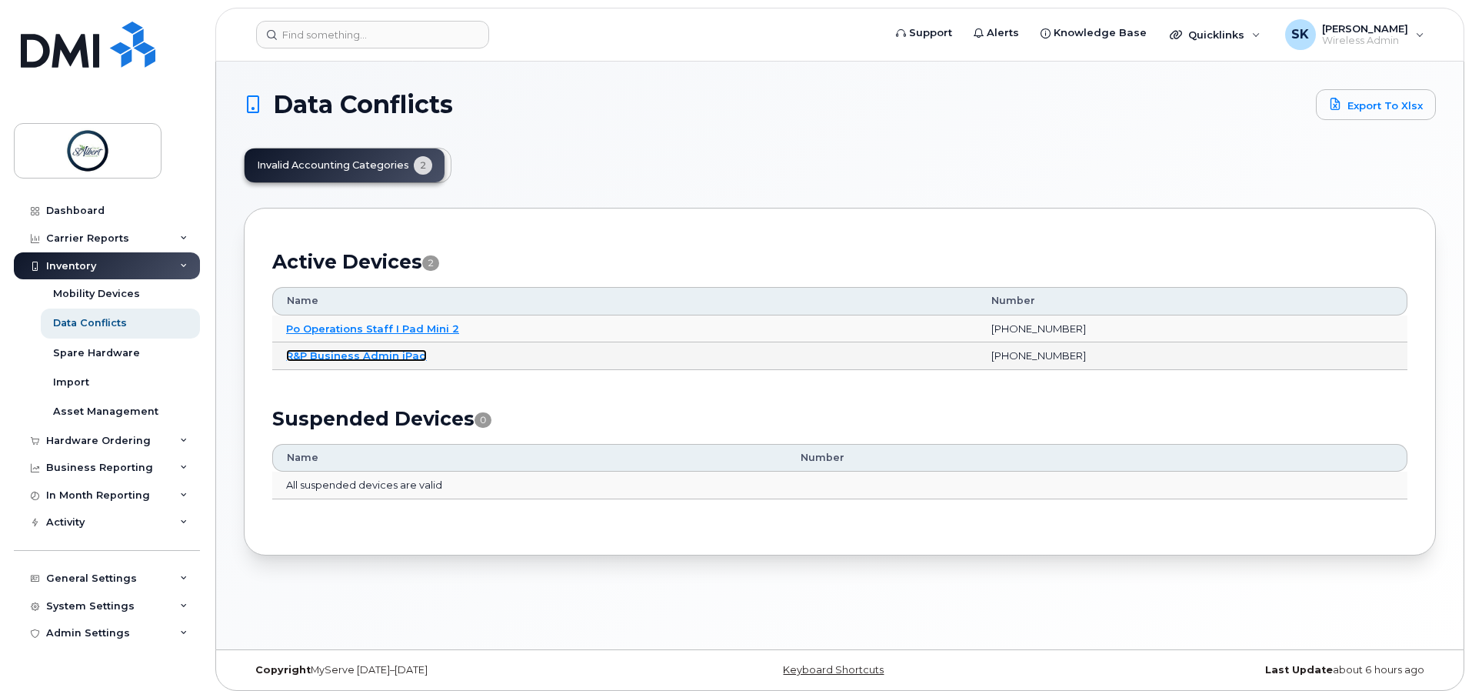
click at [396, 356] on link "R&P Business Admin iPad" at bounding box center [356, 355] width 141 height 12
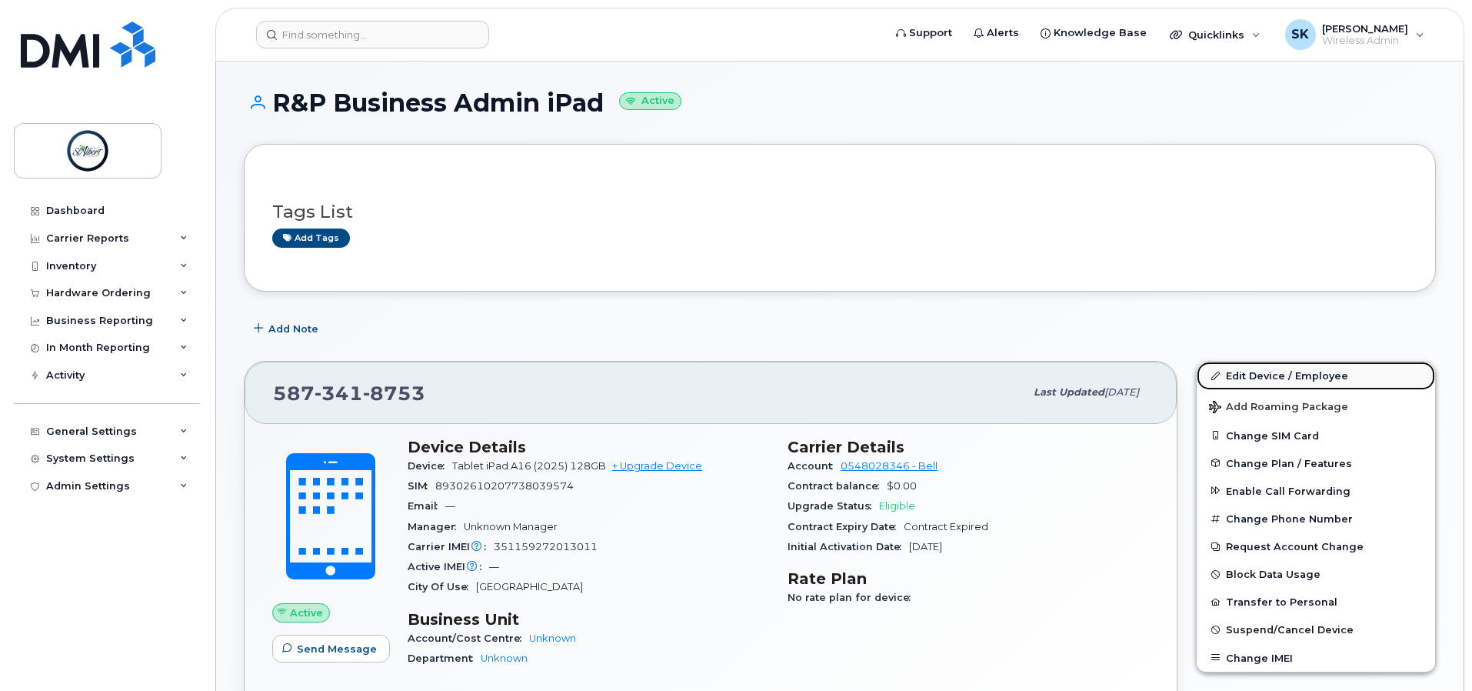
click at [1265, 379] on link "Edit Device / Employee" at bounding box center [1316, 376] width 238 height 28
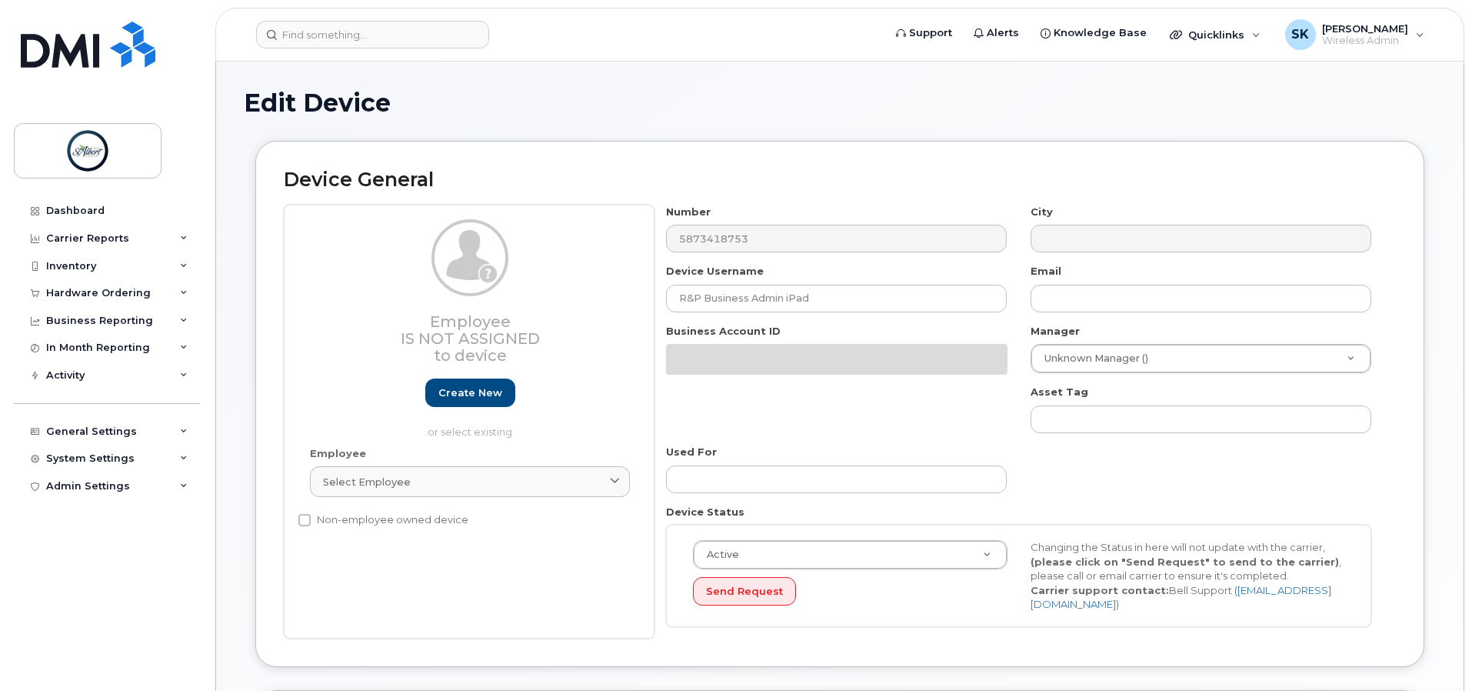
select select "10875379"
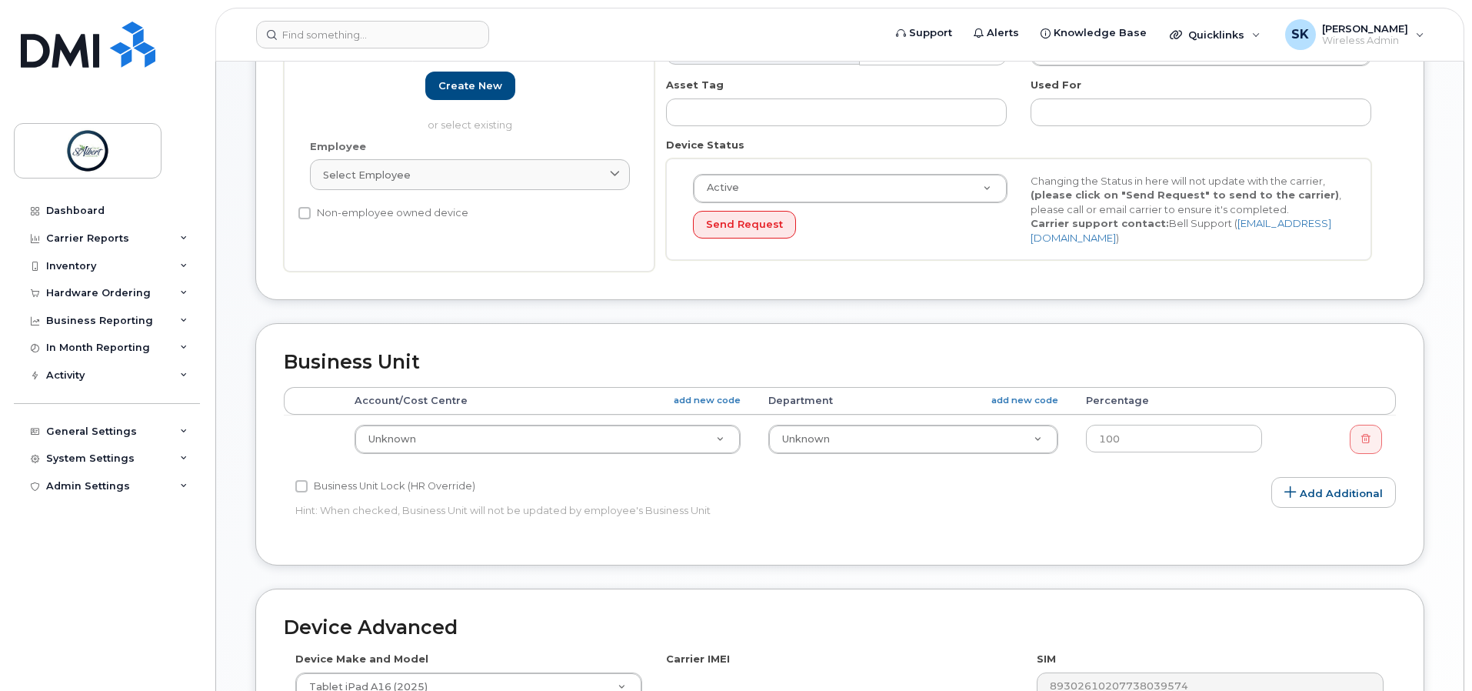
scroll to position [308, 0]
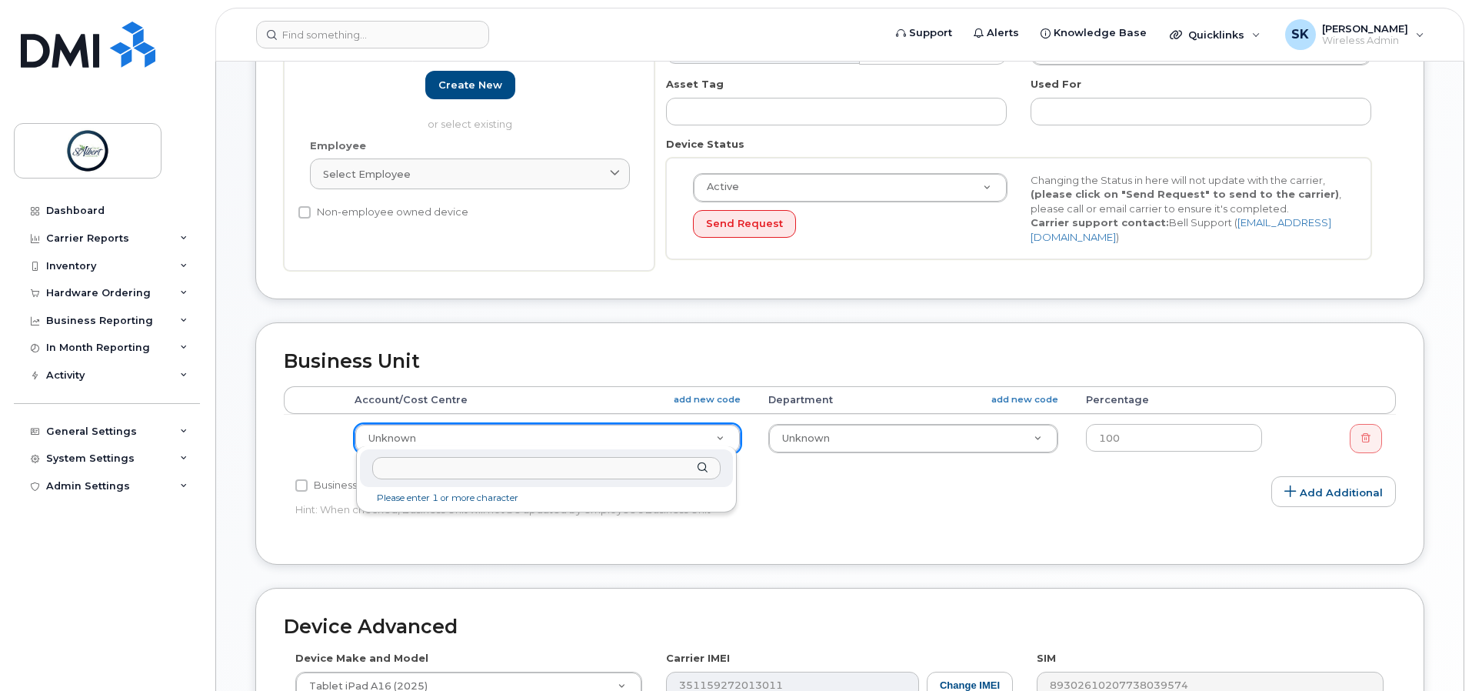
click at [471, 473] on input "text" at bounding box center [546, 468] width 348 height 22
type input "6404 3100 1261 100"
type input "14672260"
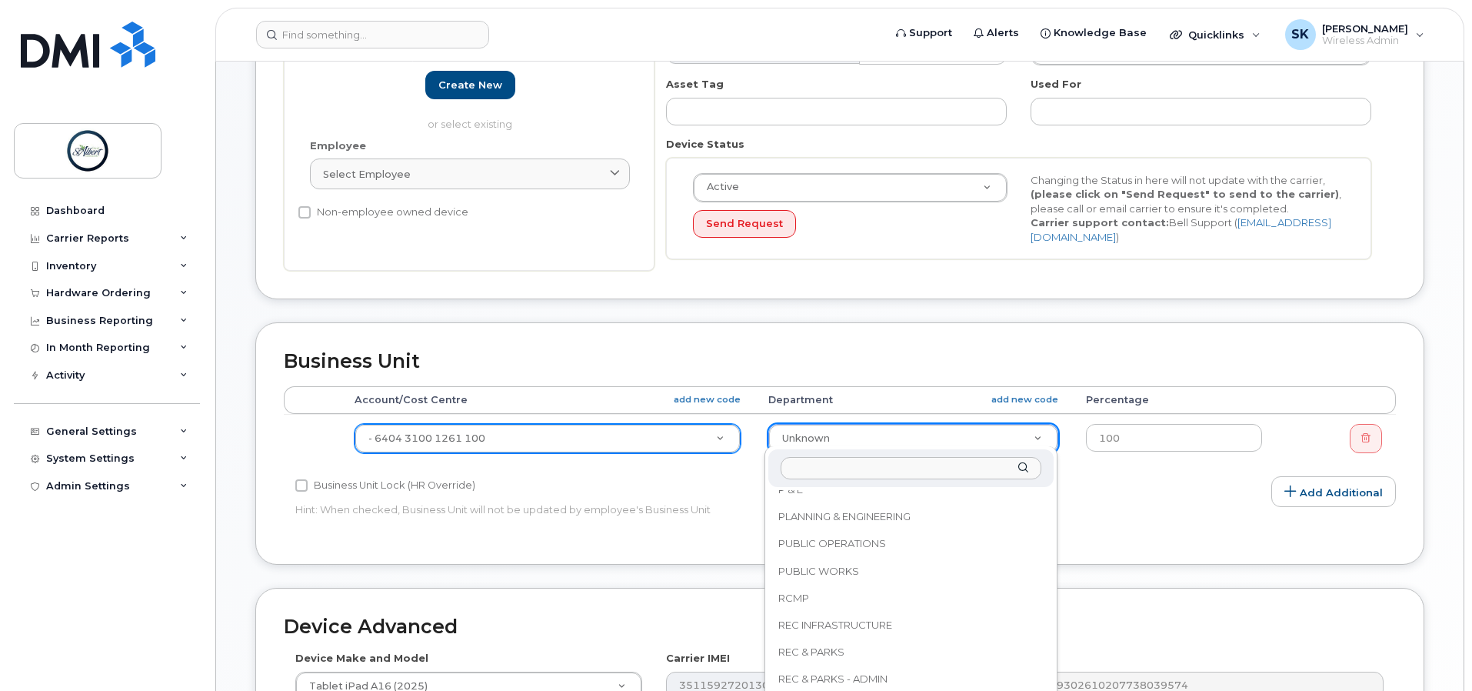
scroll to position [814, 0]
select select "10994101"
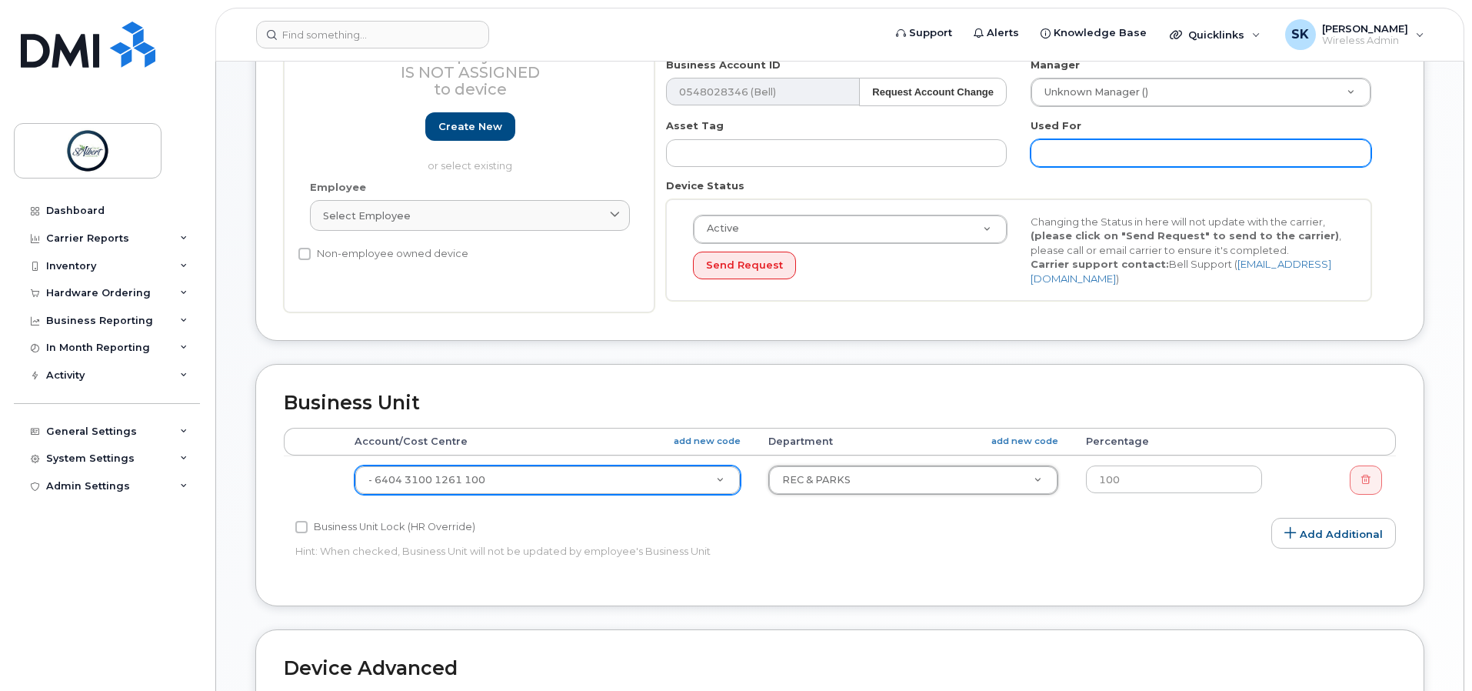
scroll to position [231, 0]
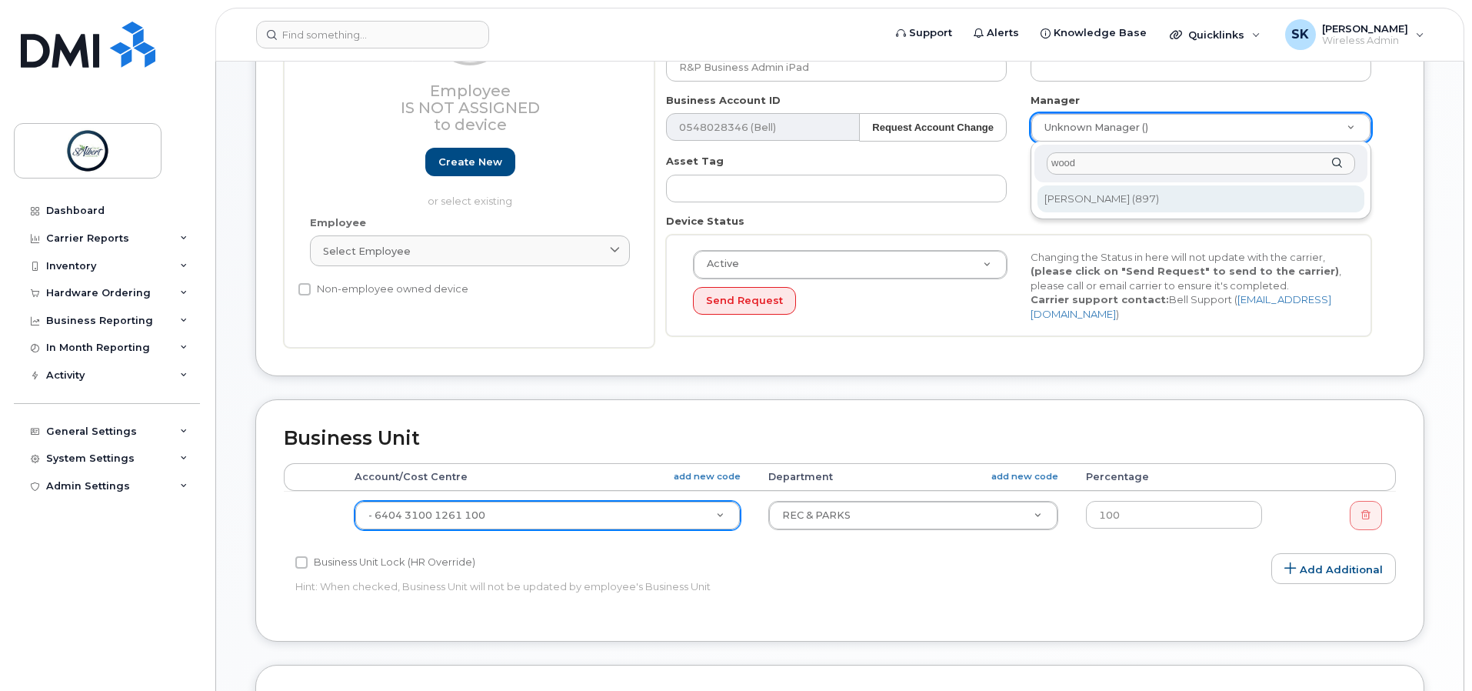
type input "wood"
type input "2008924"
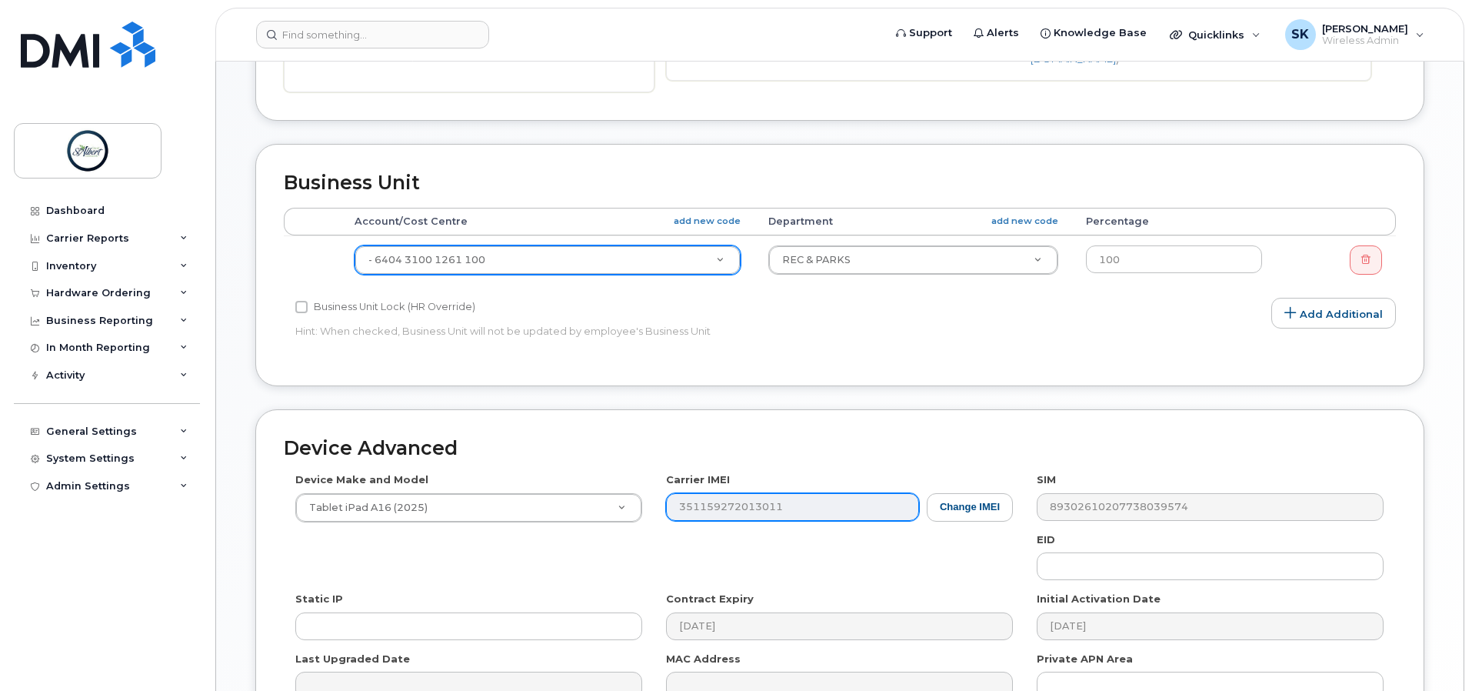
scroll to position [657, 0]
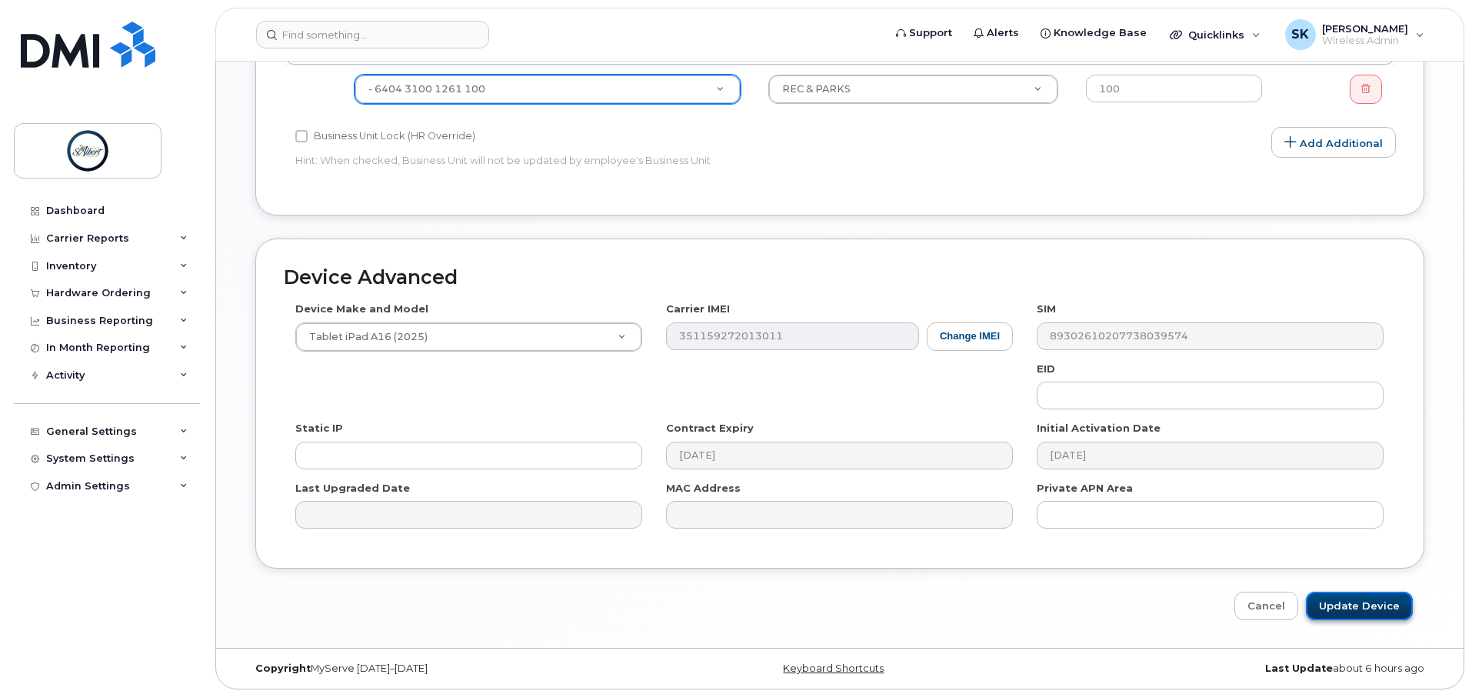
click at [1351, 604] on input "Update Device" at bounding box center [1359, 606] width 107 height 28
type input "Saving..."
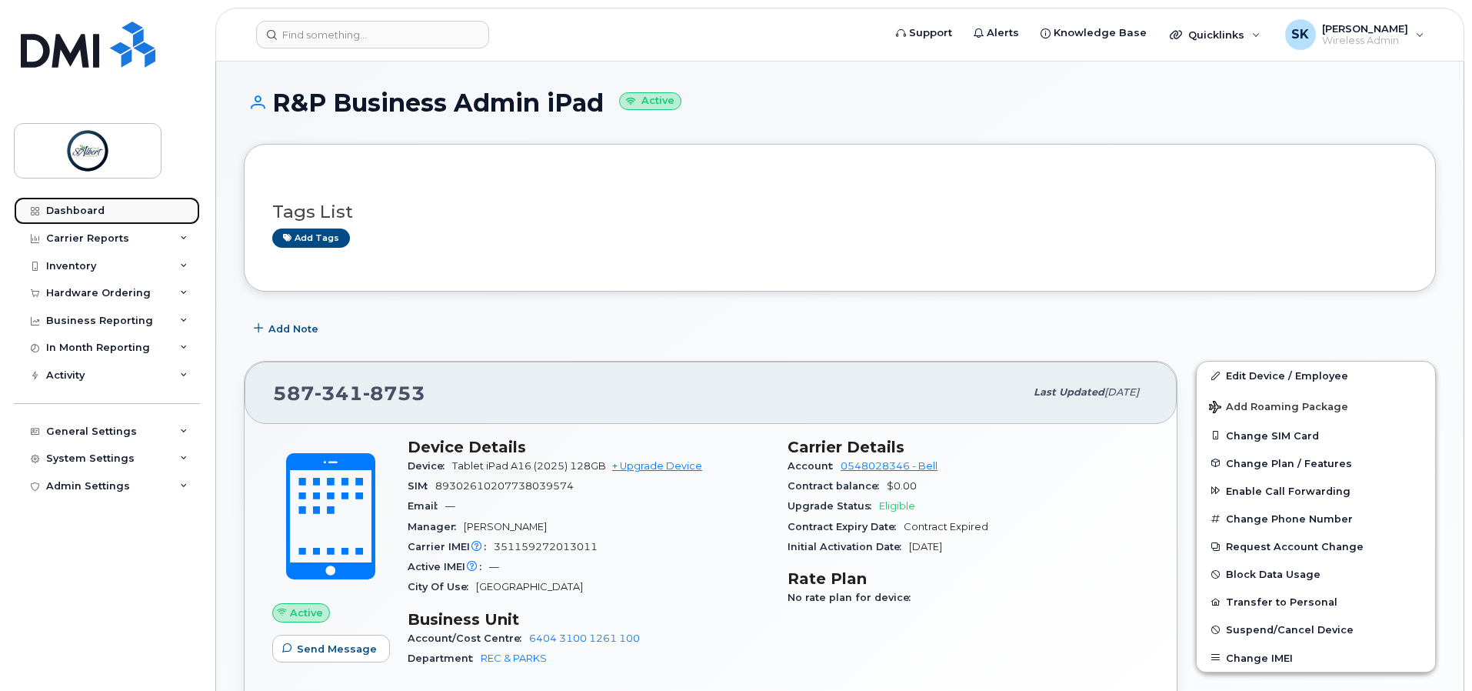
click at [67, 207] on div "Dashboard" at bounding box center [75, 211] width 58 height 12
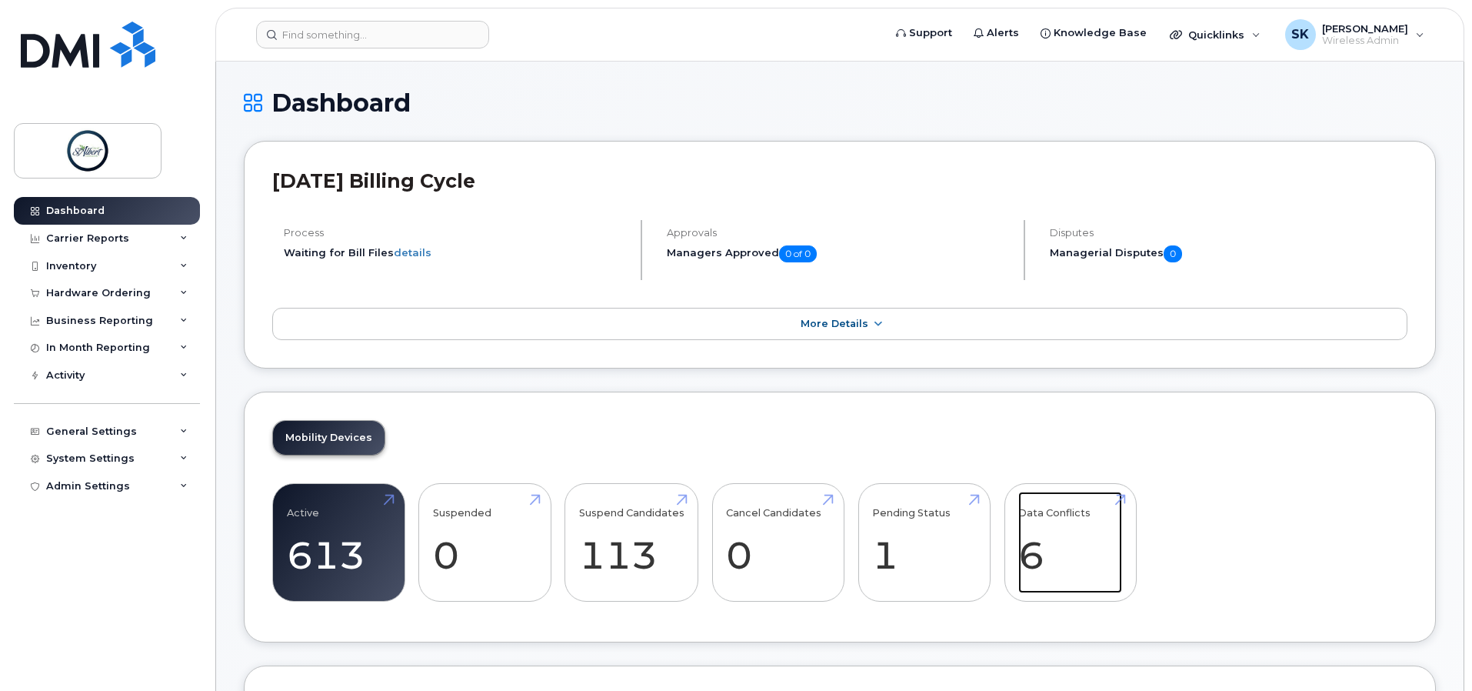
click at [1060, 458] on div "Mobility Devices Active 613 Suspended 0 Suspend Candidates 113 Cancel Candidate…" at bounding box center [840, 518] width 1192 height 252
click at [1018, 532] on link "Data Conflicts 6" at bounding box center [1070, 543] width 104 height 102
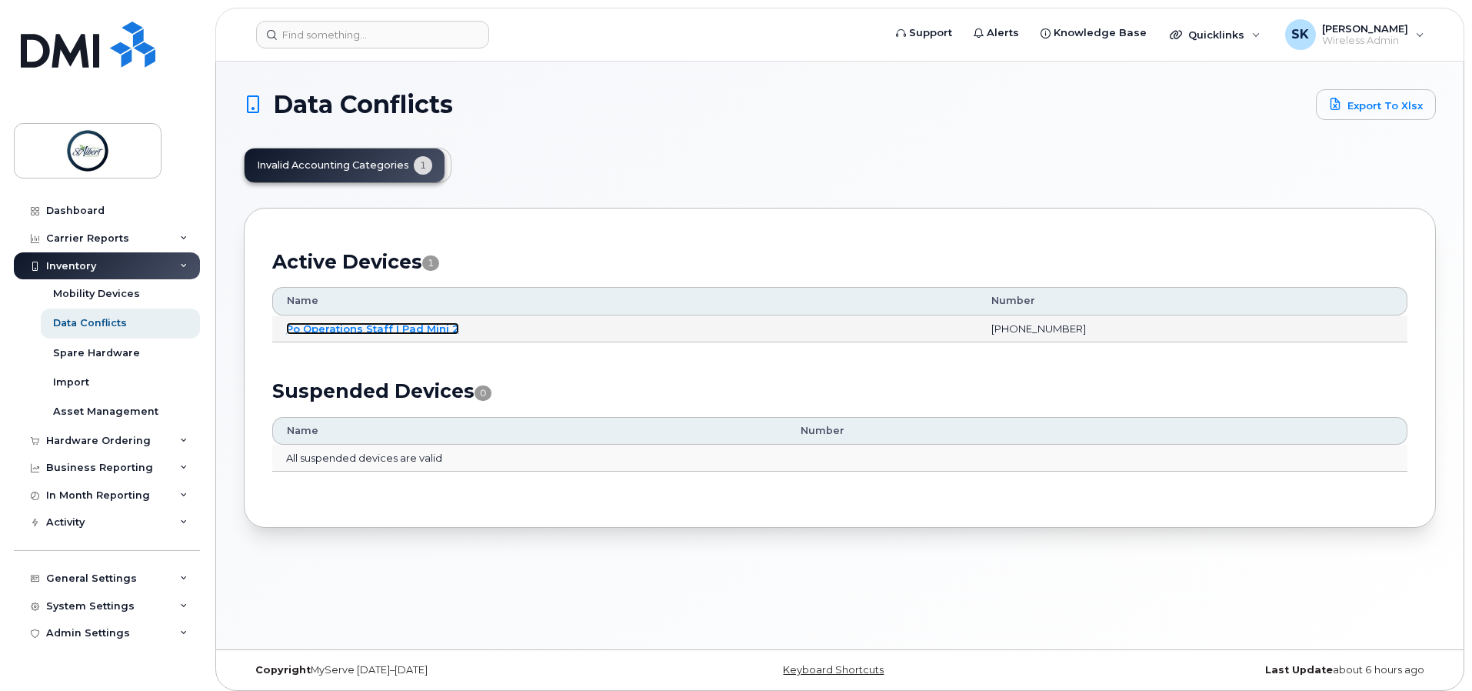
click at [353, 330] on link "Po Operations Staff I Pad Mini 2" at bounding box center [372, 328] width 173 height 12
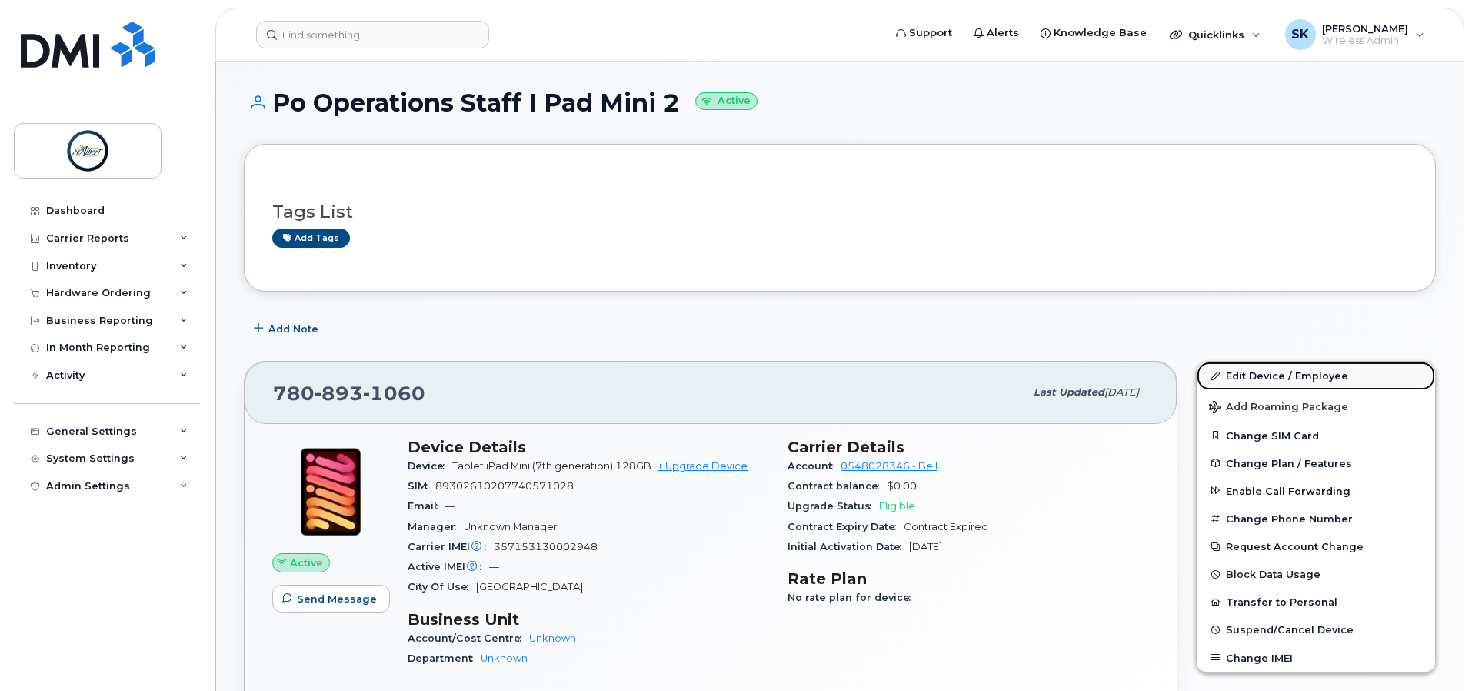
click at [1340, 379] on link "Edit Device / Employee" at bounding box center [1316, 376] width 238 height 28
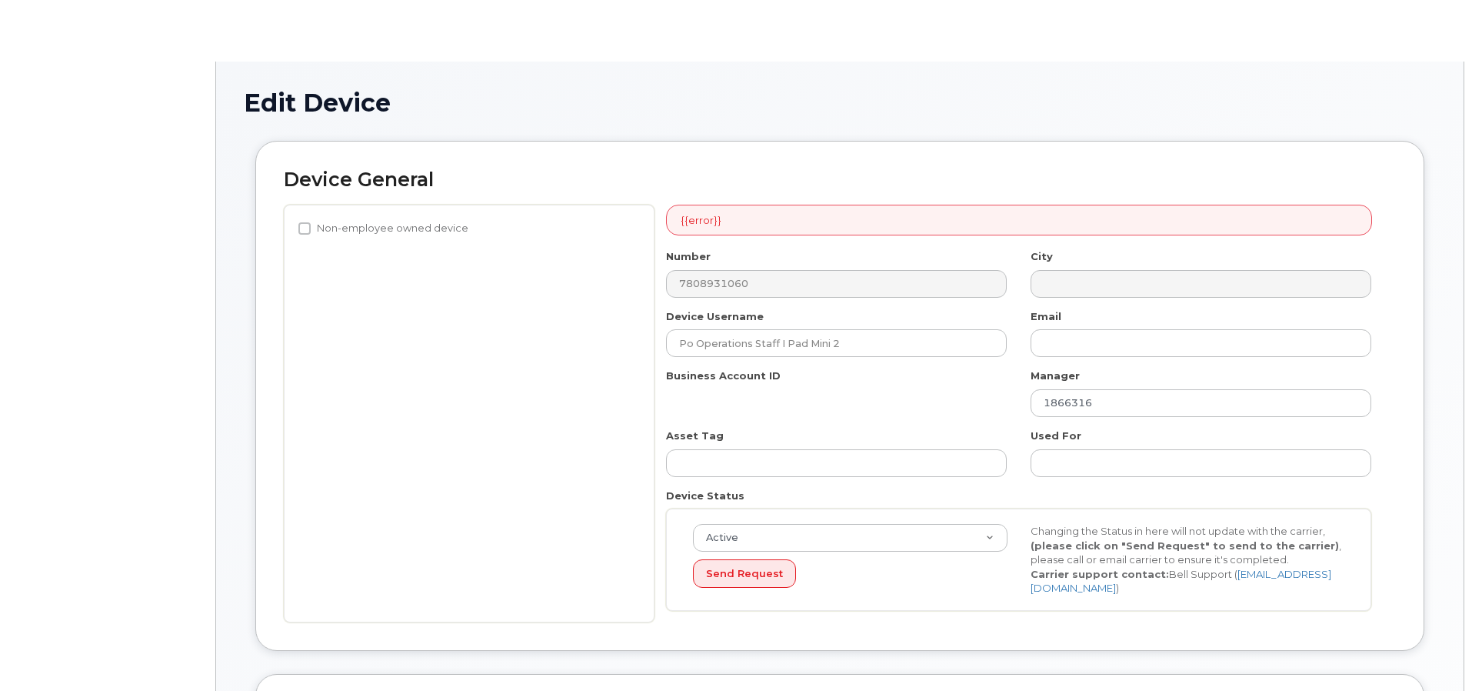
select select "10875379"
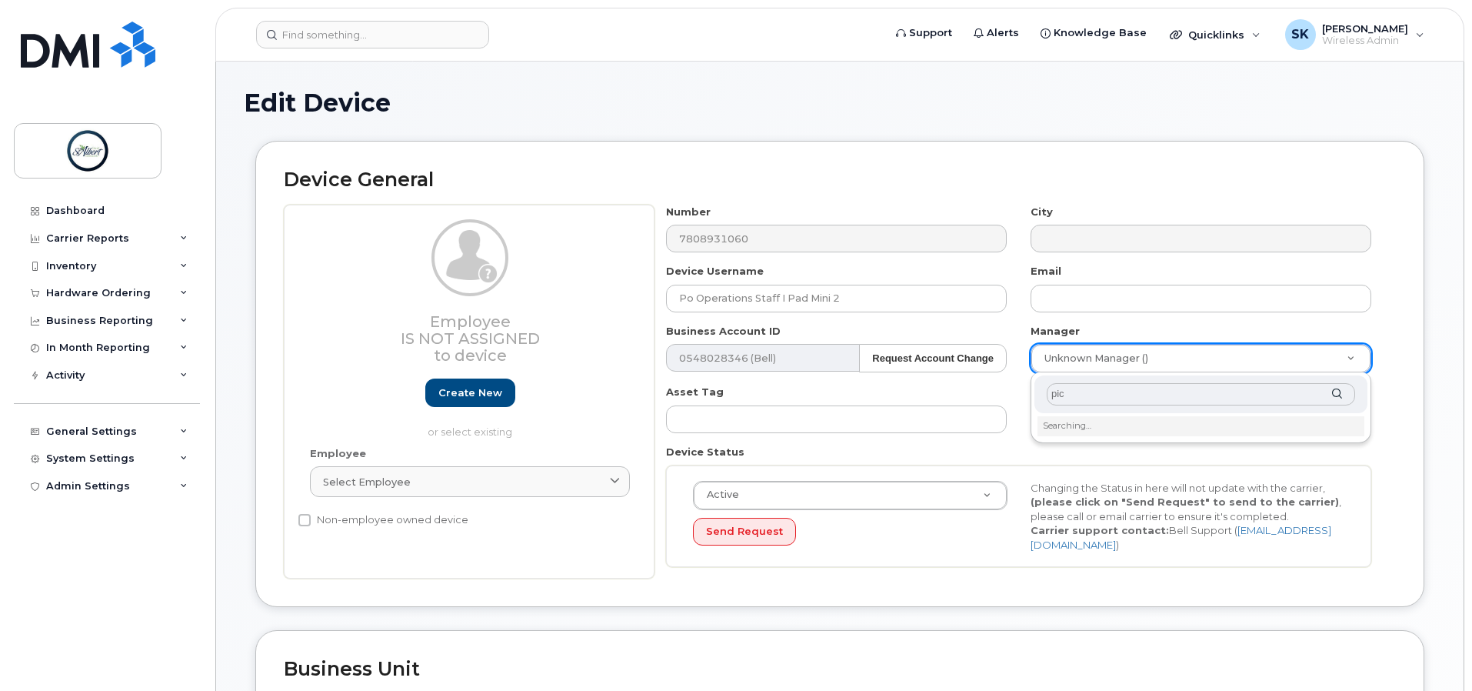
type input "pick"
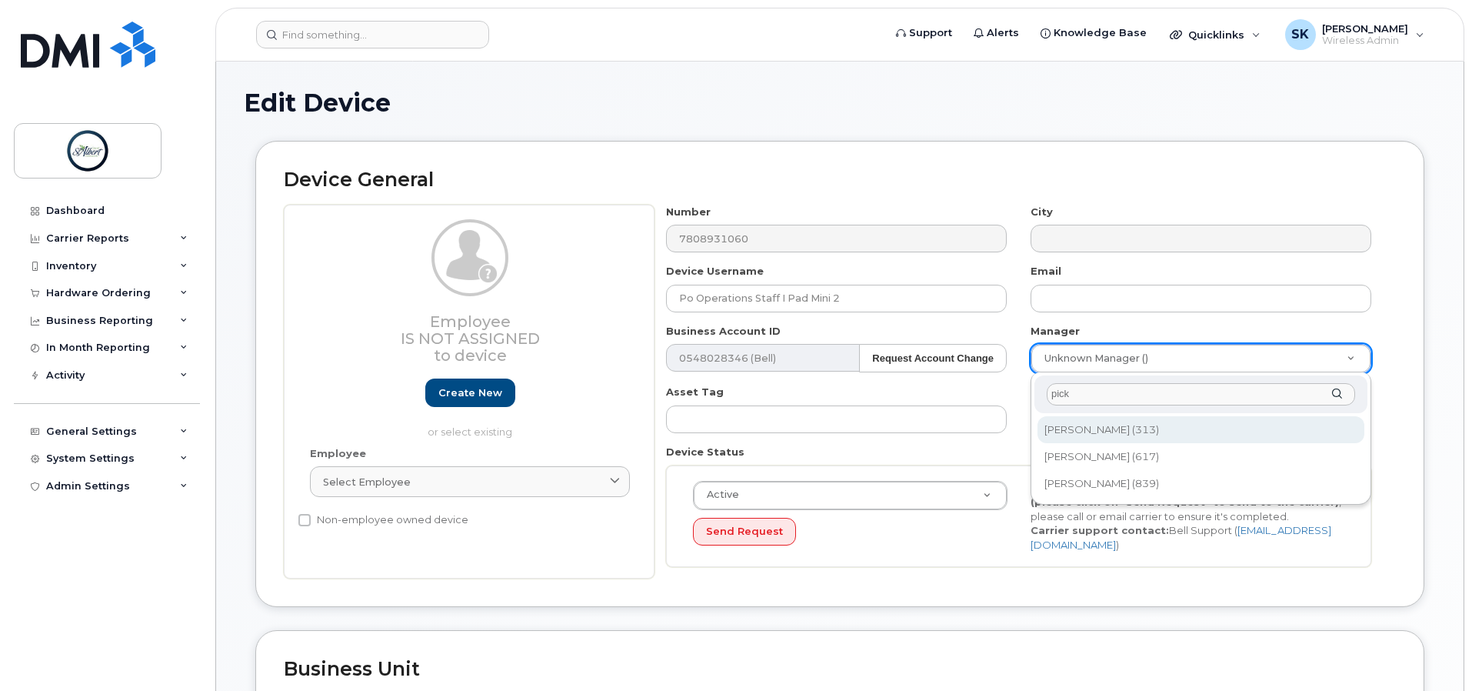
type input "2008340"
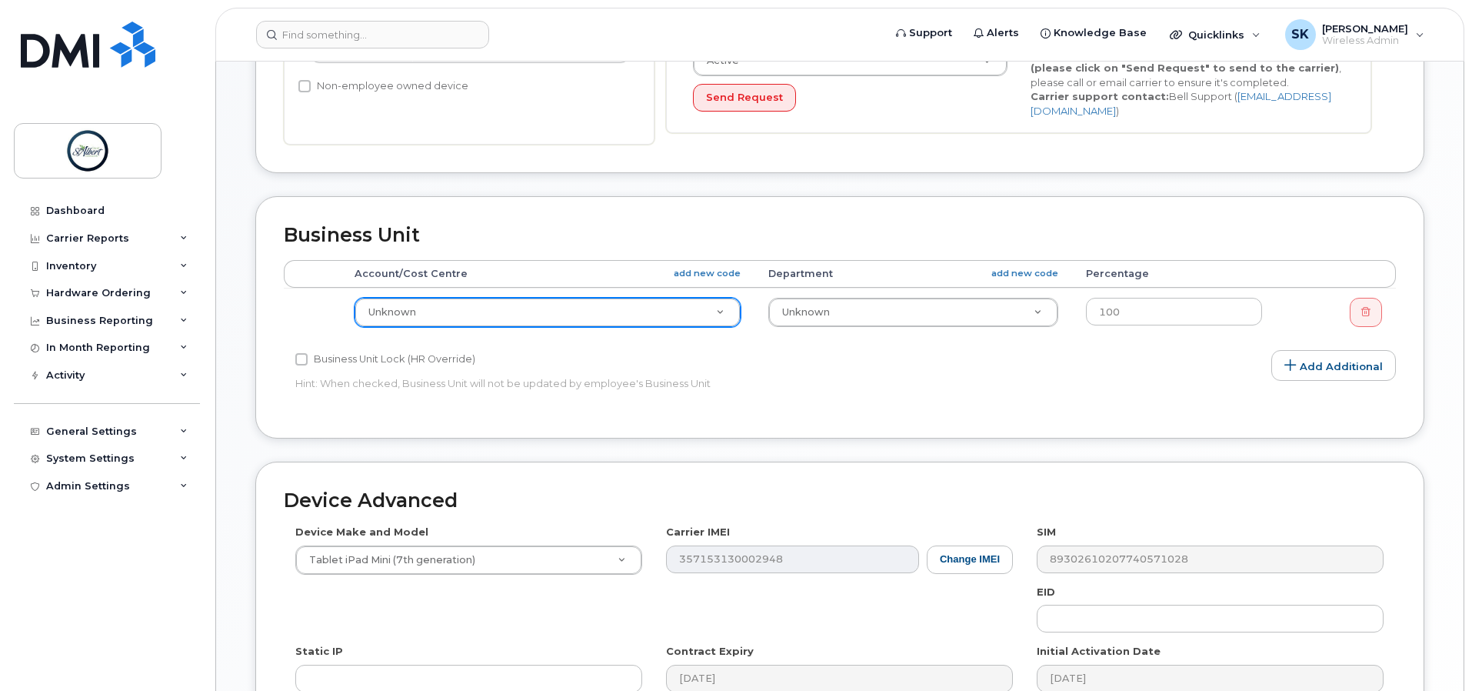
scroll to position [462, 0]
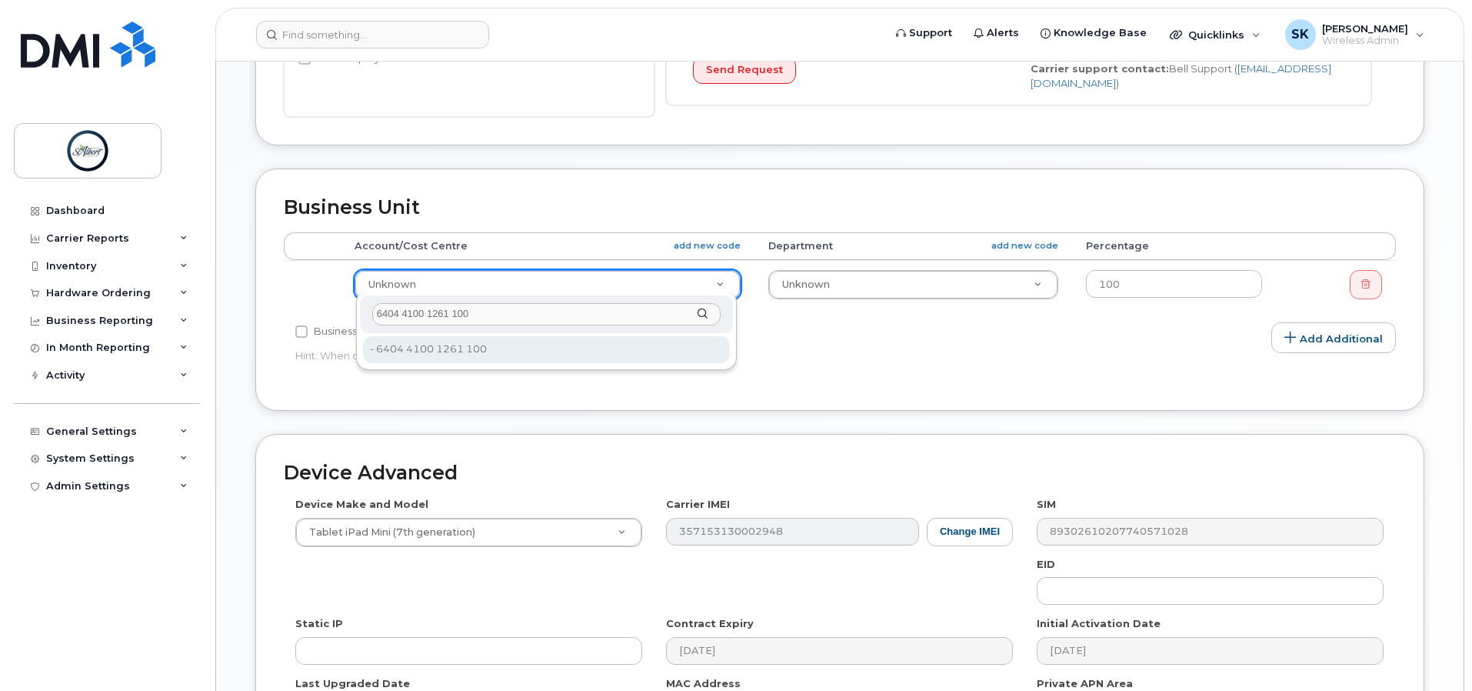
type input "6404 4100 1261 100"
type input "10994090"
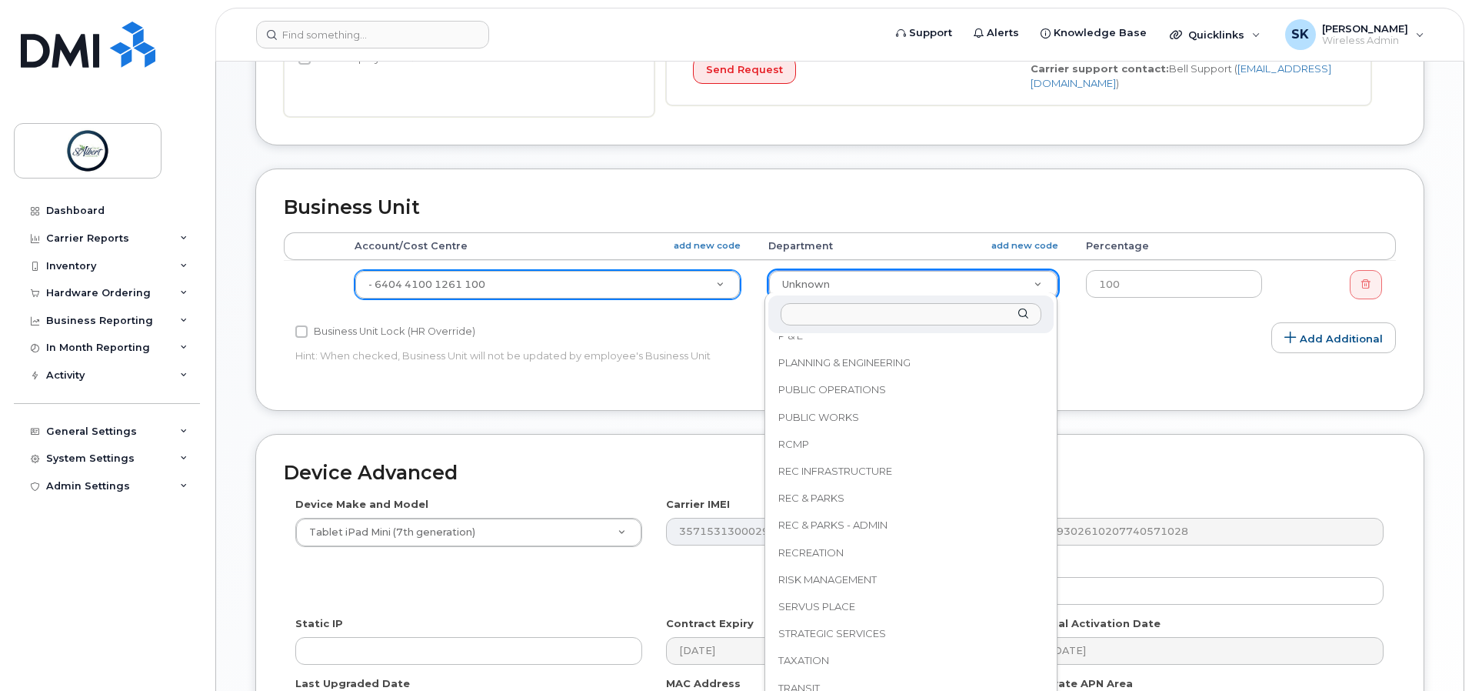
scroll to position [814, 0]
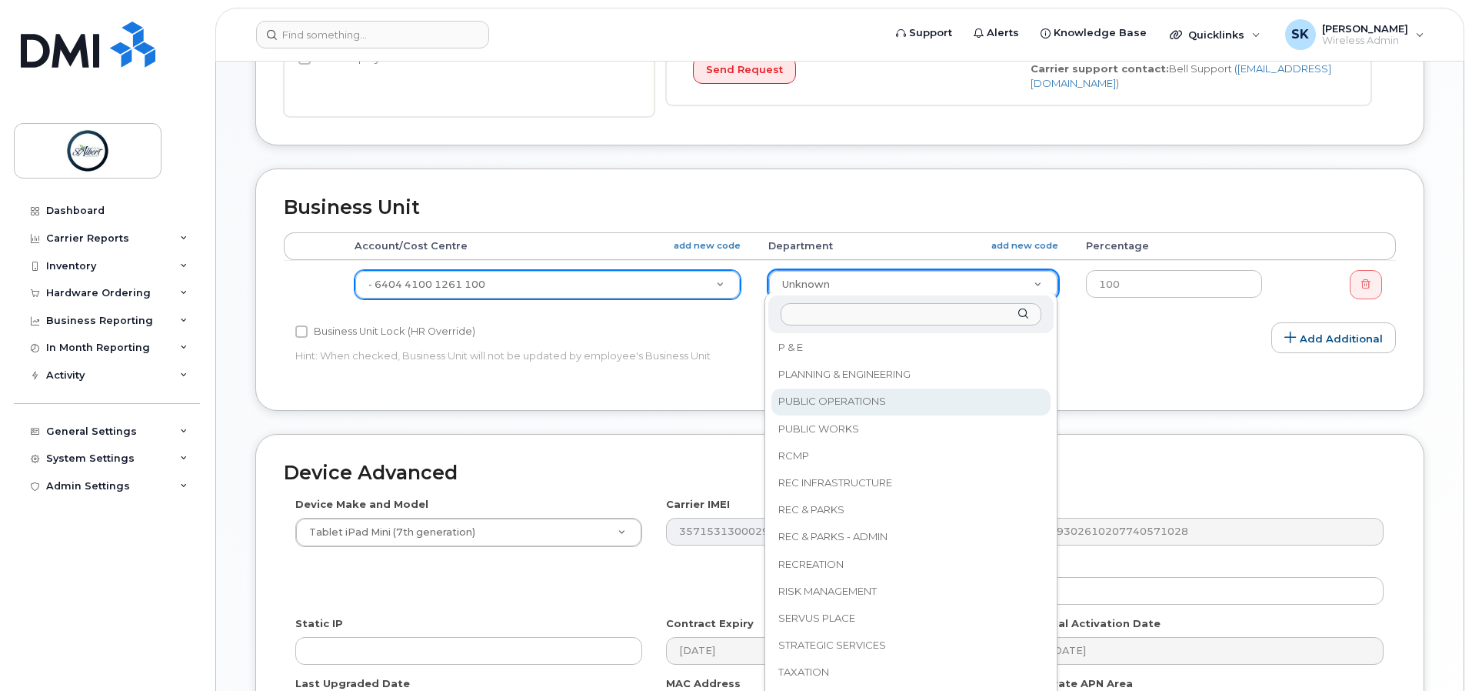
select select "16681696"
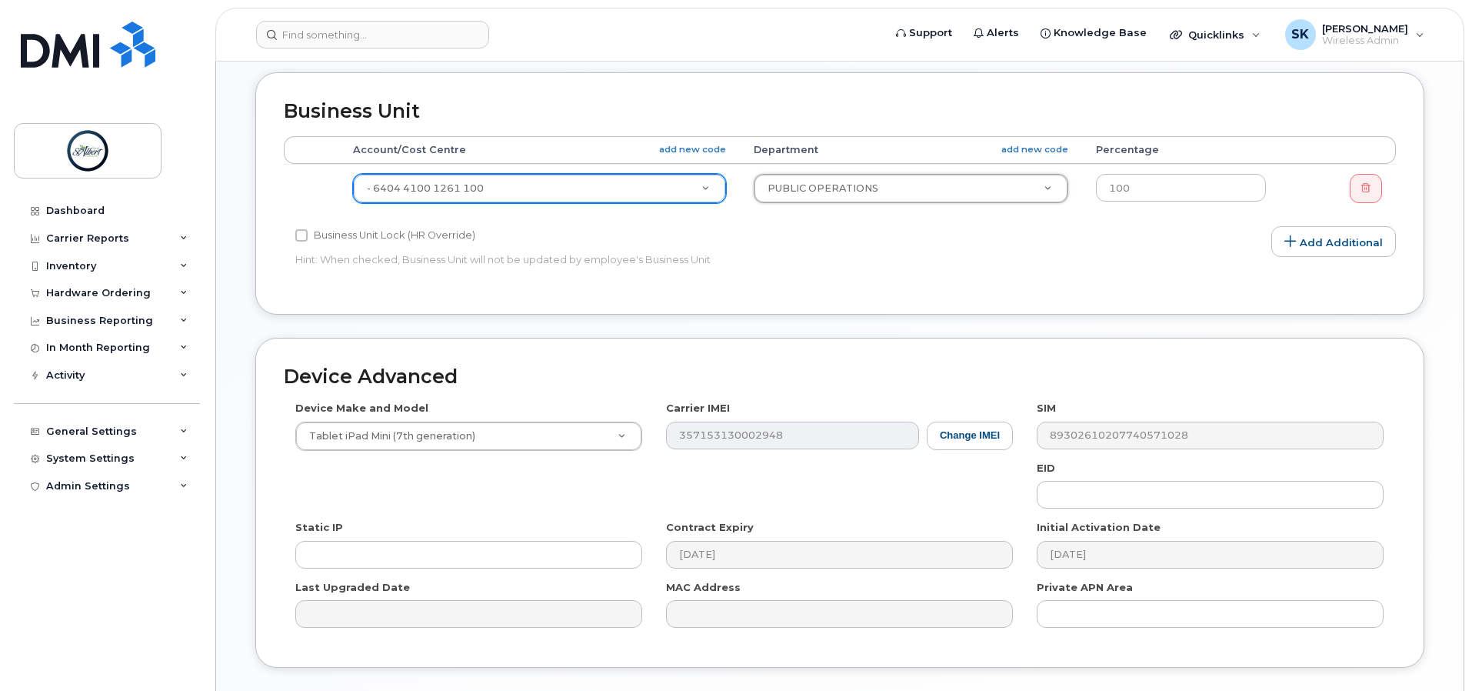
scroll to position [657, 0]
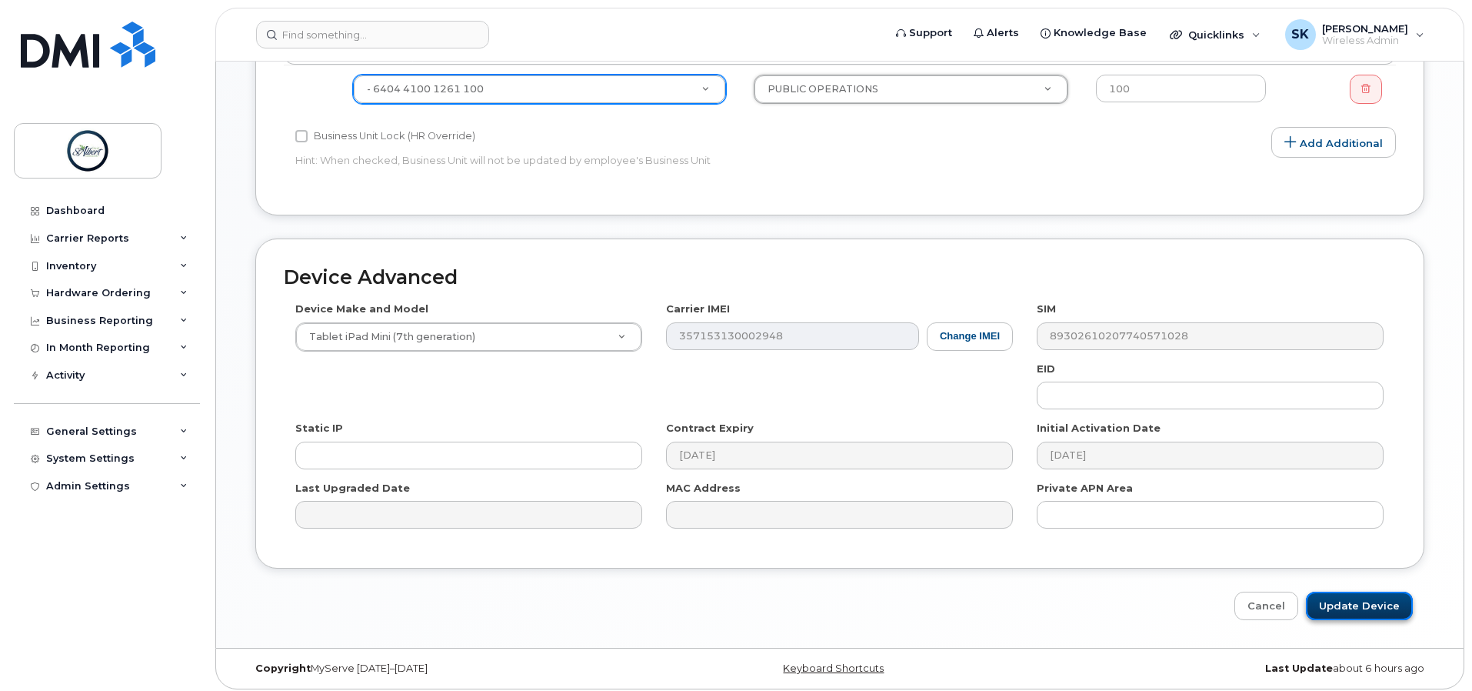
click at [1381, 592] on input "Update Device" at bounding box center [1359, 606] width 107 height 28
type input "Saving..."
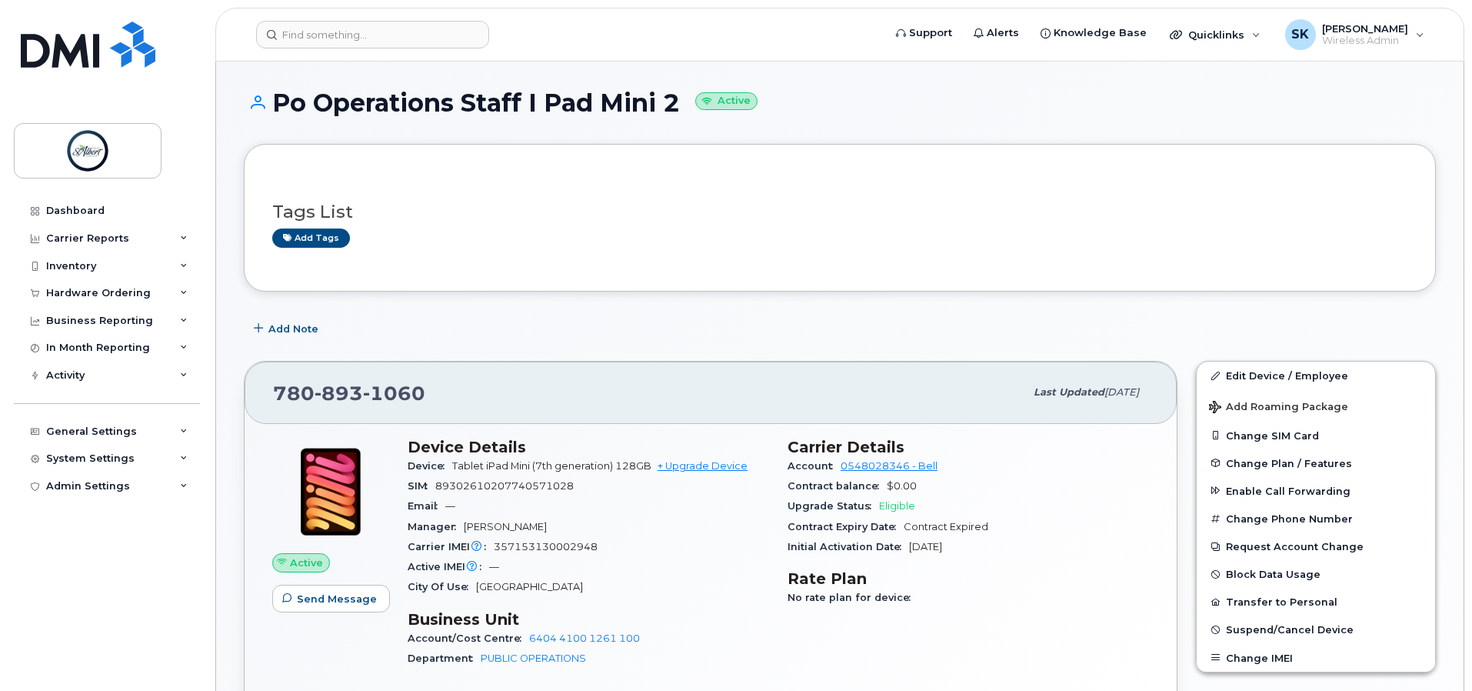
drag, startPoint x: 834, startPoint y: 279, endPoint x: 822, endPoint y: 283, distance: 12.9
click at [834, 279] on div "Tags List Add tags" at bounding box center [840, 218] width 1192 height 148
